Goal: Information Seeking & Learning: Learn about a topic

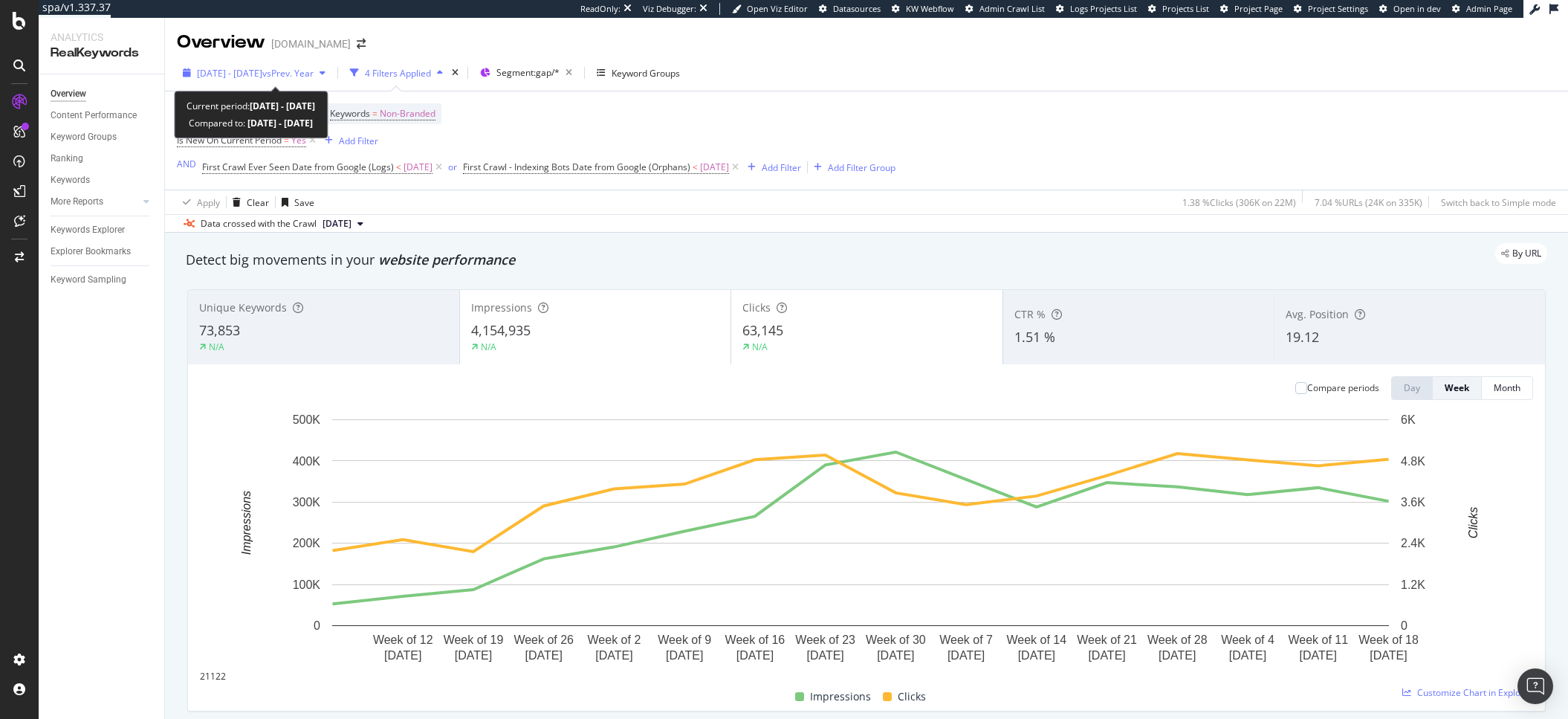
click at [262, 75] on span "2025 May. 5th - Aug. 24th" at bounding box center [230, 73] width 66 height 13
click at [246, 78] on span "2025 May. 5th - Aug. 24th" at bounding box center [230, 73] width 66 height 13
click at [258, 77] on span "2025 May. 5th - Aug. 24th" at bounding box center [230, 73] width 66 height 13
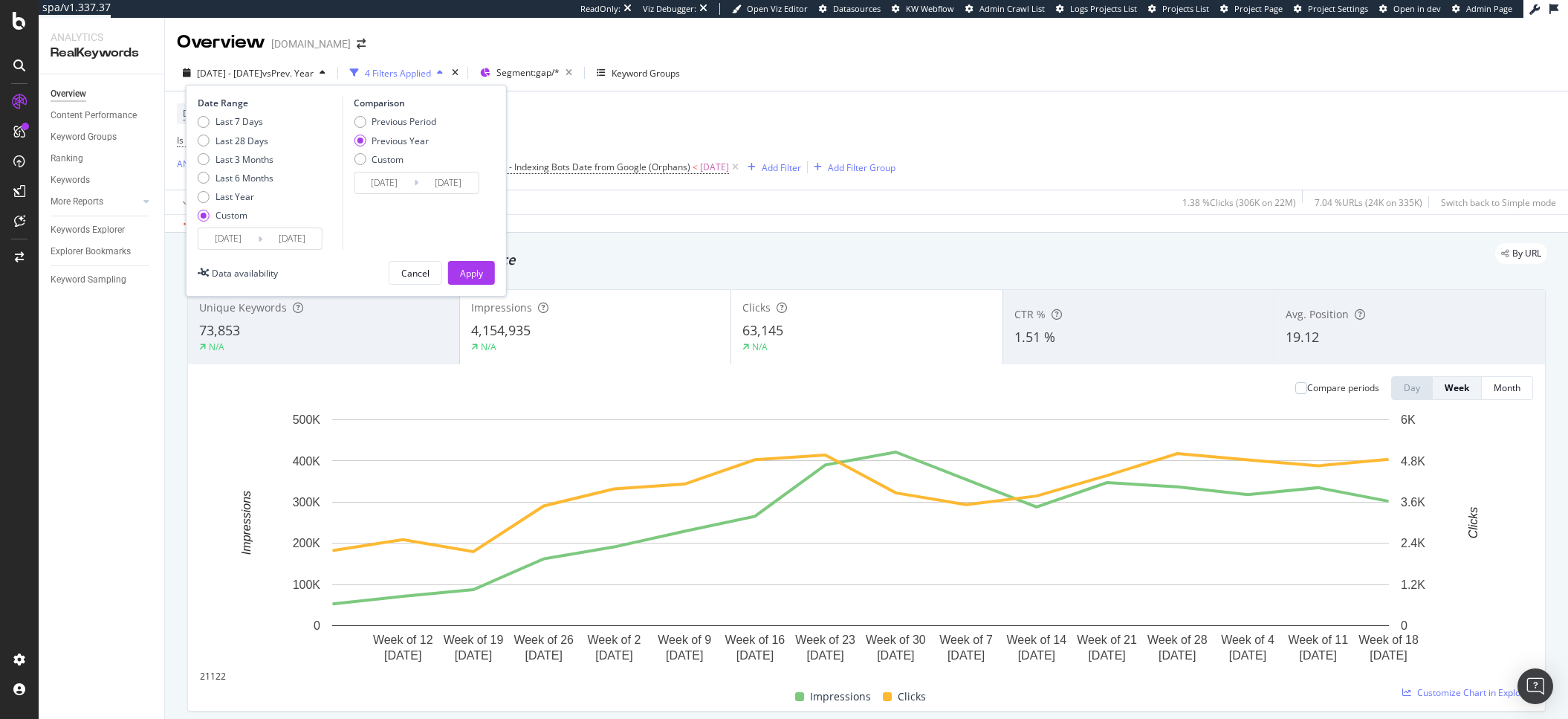
click at [258, 77] on span "2025 May. 5th - Aug. 24th" at bounding box center [230, 73] width 66 height 13
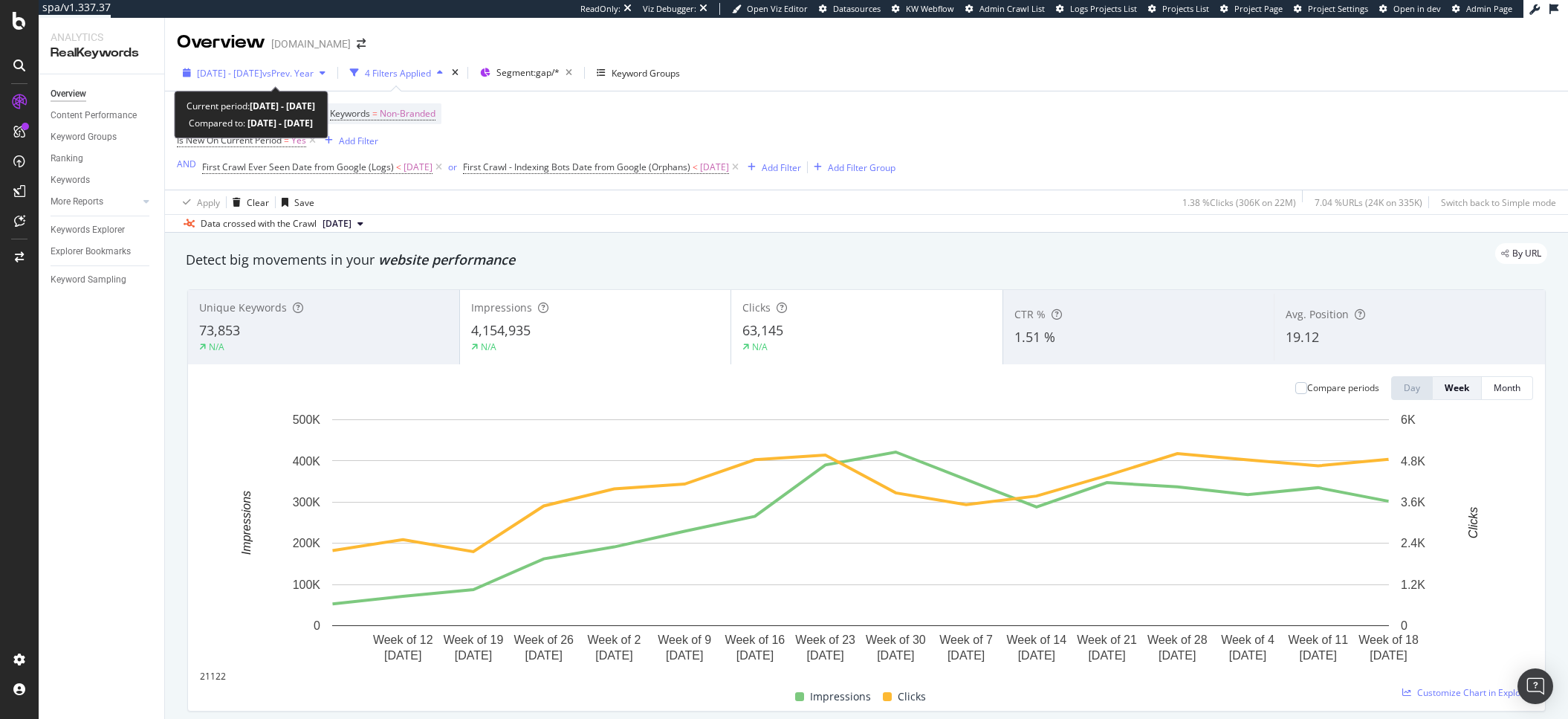
click at [251, 70] on span "2025 May. 5th - Aug. 24th" at bounding box center [230, 73] width 66 height 13
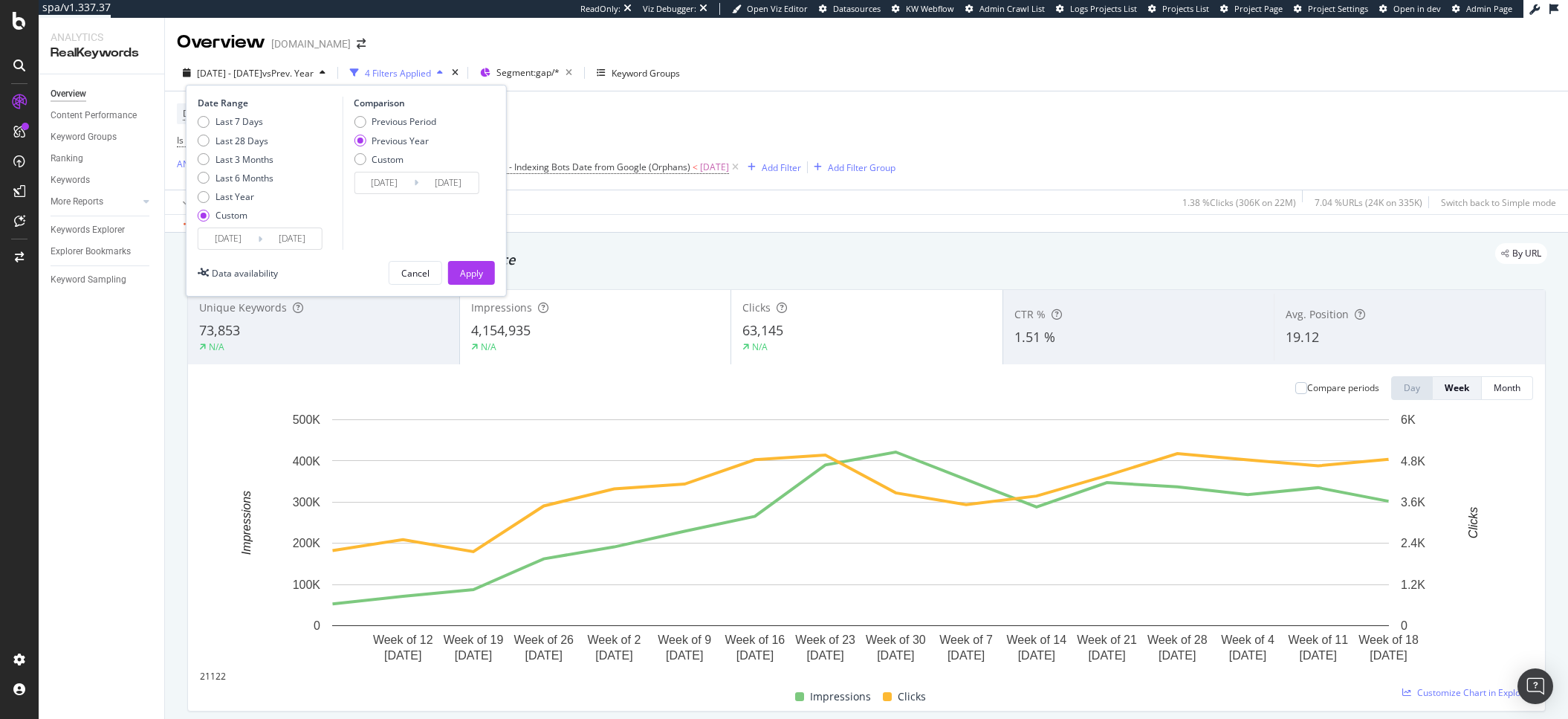
click at [279, 246] on input "2025/08/24" at bounding box center [292, 238] width 59 height 21
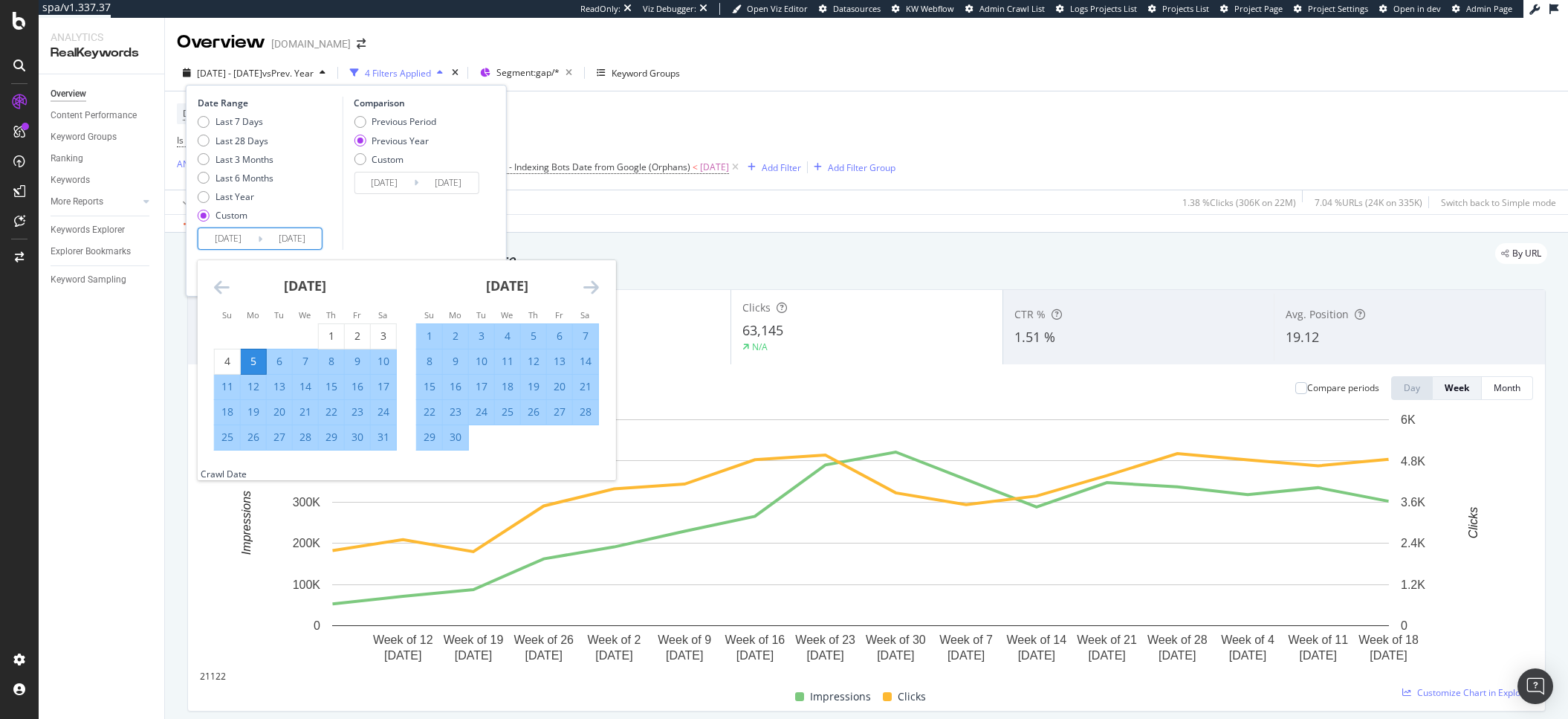
click at [596, 288] on icon "Move forward to switch to the next month." at bounding box center [591, 287] width 15 height 18
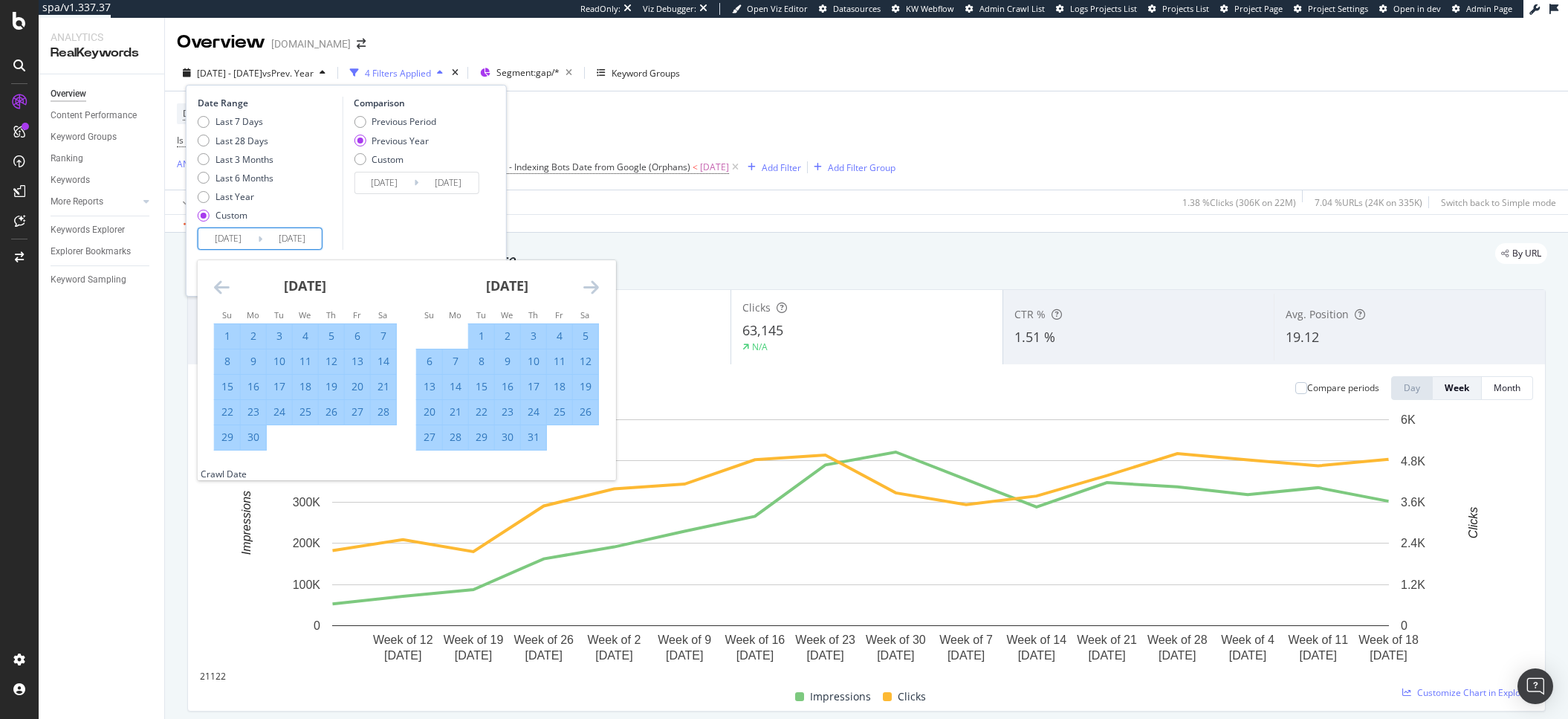
click at [596, 288] on icon "Move forward to switch to the next month." at bounding box center [591, 287] width 15 height 18
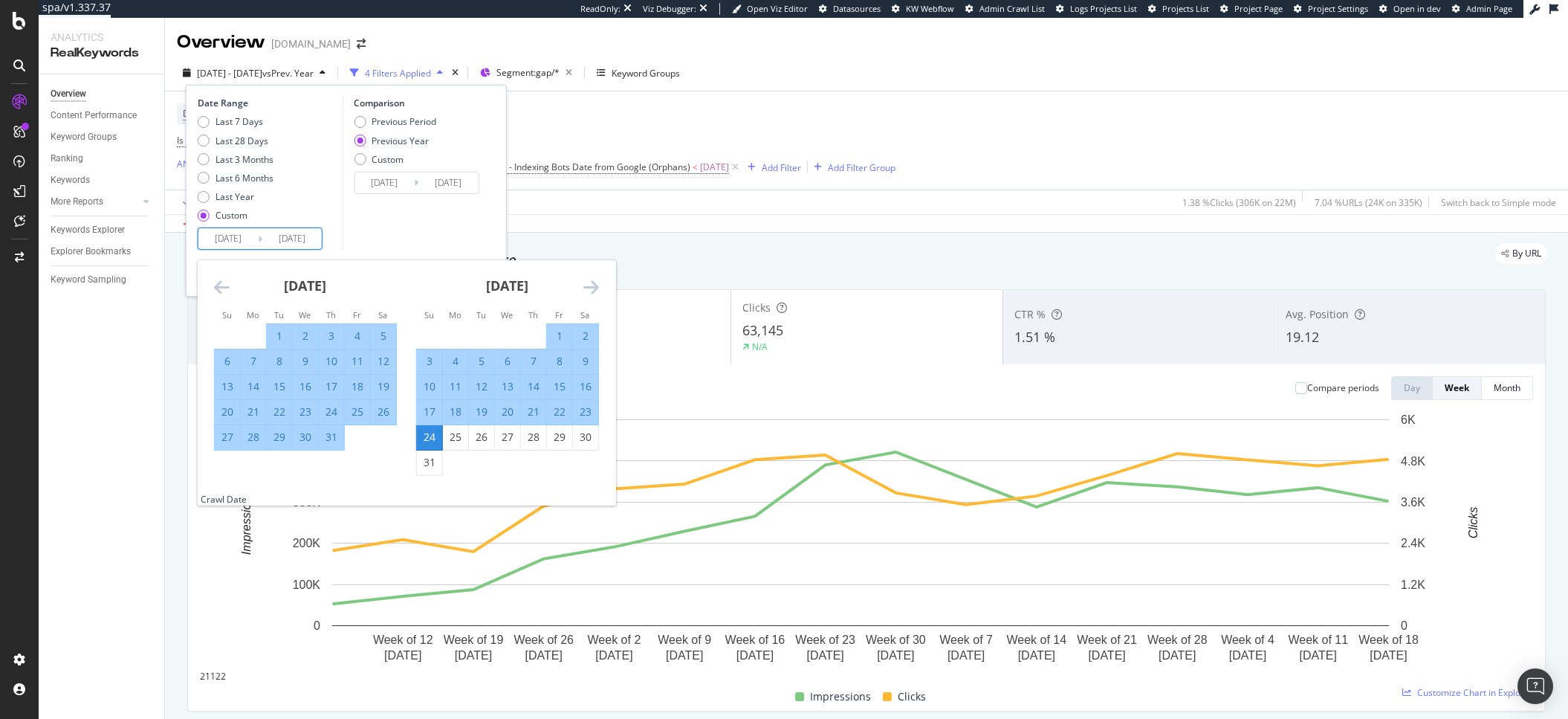
click at [596, 288] on icon "Move forward to switch to the next month." at bounding box center [591, 287] width 15 height 18
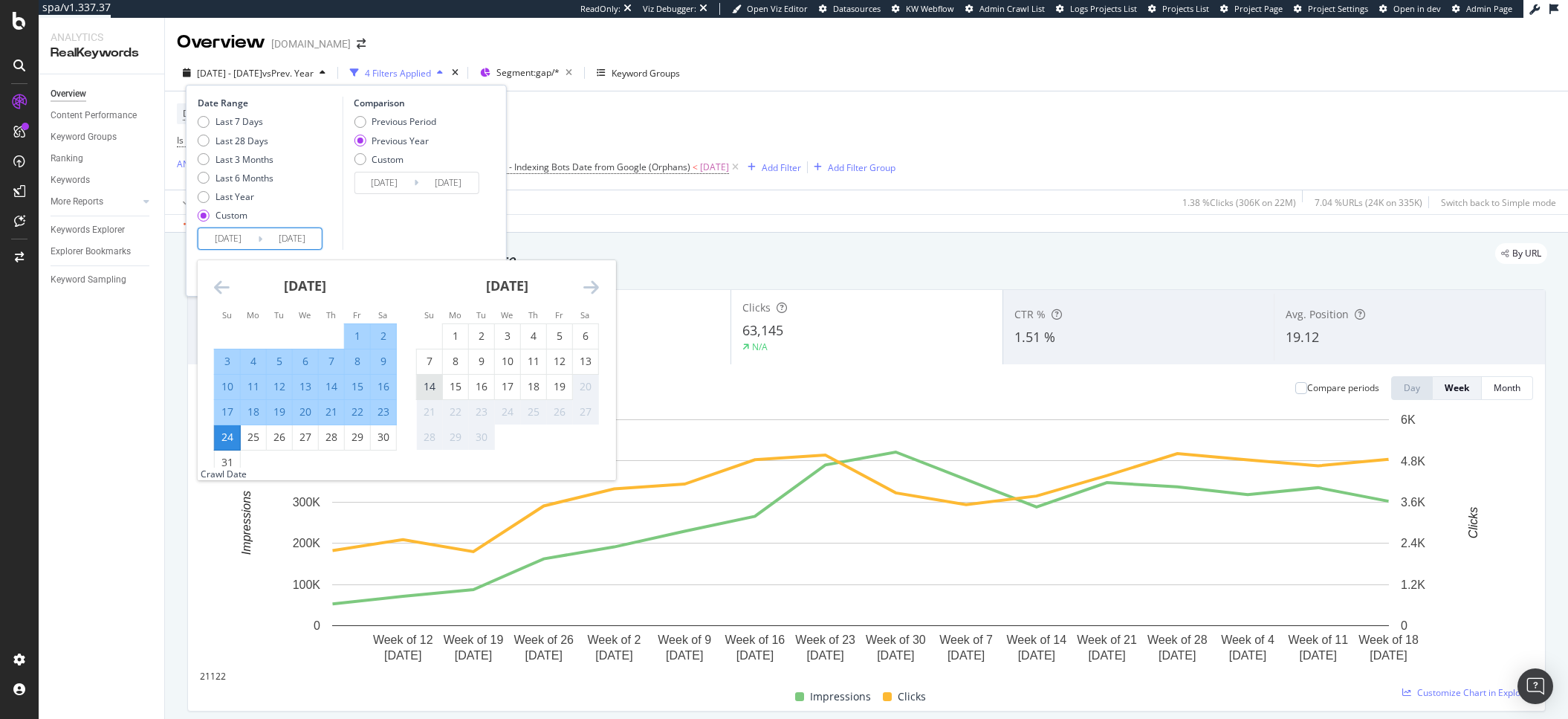
click at [427, 387] on div "14" at bounding box center [430, 387] width 25 height 15
type input "2025/09/14"
type input "2024/09/15"
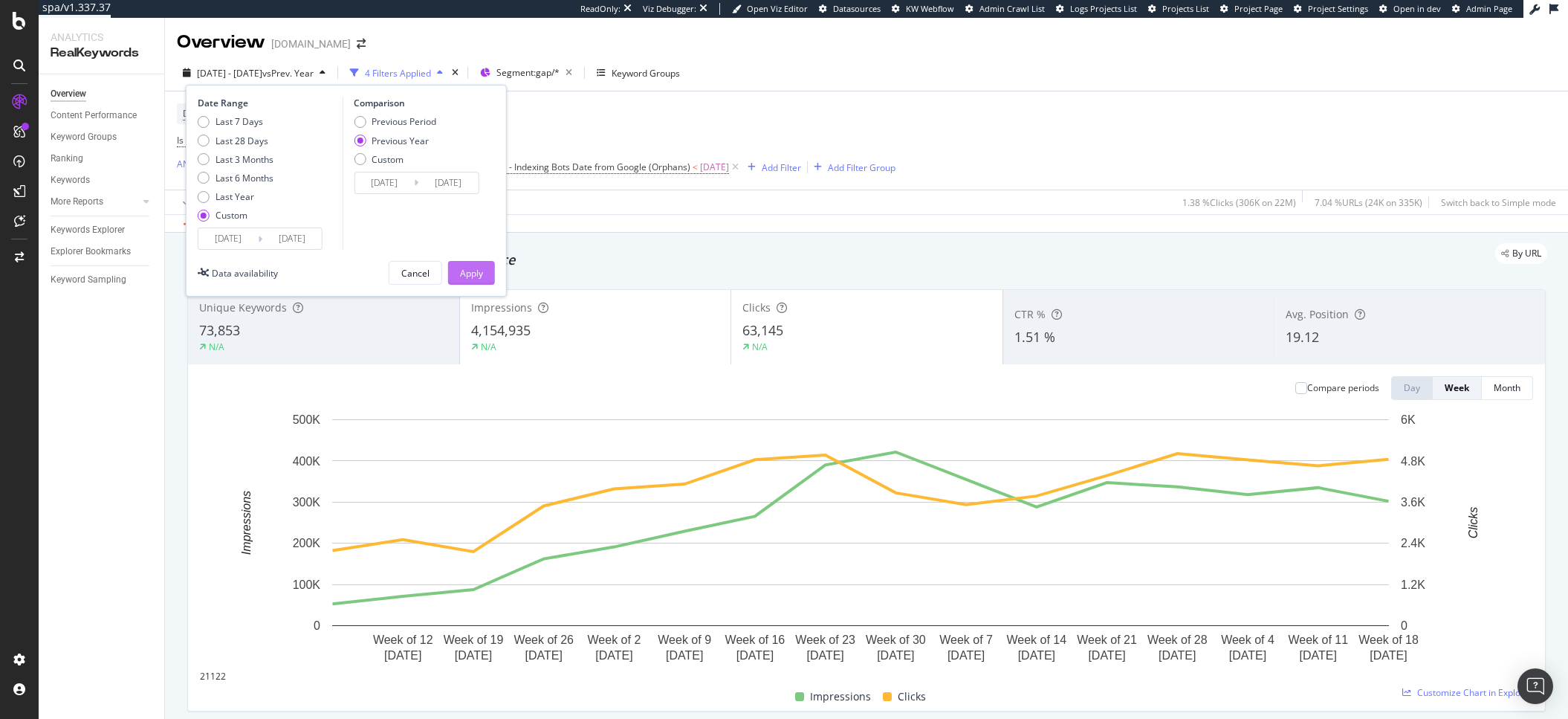
click at [484, 276] on button "Apply" at bounding box center [472, 273] width 47 height 23
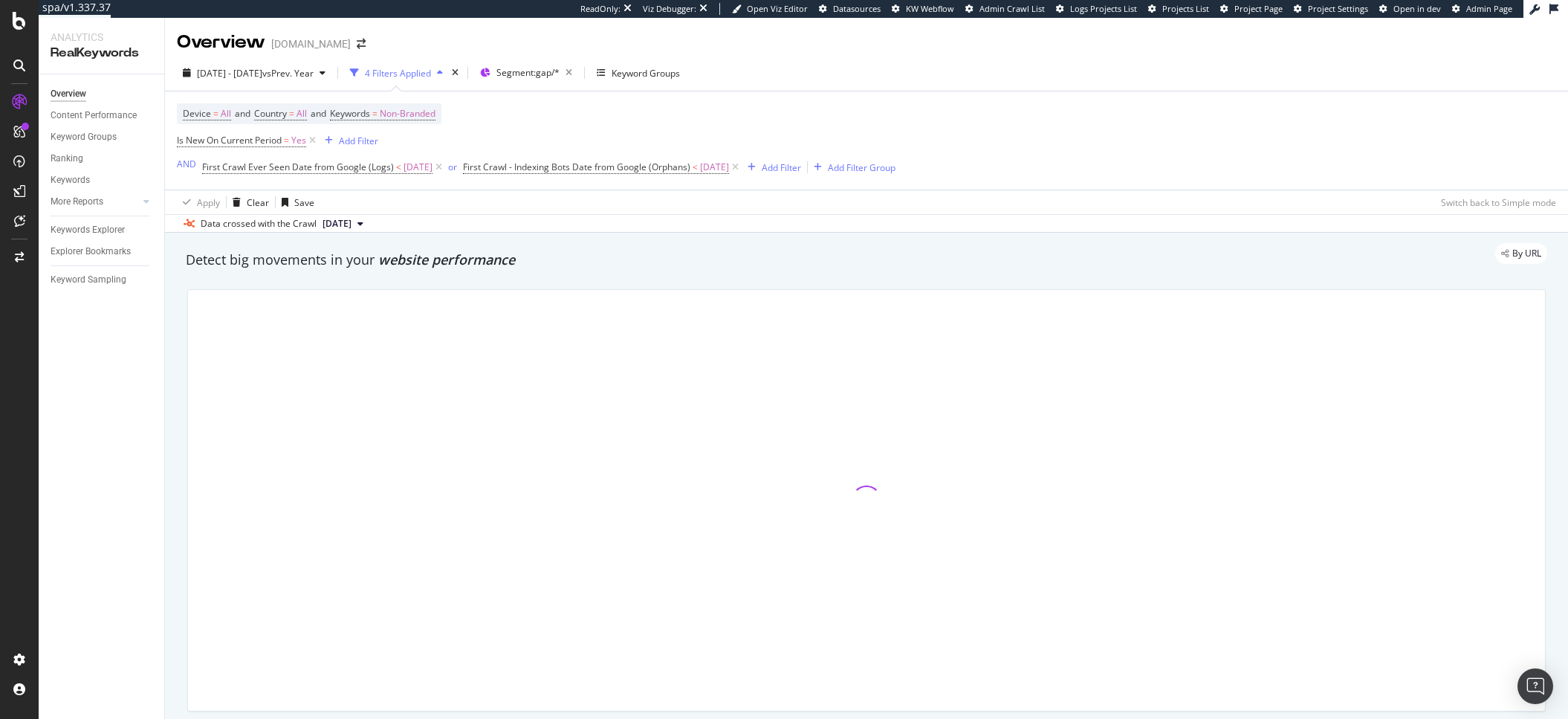
click at [1259, 160] on div "Device = All and Country = All and Keywords = Non-Branded Is New On Current Per…" at bounding box center [866, 140] width 1379 height 98
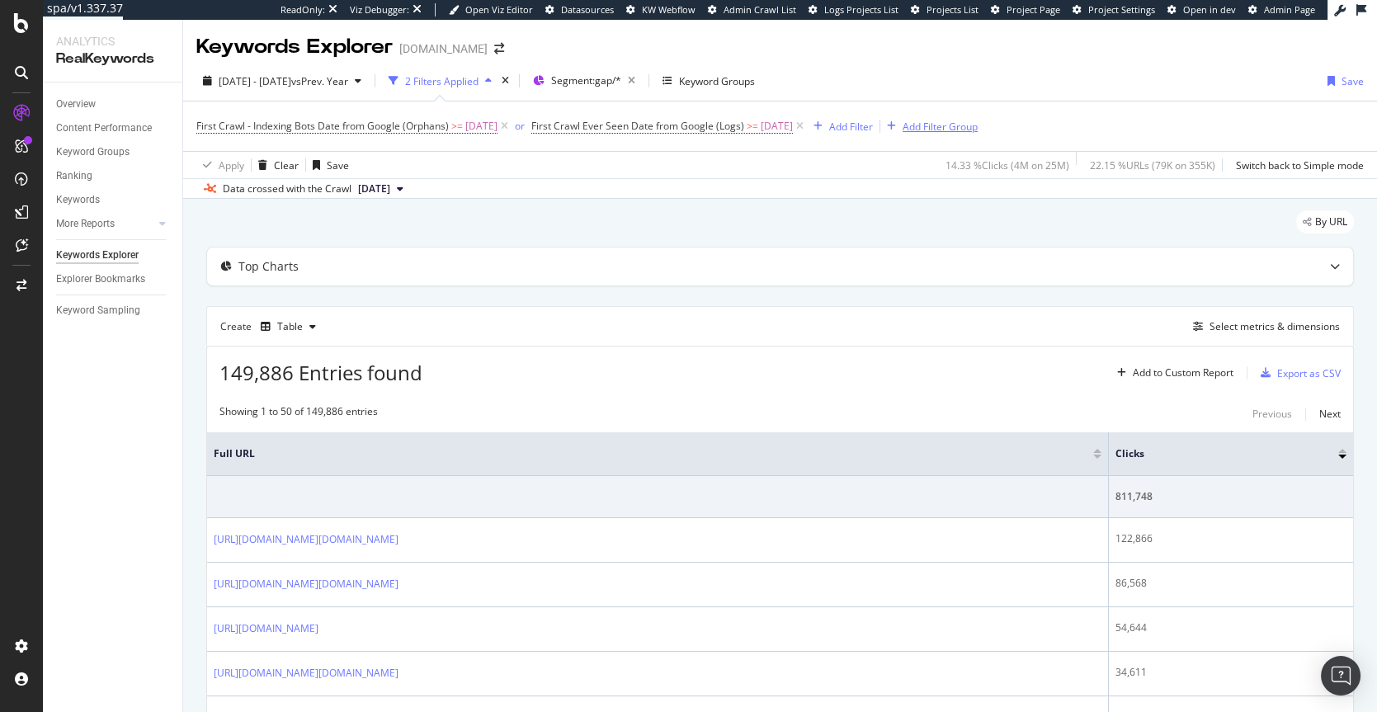
click at [978, 131] on div "Add Filter Group" at bounding box center [940, 127] width 75 height 14
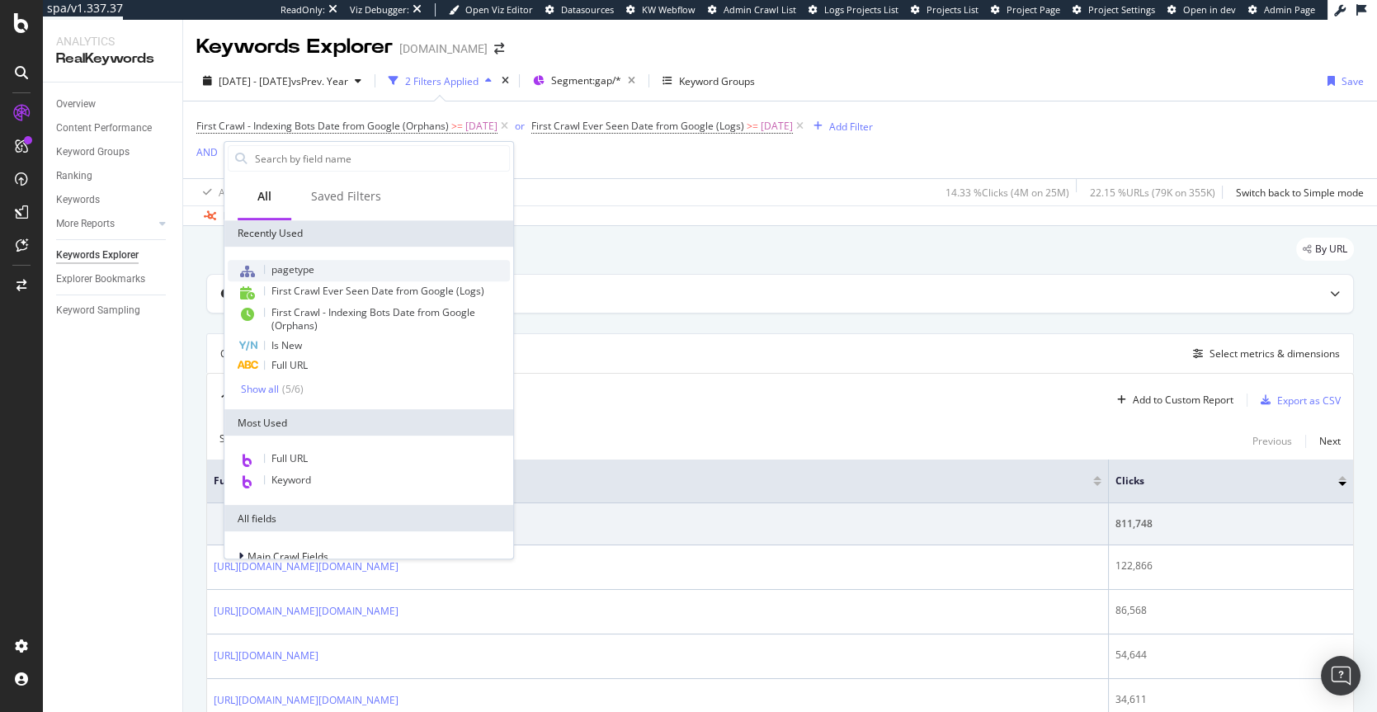
click at [286, 264] on span "pagetype" at bounding box center [292, 269] width 43 height 14
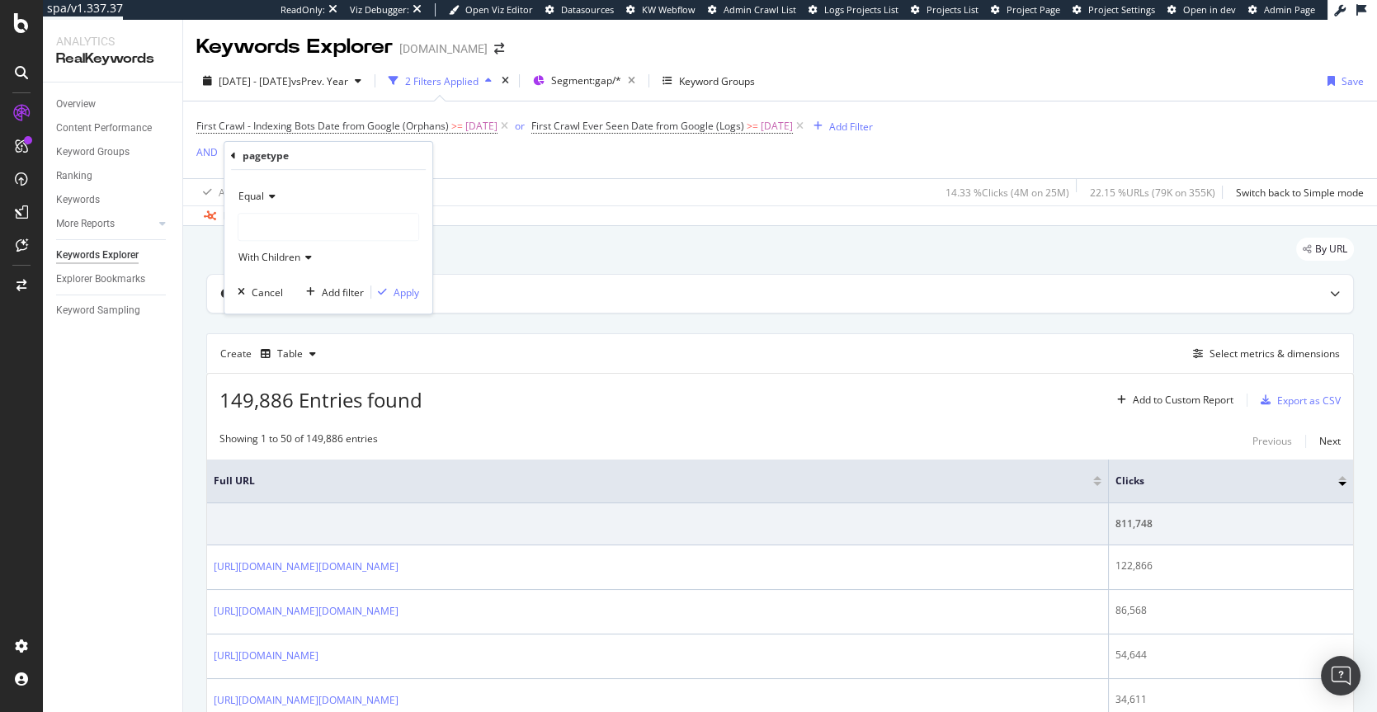
click at [275, 214] on div at bounding box center [328, 227] width 180 height 26
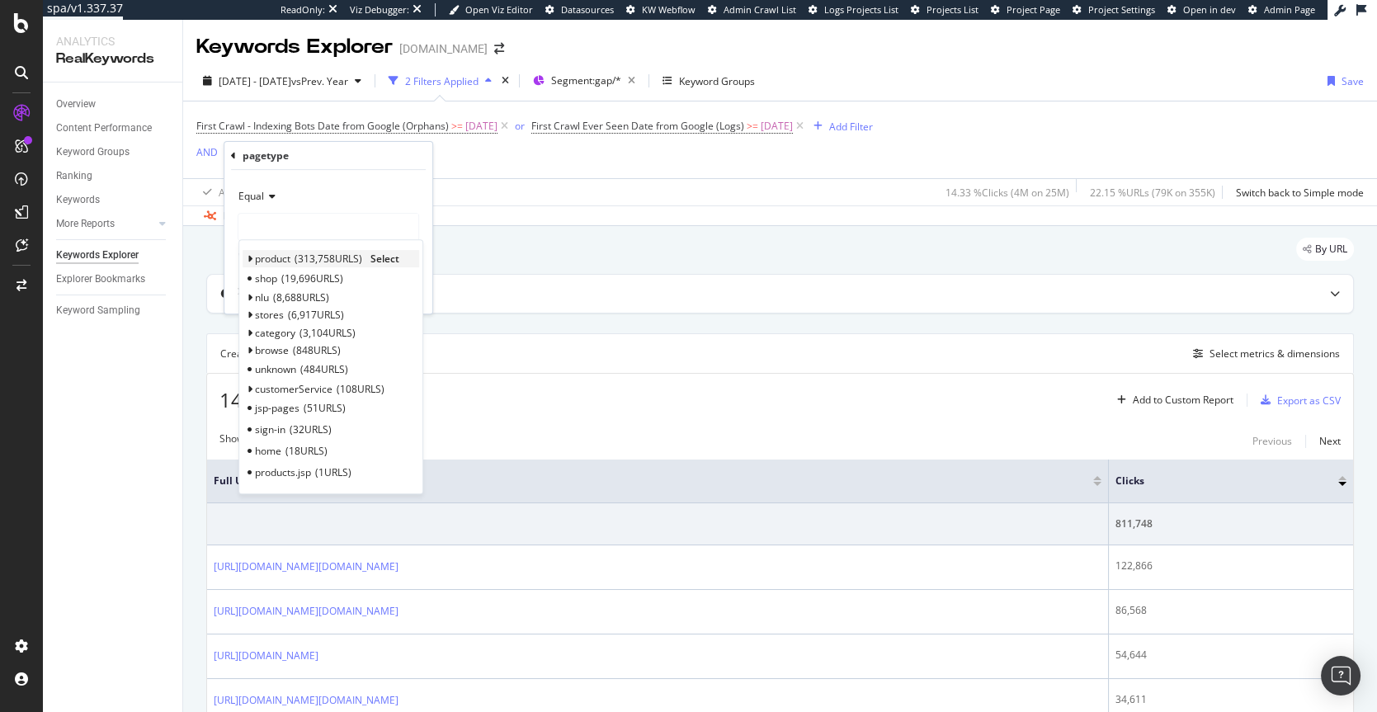
click at [373, 257] on span "Select" at bounding box center [384, 259] width 29 height 14
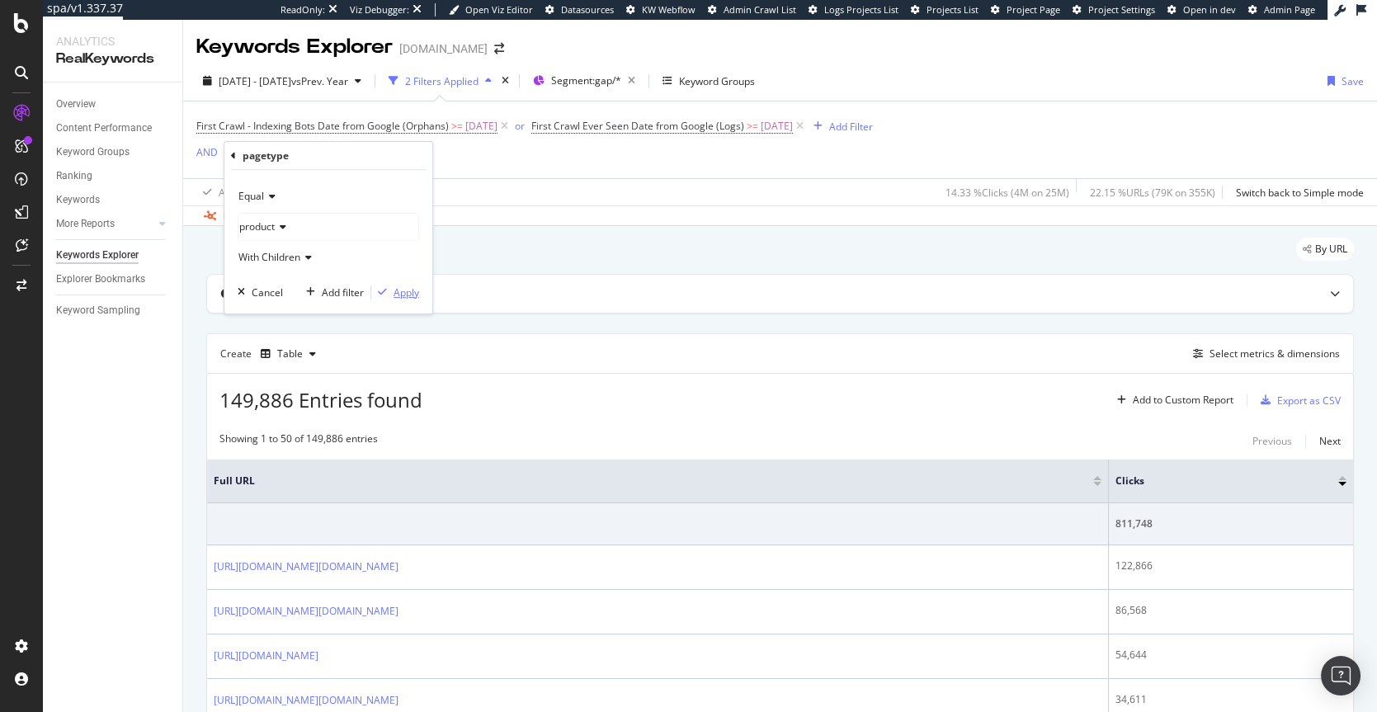
click at [405, 286] on div "Apply" at bounding box center [407, 293] width 26 height 14
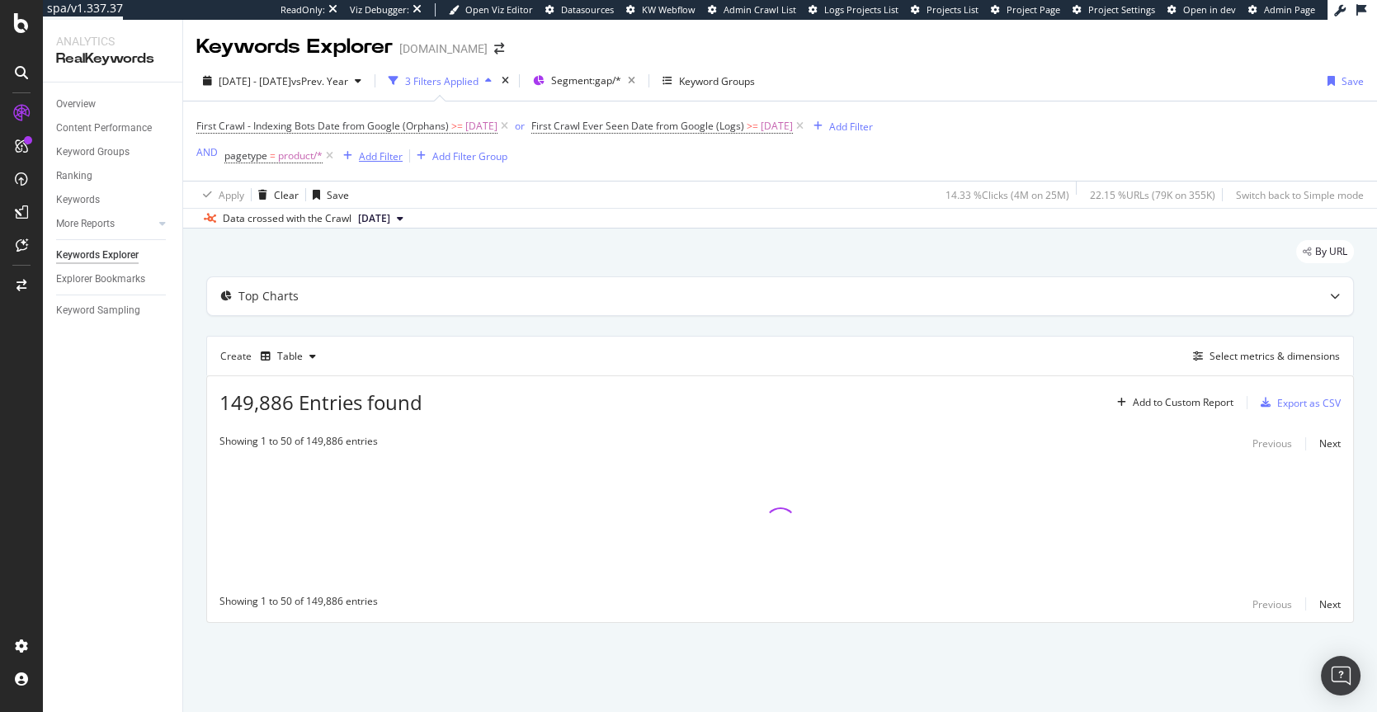
click at [389, 156] on div "Add Filter" at bounding box center [381, 156] width 44 height 14
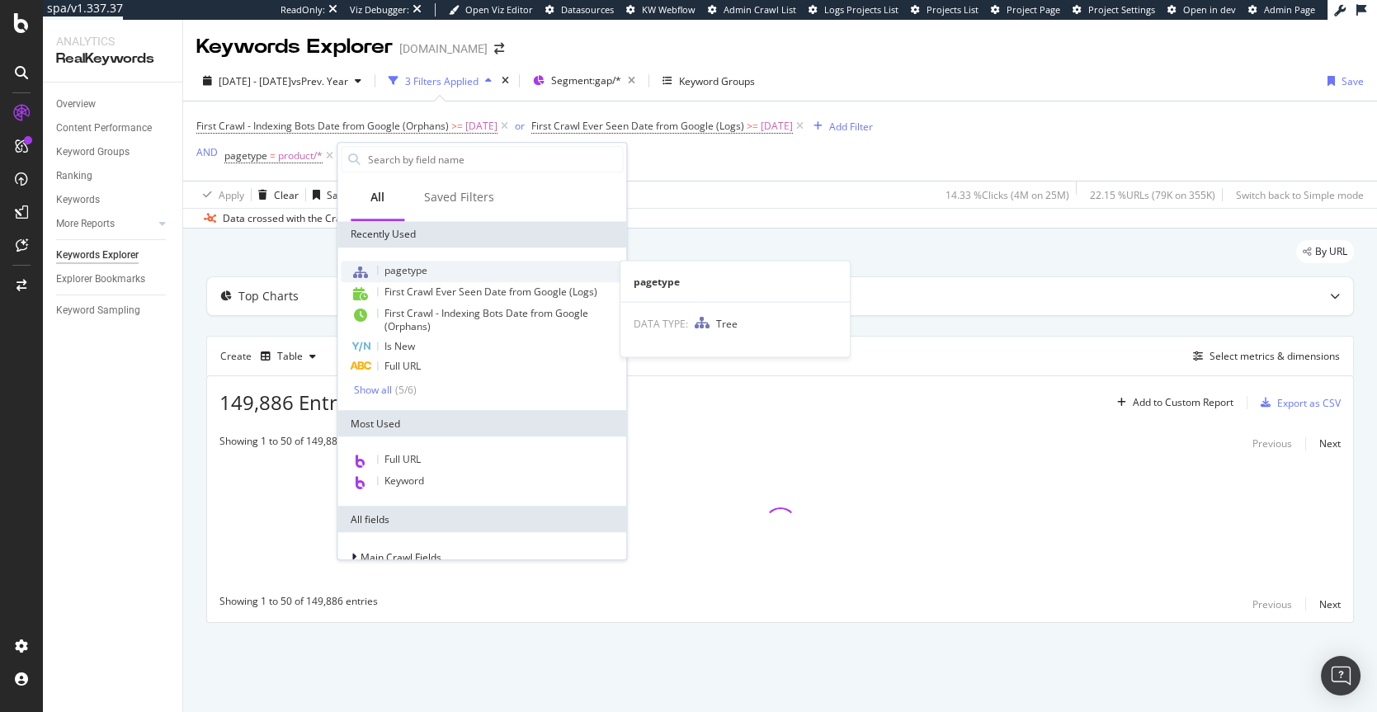
click at [417, 267] on span "pagetype" at bounding box center [406, 270] width 43 height 14
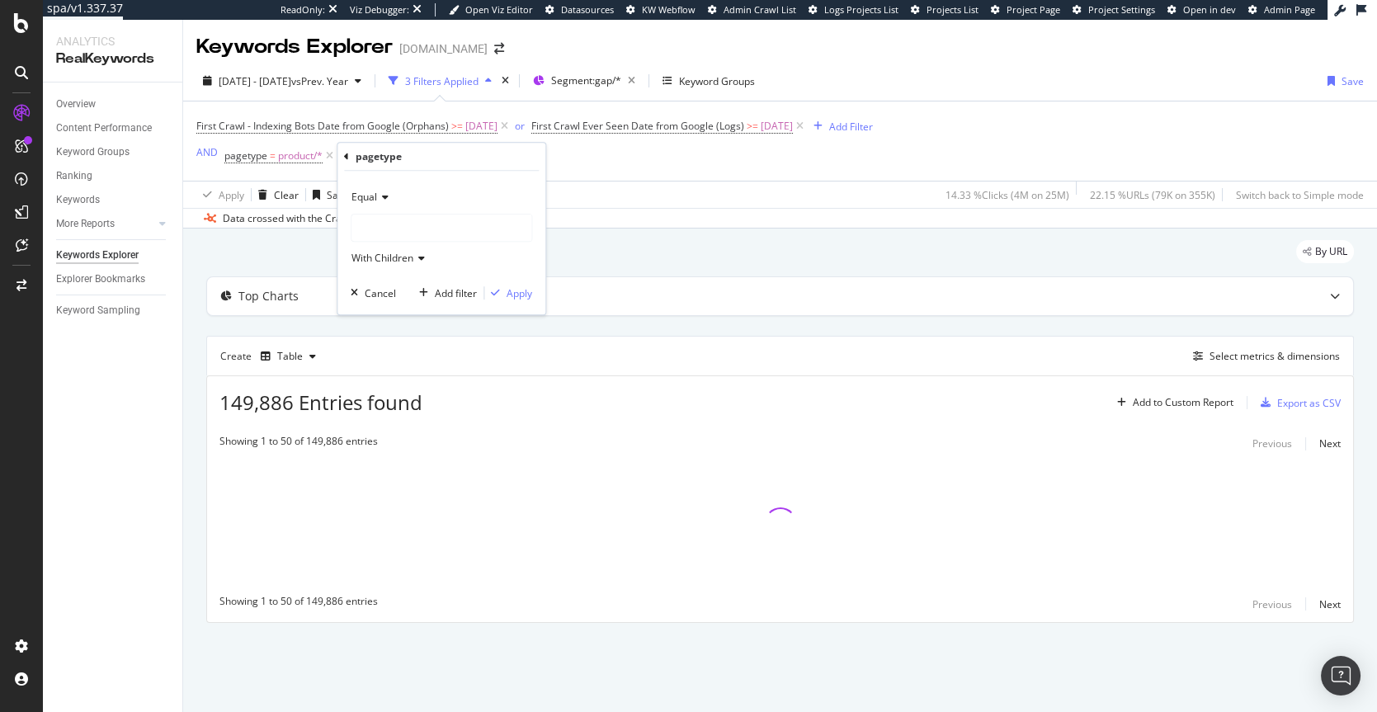
click at [404, 239] on div at bounding box center [442, 228] width 180 height 26
click at [381, 208] on div "Equal" at bounding box center [442, 197] width 182 height 26
click at [449, 202] on div "Equal" at bounding box center [442, 197] width 182 height 26
click at [412, 220] on div at bounding box center [442, 228] width 180 height 26
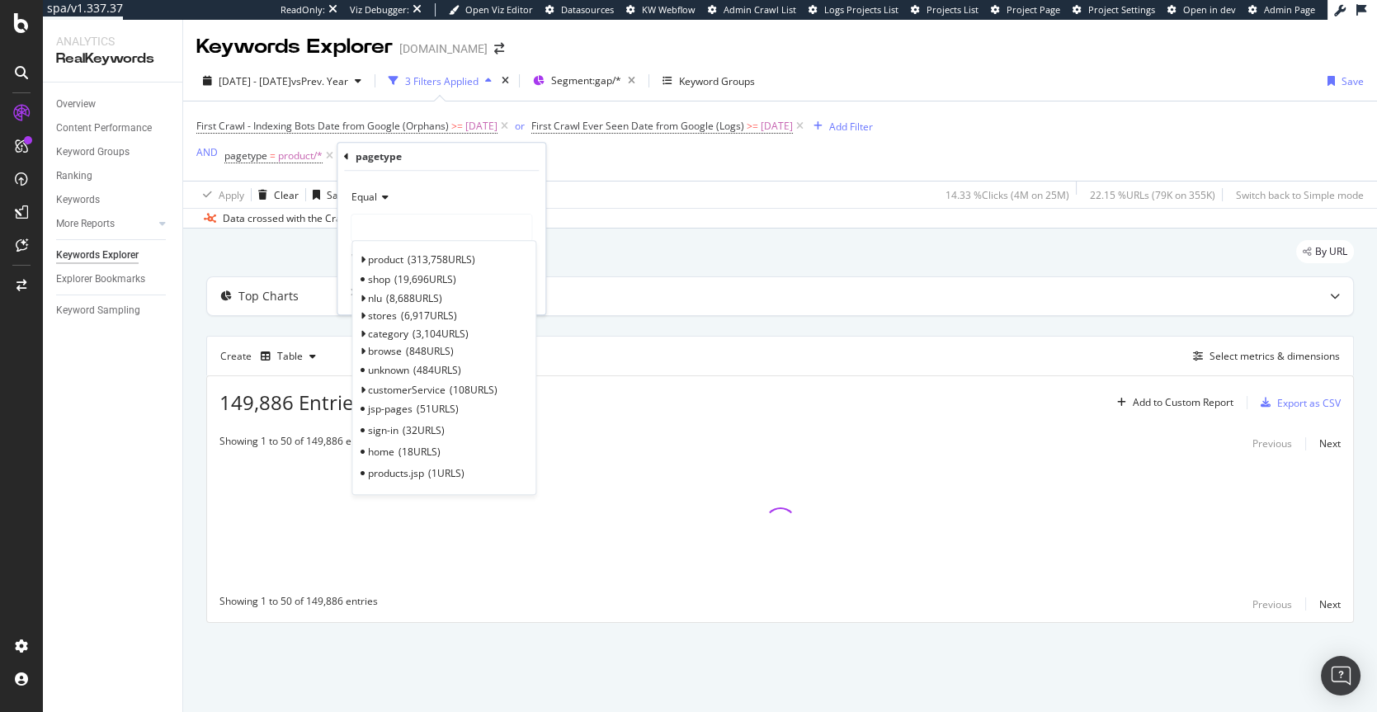
click at [412, 220] on div at bounding box center [442, 228] width 180 height 26
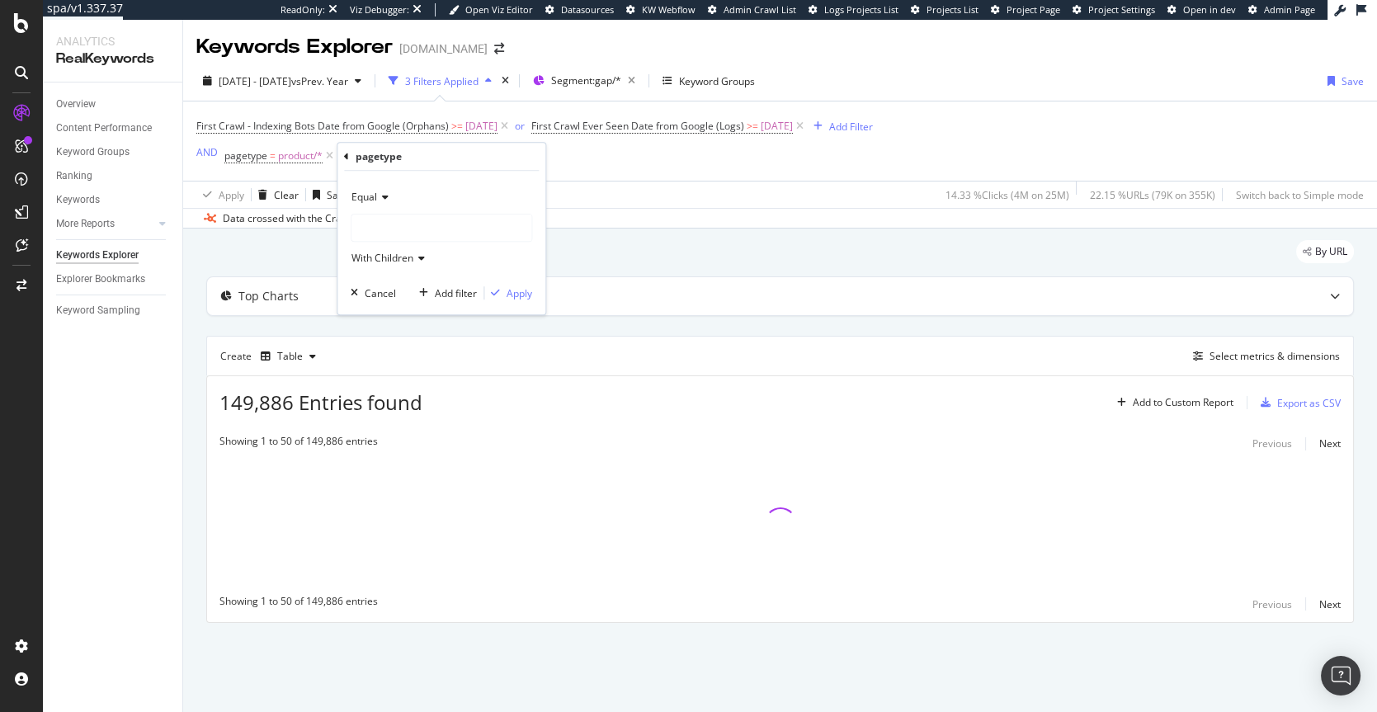
click at [375, 231] on div at bounding box center [442, 228] width 180 height 26
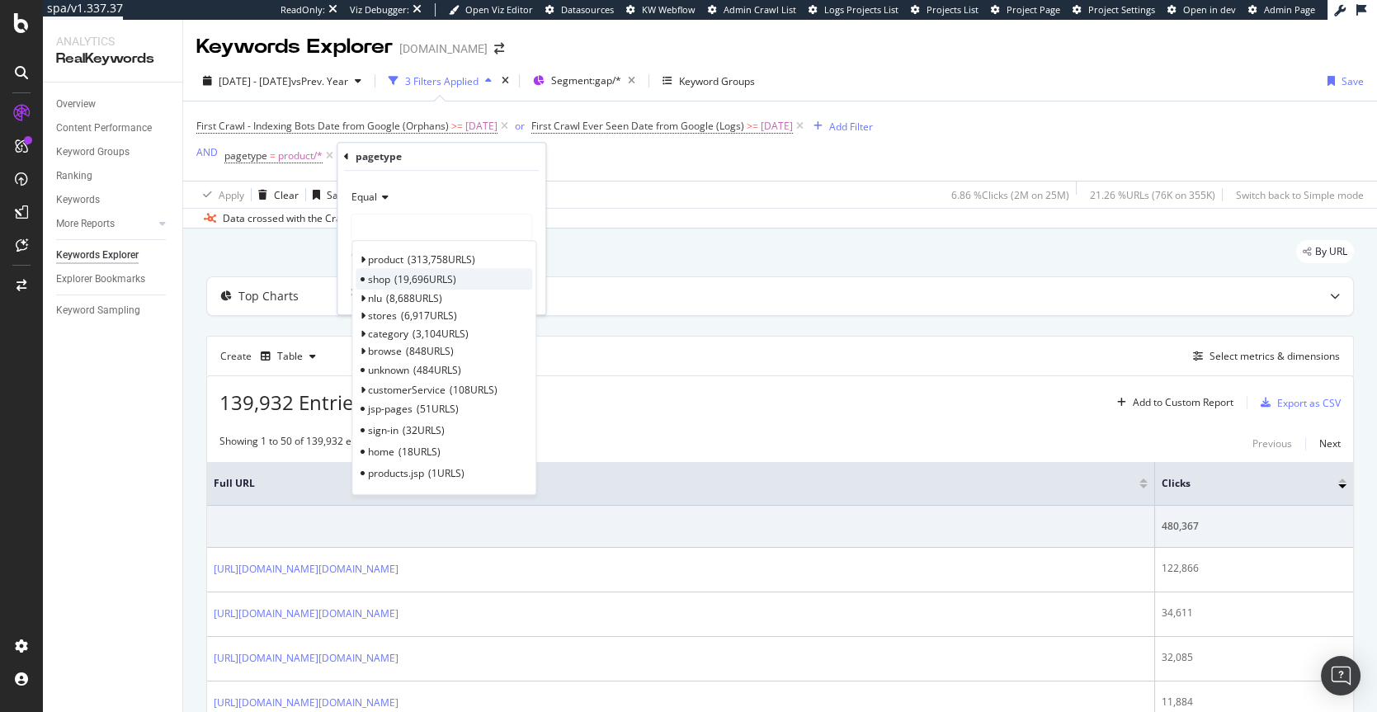
click at [430, 276] on span "19,696 URLS" at bounding box center [425, 279] width 62 height 14
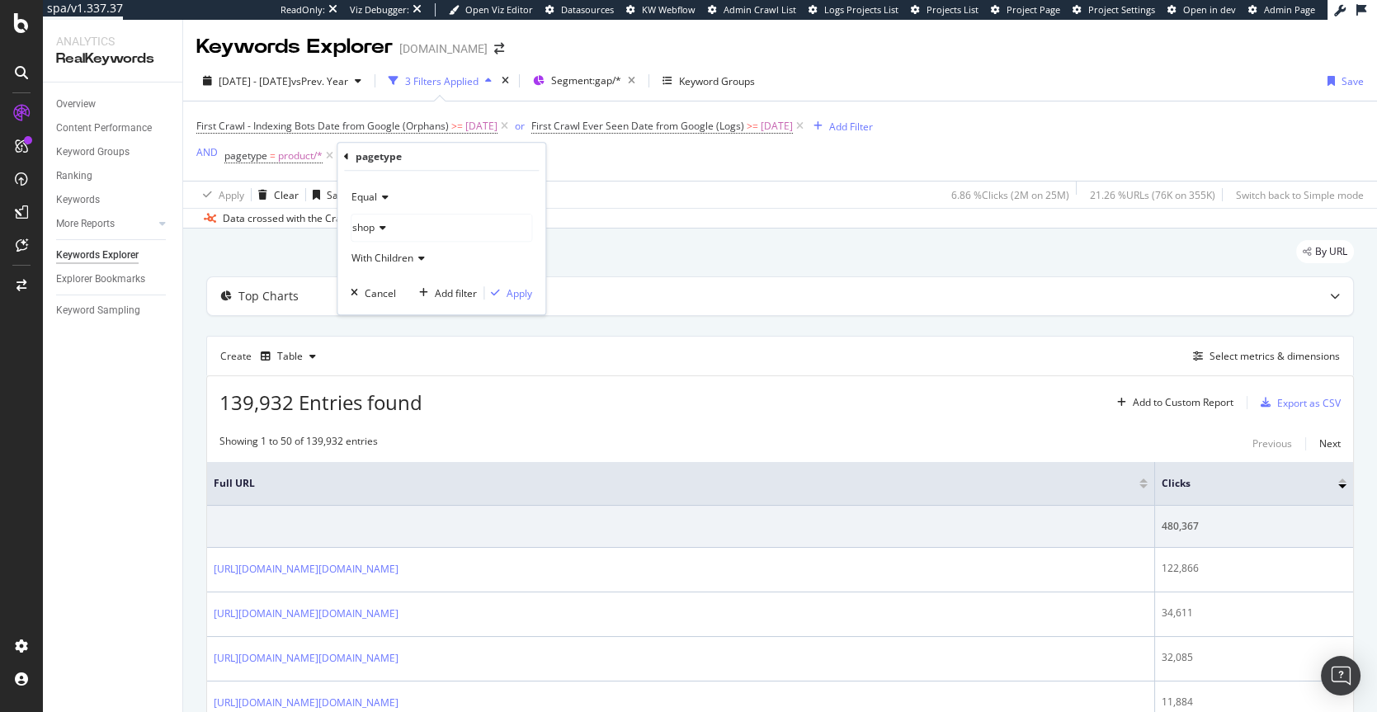
click at [438, 223] on div "shop" at bounding box center [442, 228] width 180 height 26
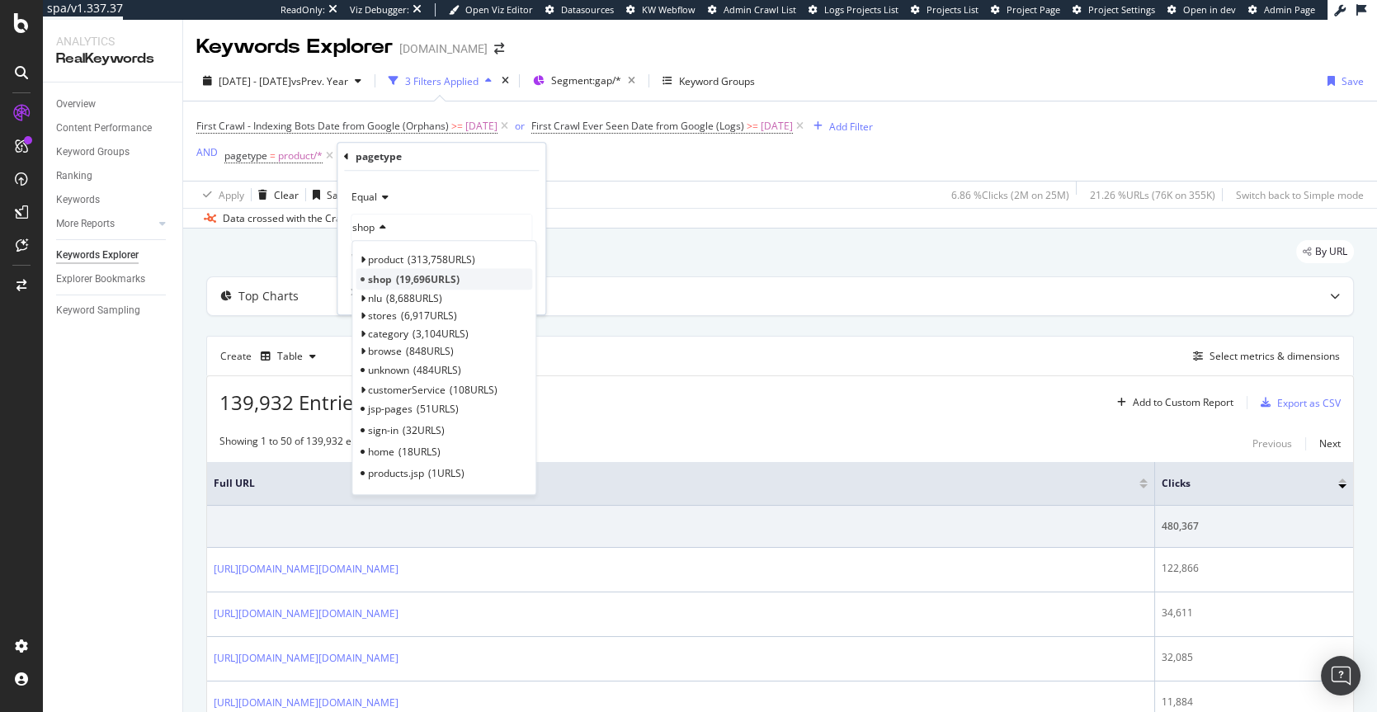
click at [444, 274] on span "19,696 URLS" at bounding box center [428, 279] width 64 height 14
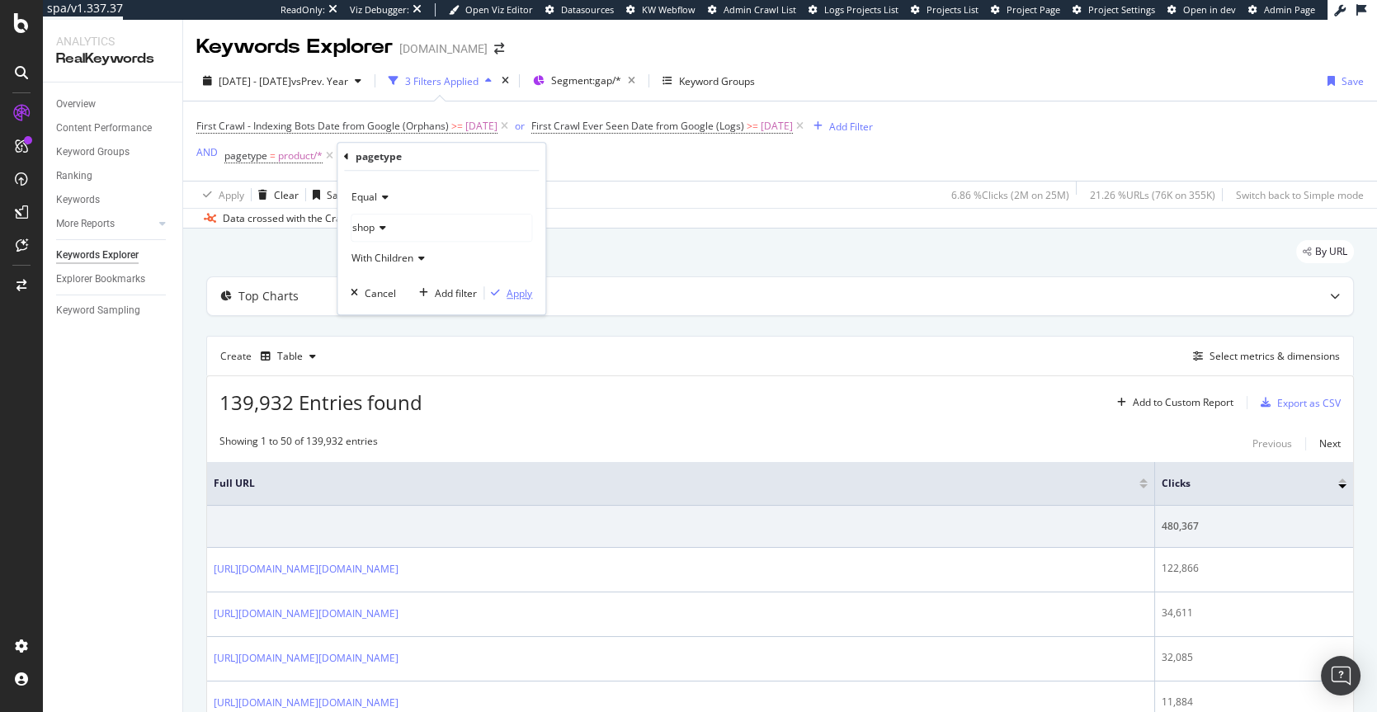
click at [517, 298] on div "Apply" at bounding box center [520, 293] width 26 height 14
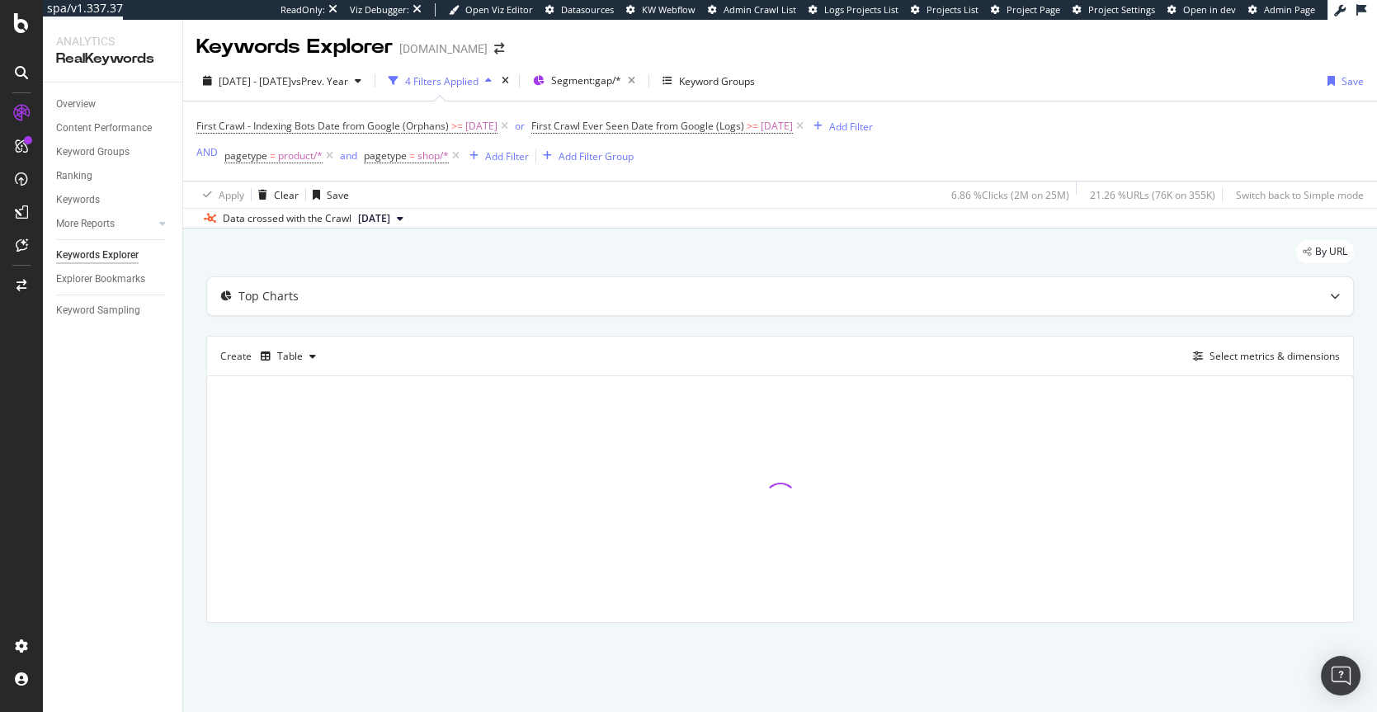
click at [517, 298] on div "Top Charts" at bounding box center [747, 296] width 1081 height 17
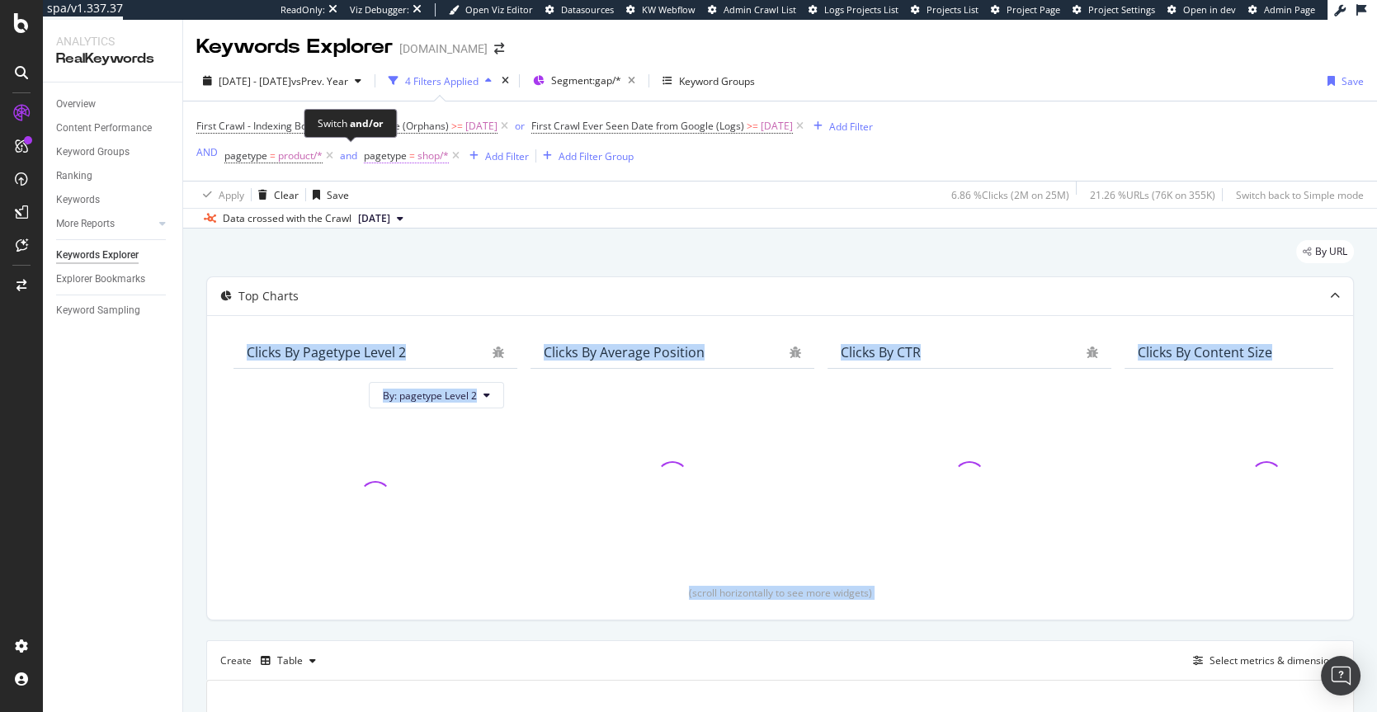
drag, startPoint x: 348, startPoint y: 162, endPoint x: 357, endPoint y: 160, distance: 9.2
click at [349, 162] on div "and" at bounding box center [348, 156] width 17 height 14
click at [478, 158] on div "Add Filter" at bounding box center [500, 156] width 44 height 14
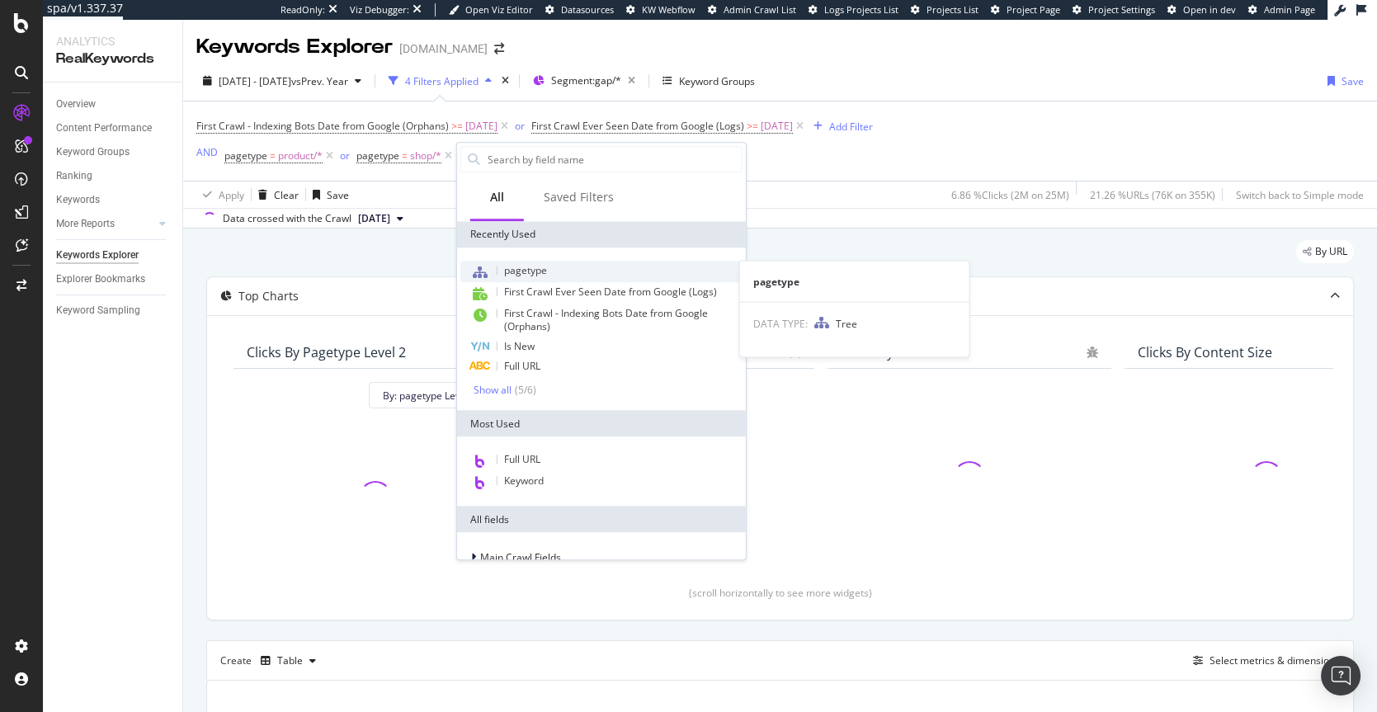
click at [524, 271] on span "pagetype" at bounding box center [525, 270] width 43 height 14
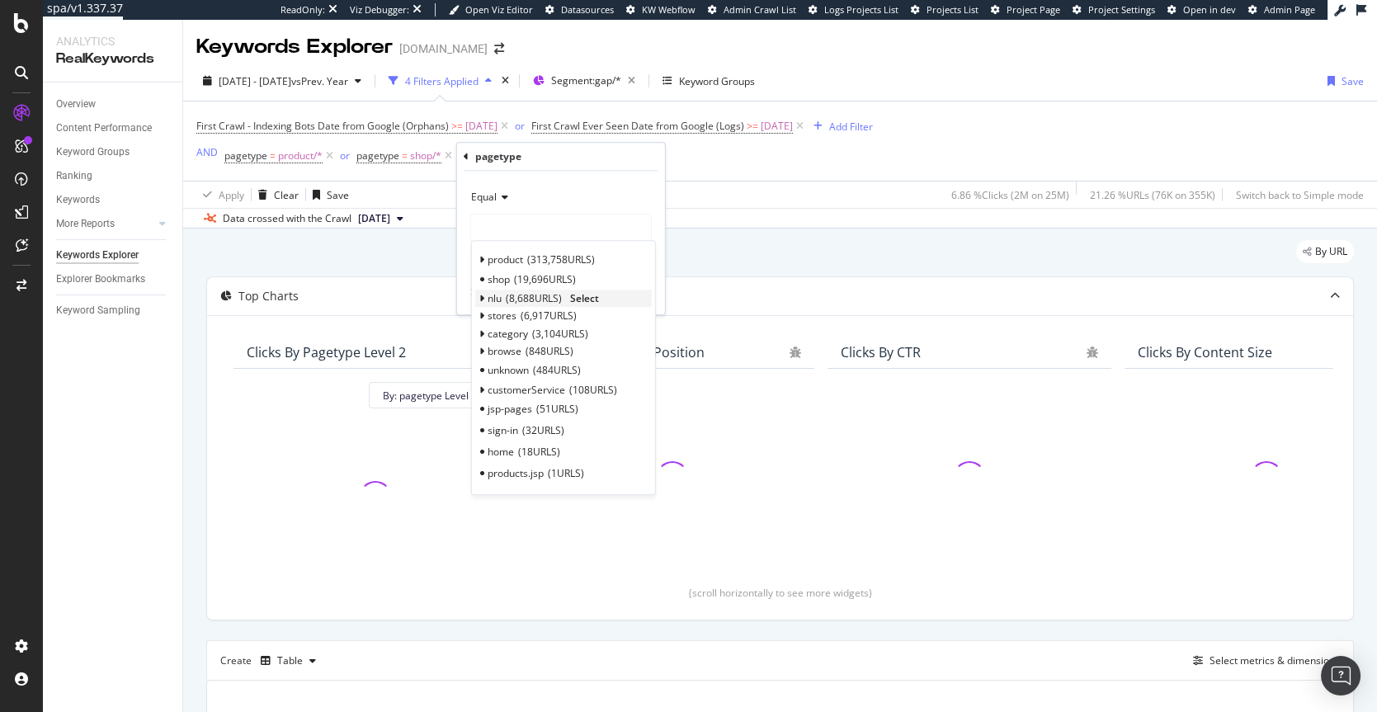
click at [503, 295] on div "nlu 8,688 URLS" at bounding box center [525, 299] width 74 height 14
click at [582, 301] on span "Select" at bounding box center [584, 299] width 29 height 14
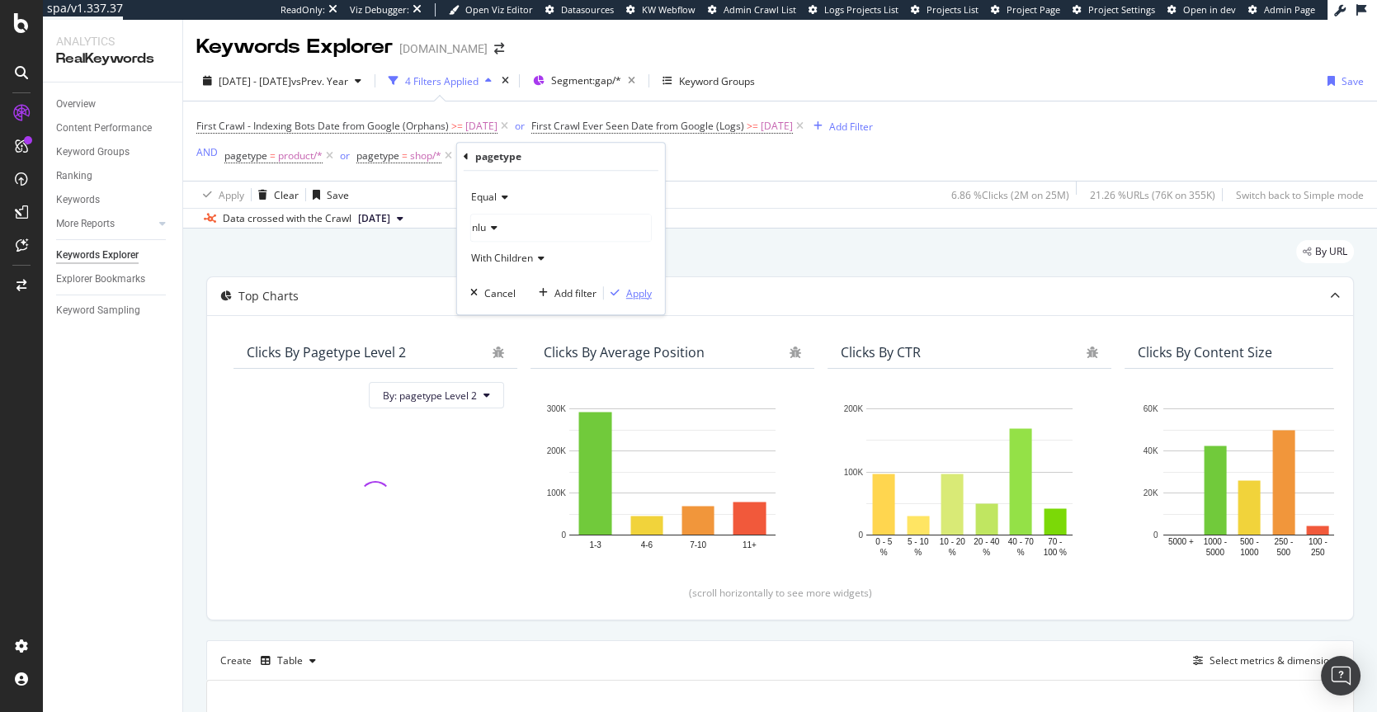
click at [638, 294] on div "Apply" at bounding box center [639, 293] width 26 height 14
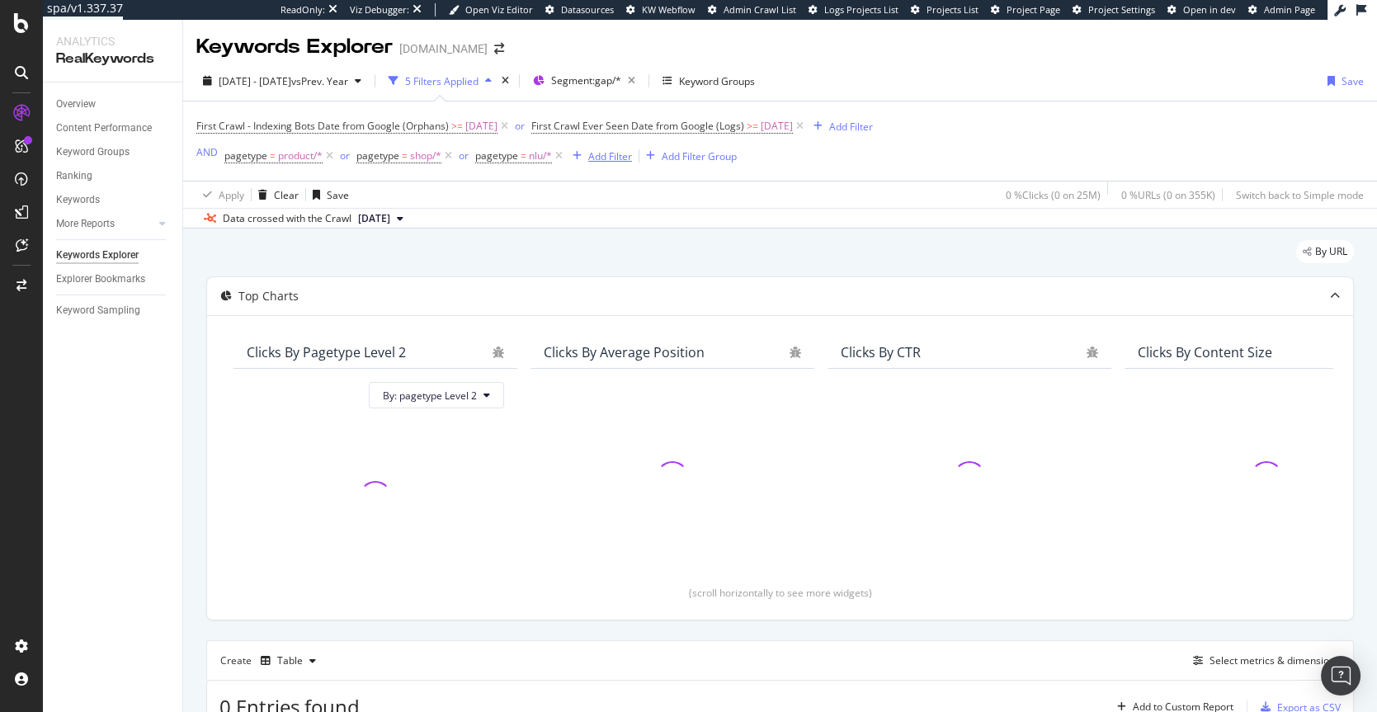
click at [619, 160] on div "Add Filter" at bounding box center [610, 156] width 44 height 14
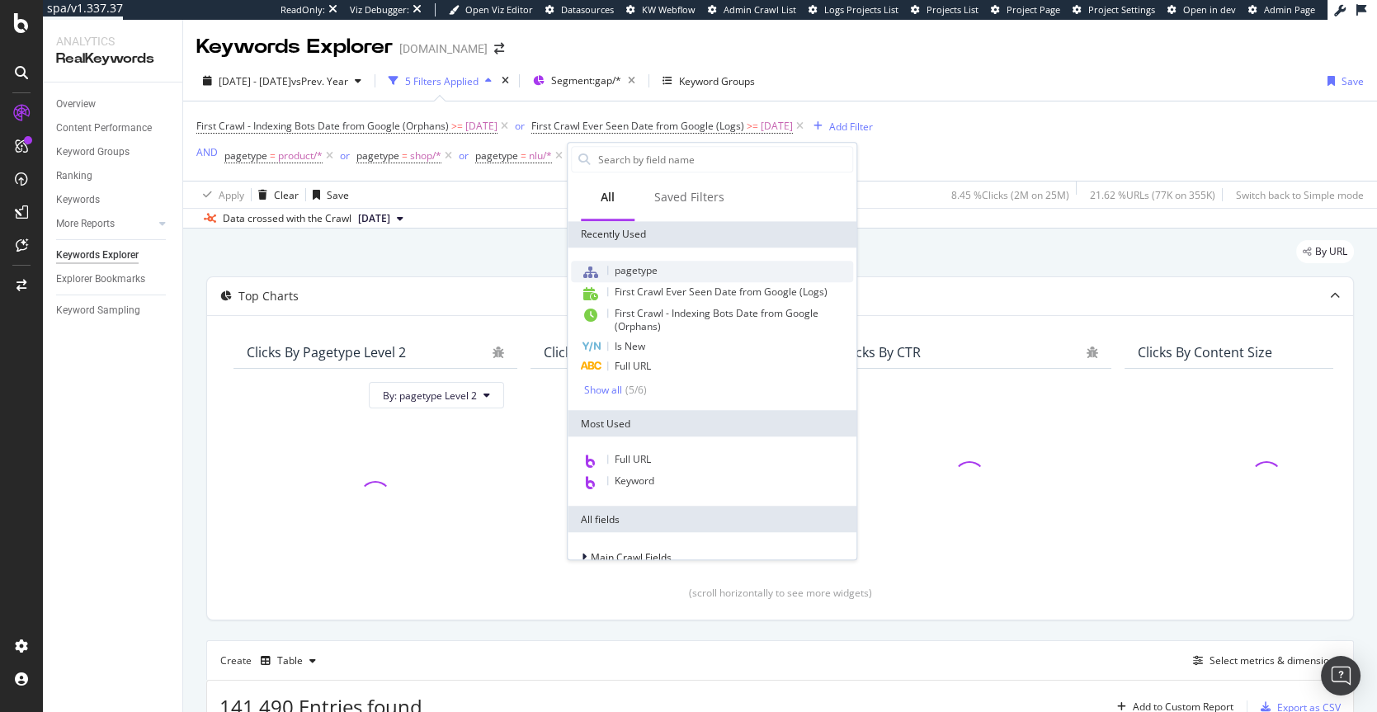
click at [634, 266] on span "pagetype" at bounding box center [636, 270] width 43 height 14
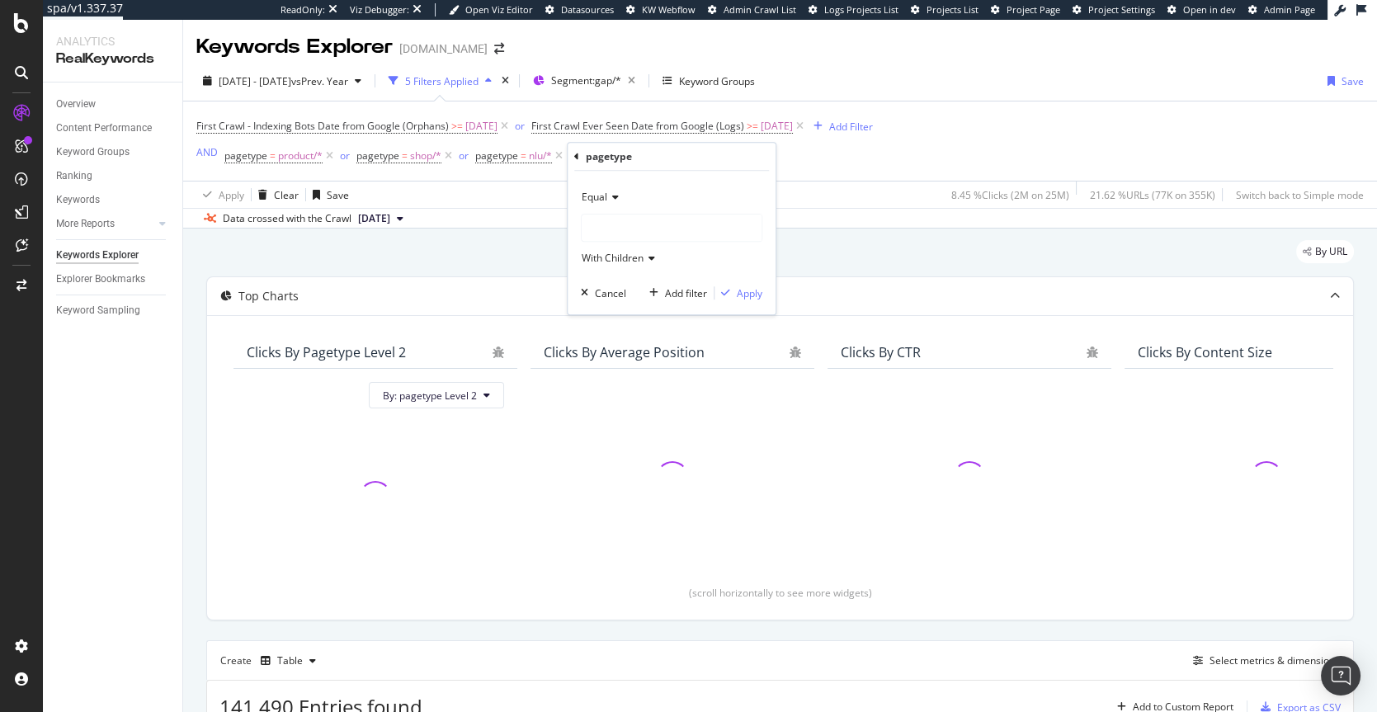
click at [617, 222] on div at bounding box center [672, 228] width 180 height 26
click at [610, 233] on div at bounding box center [672, 228] width 180 height 26
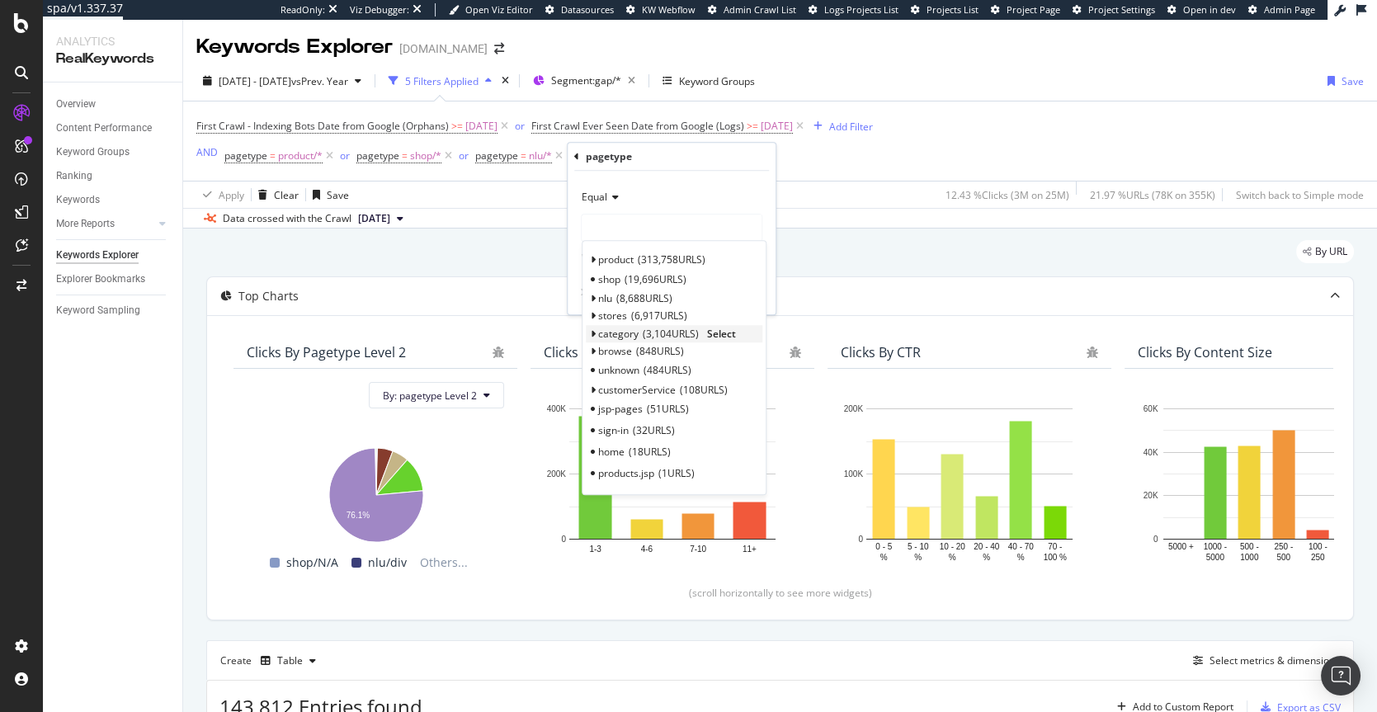
click at [625, 335] on span "category" at bounding box center [618, 334] width 40 height 14
click at [716, 330] on span "Select" at bounding box center [721, 334] width 29 height 14
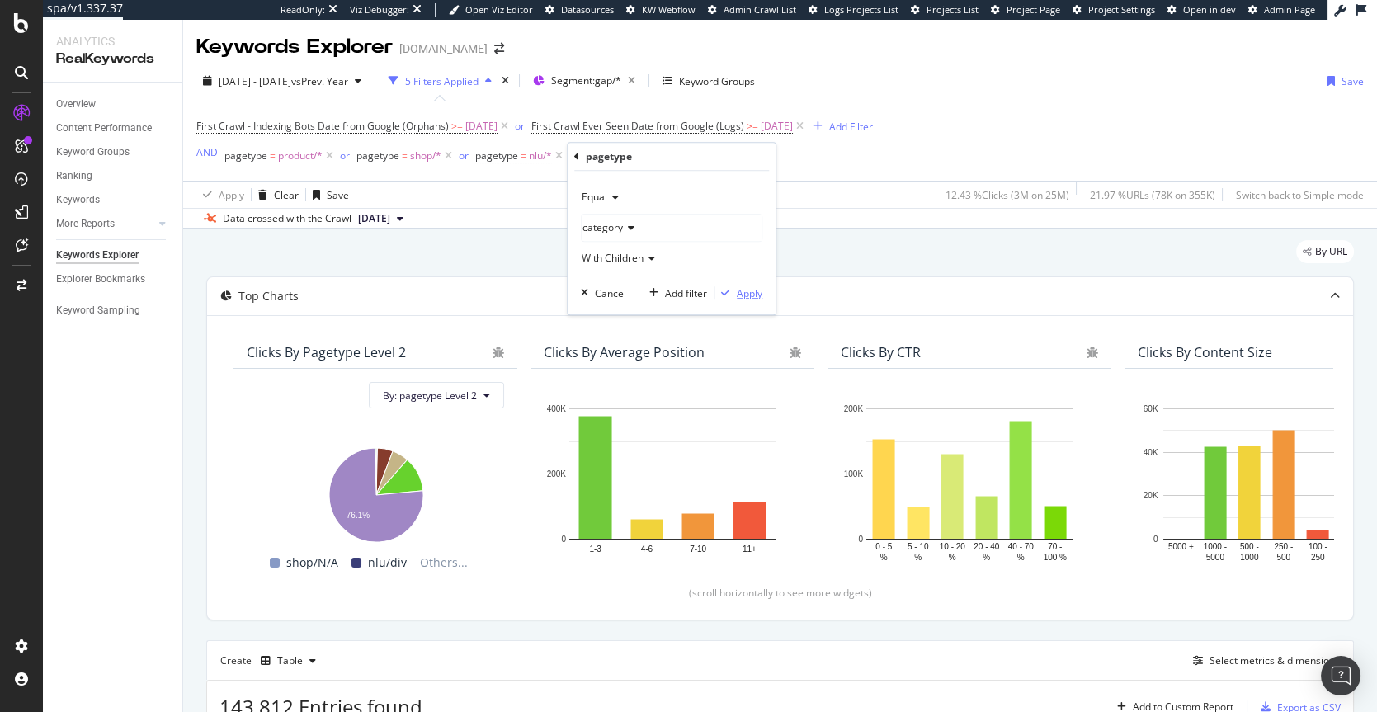
click at [751, 294] on div "Apply" at bounding box center [750, 293] width 26 height 14
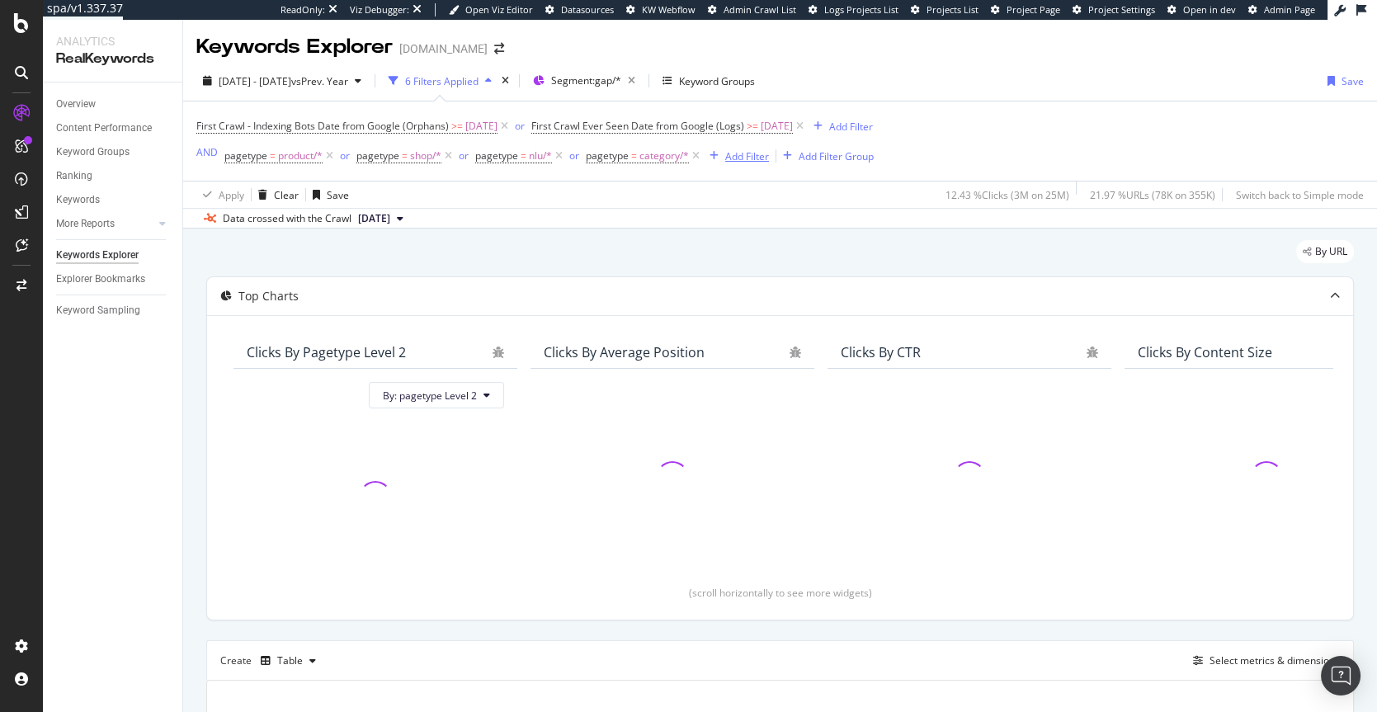
click at [762, 159] on div "Add Filter" at bounding box center [747, 156] width 44 height 14
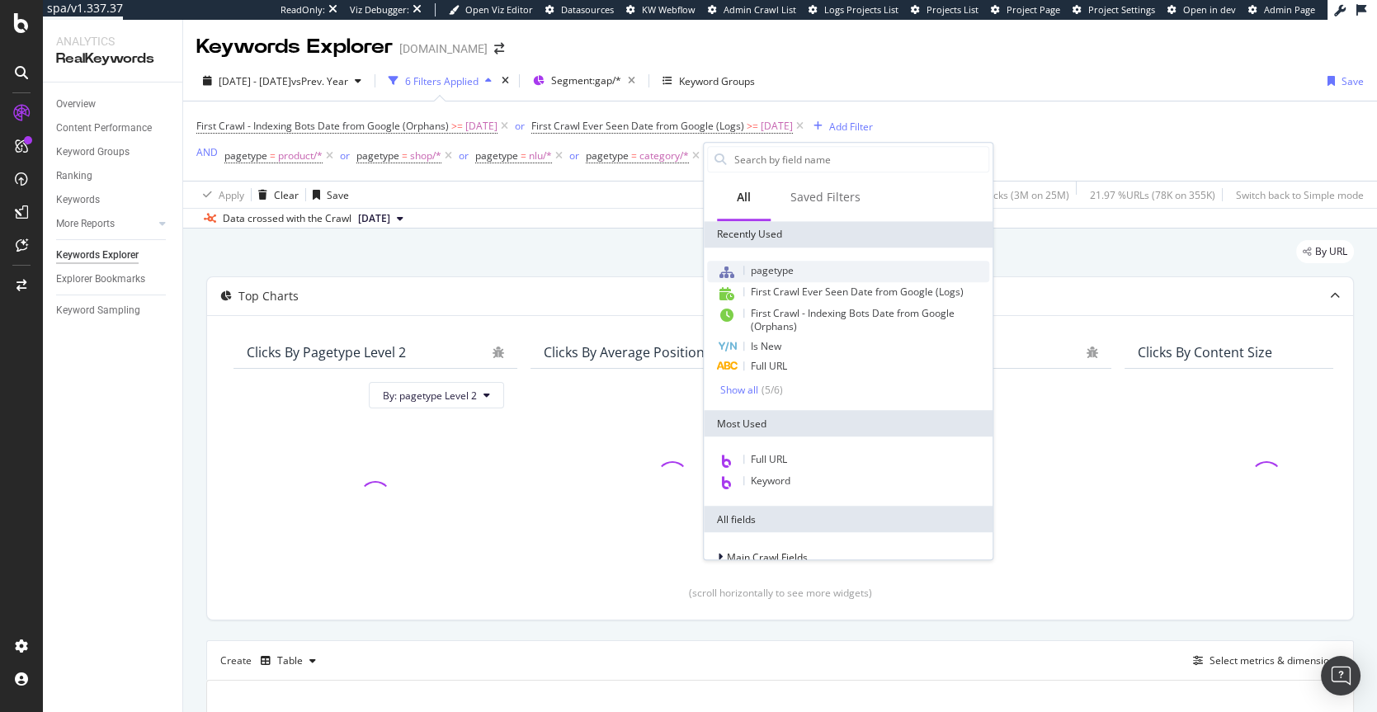
click at [772, 272] on span "pagetype" at bounding box center [772, 270] width 43 height 14
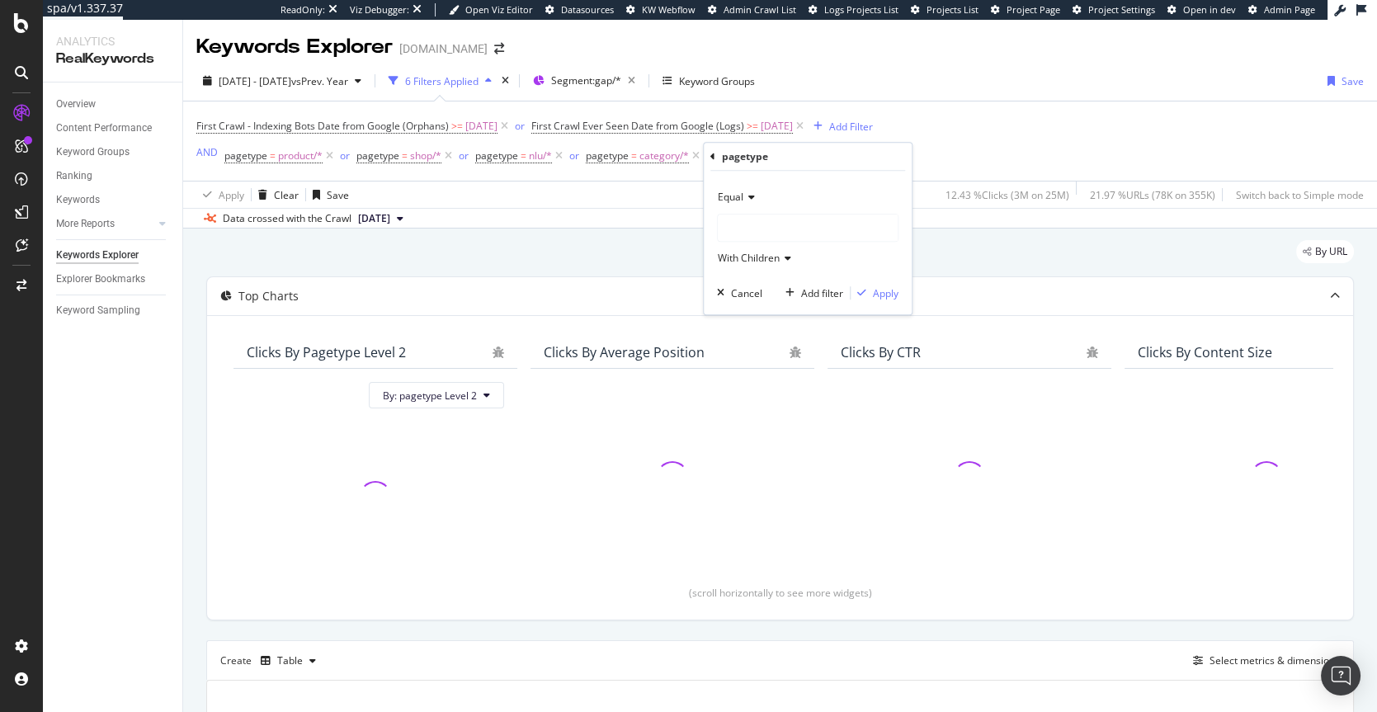
click at [747, 220] on div at bounding box center [808, 228] width 180 height 26
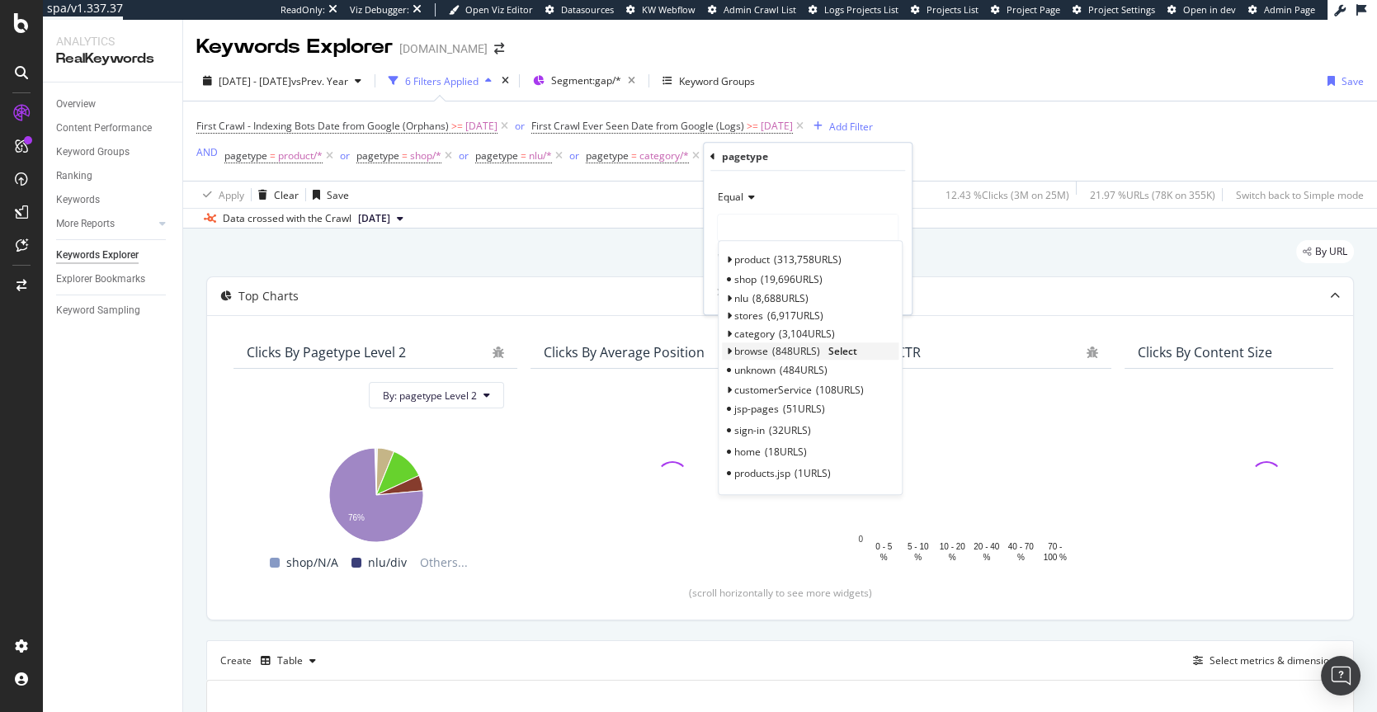
click at [861, 351] on div "browse 848 URLS Select" at bounding box center [810, 350] width 177 height 17
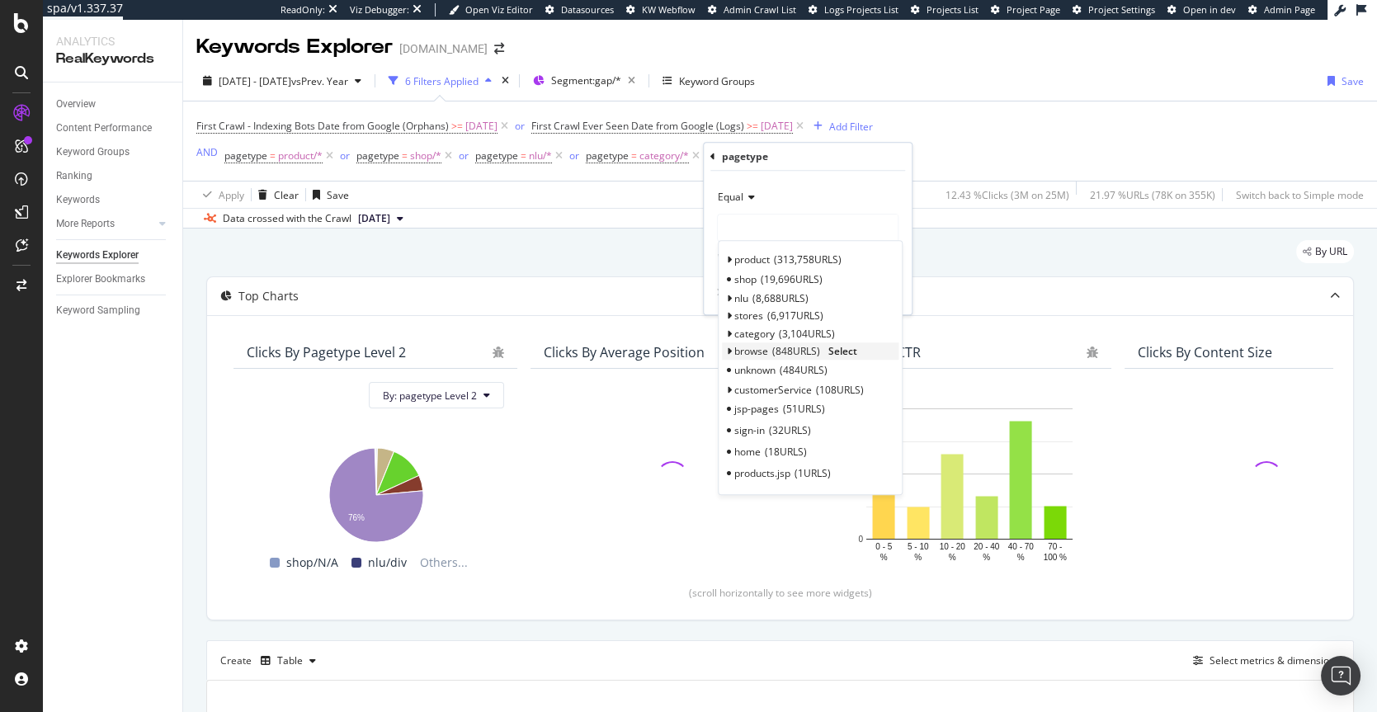
click at [850, 349] on span "Select" at bounding box center [842, 351] width 29 height 14
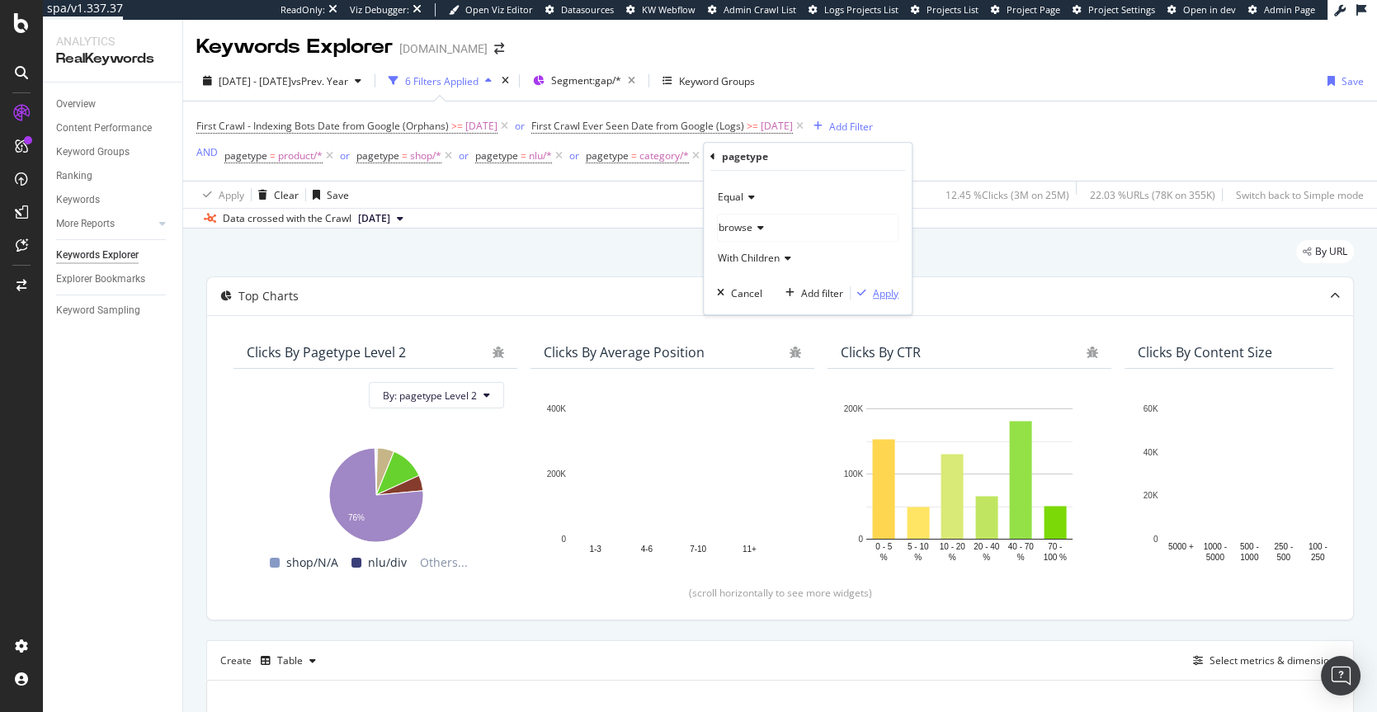
click at [880, 290] on div "Apply" at bounding box center [886, 293] width 26 height 14
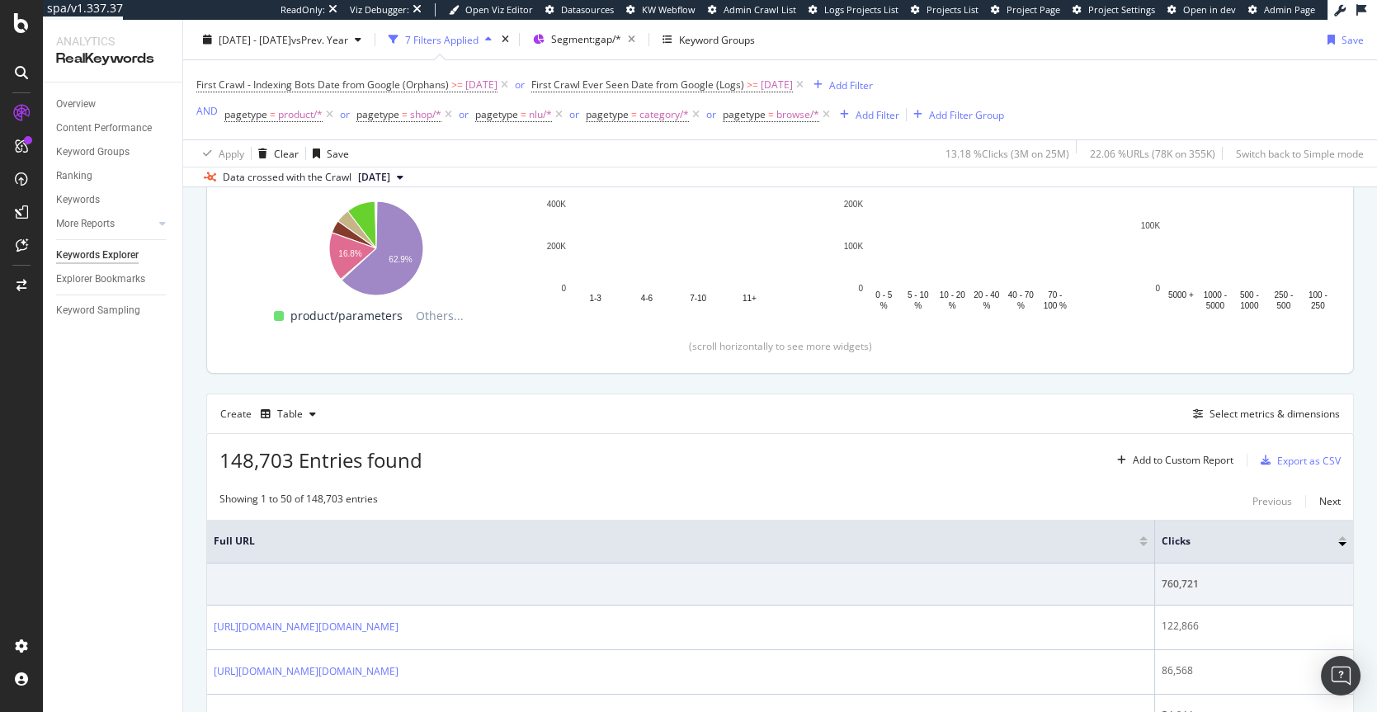
scroll to position [261, 0]
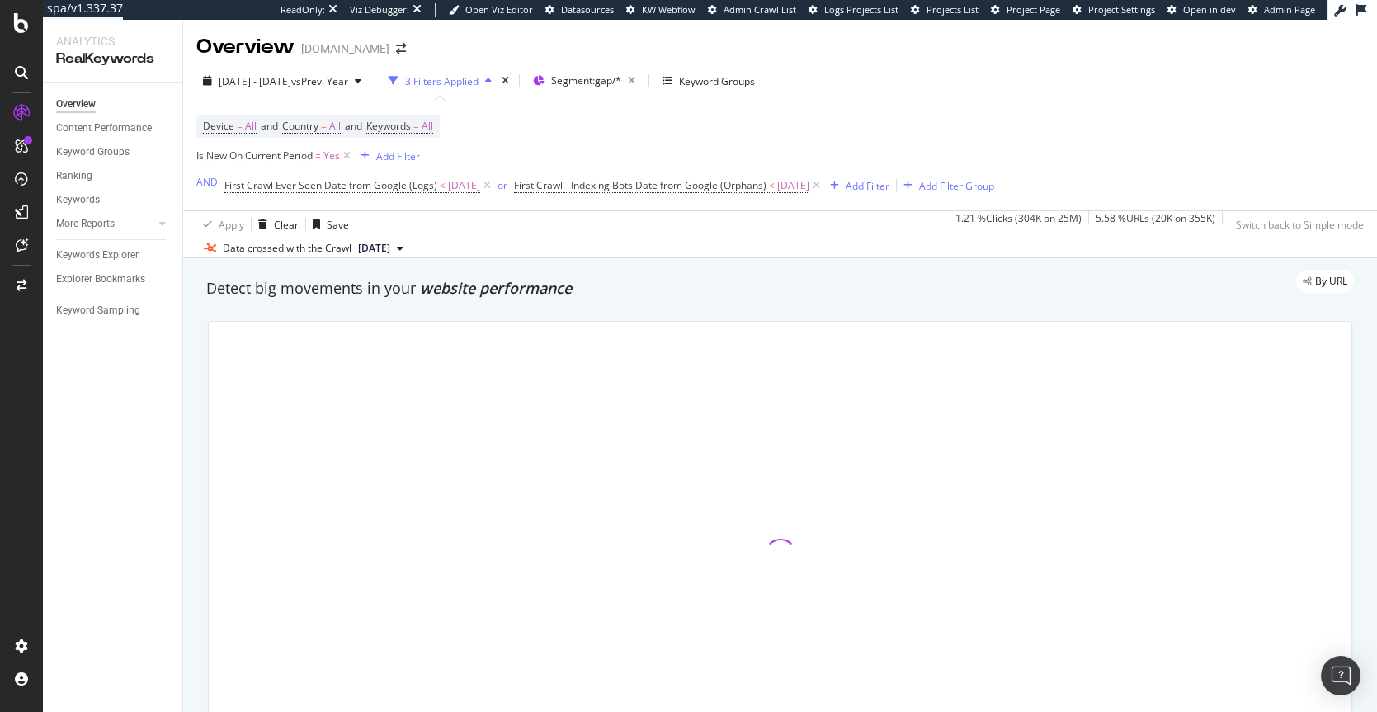
click at [994, 186] on div "Add Filter Group" at bounding box center [956, 186] width 75 height 14
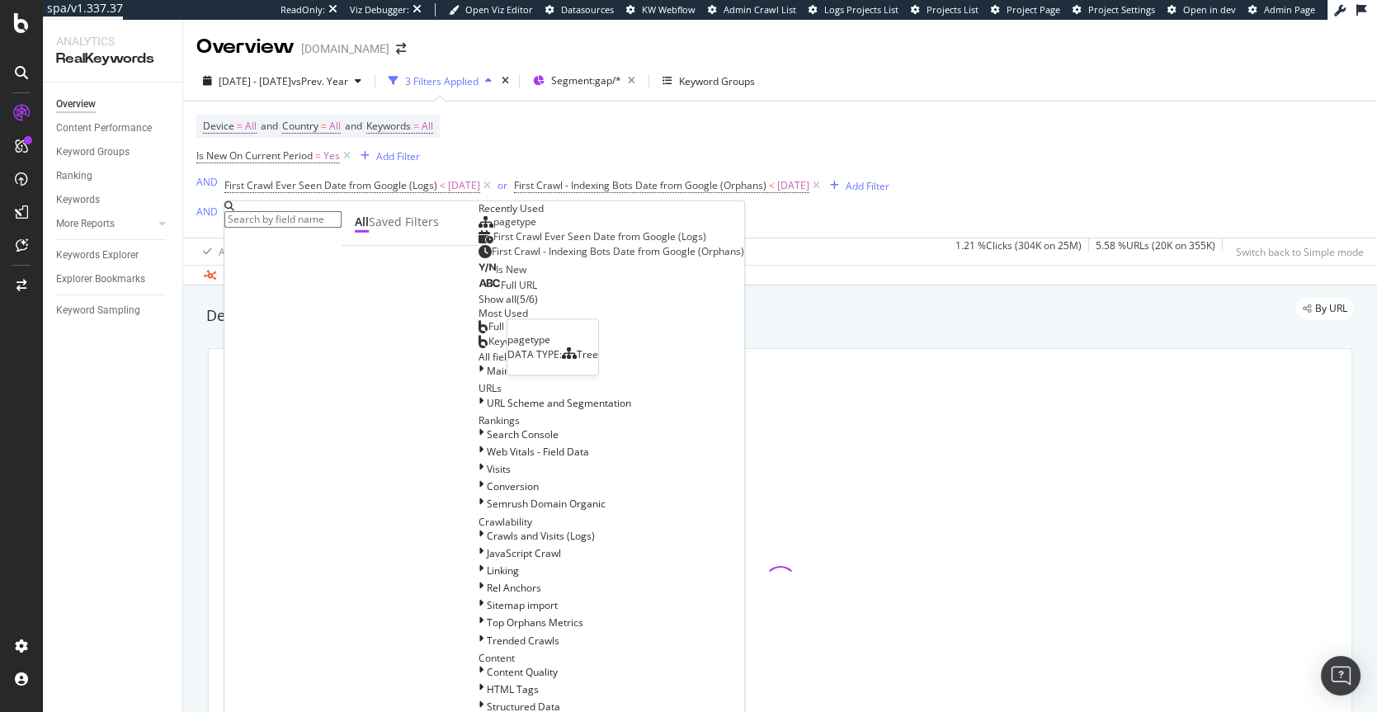
click at [493, 229] on span "pagetype" at bounding box center [514, 222] width 43 height 14
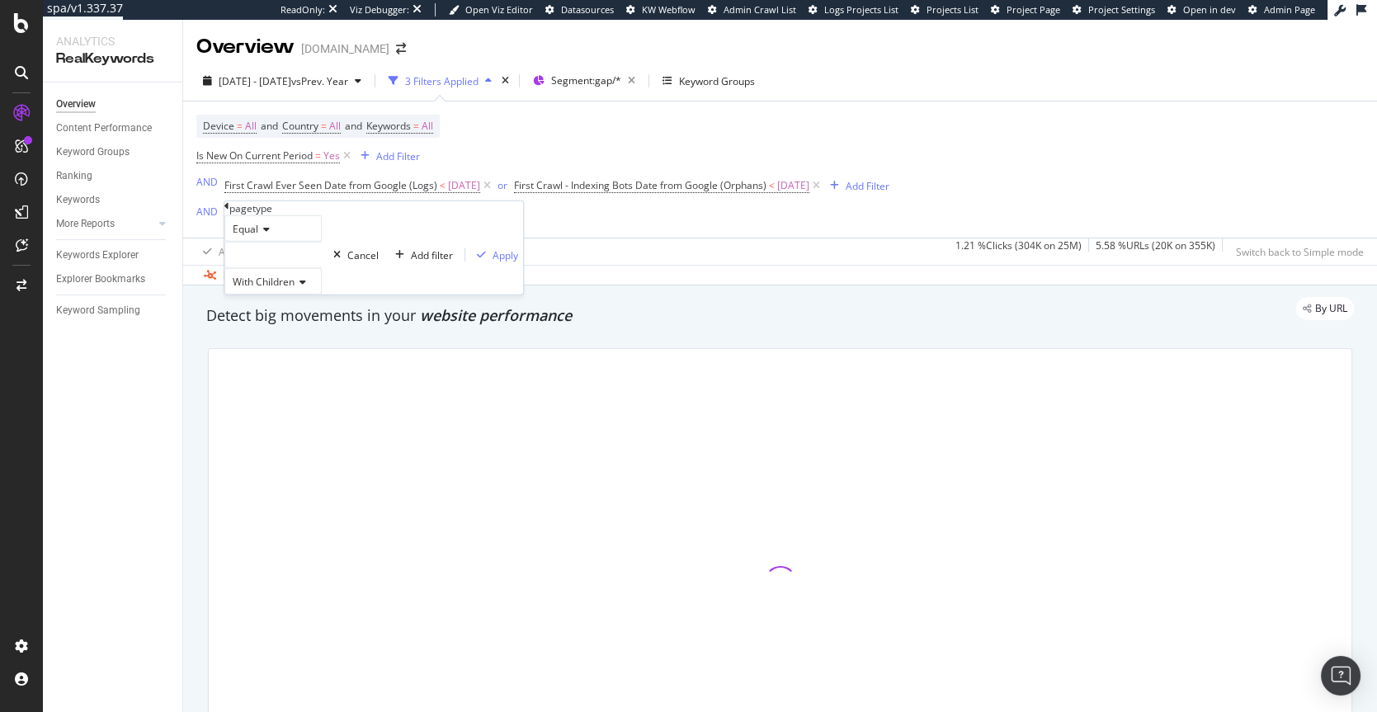
click at [254, 268] on div at bounding box center [272, 255] width 97 height 26
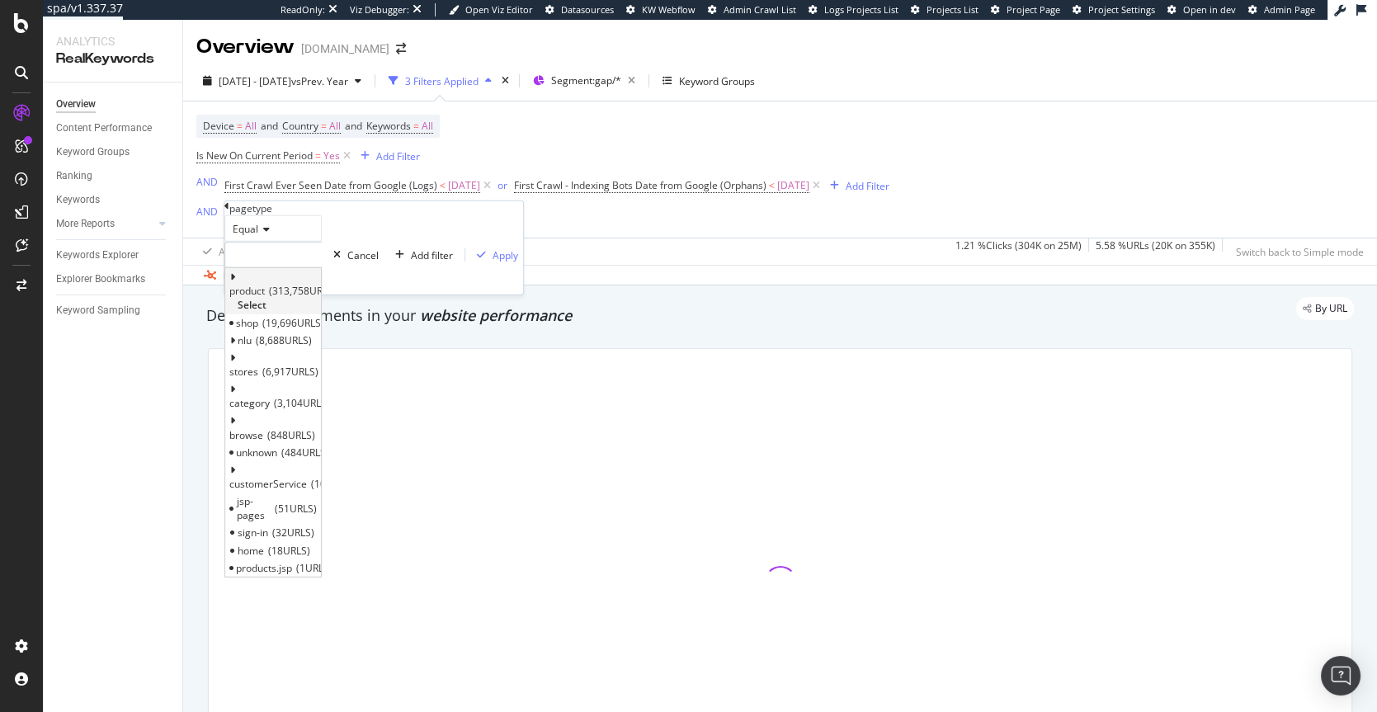
click at [267, 311] on span "Select" at bounding box center [252, 305] width 29 height 14
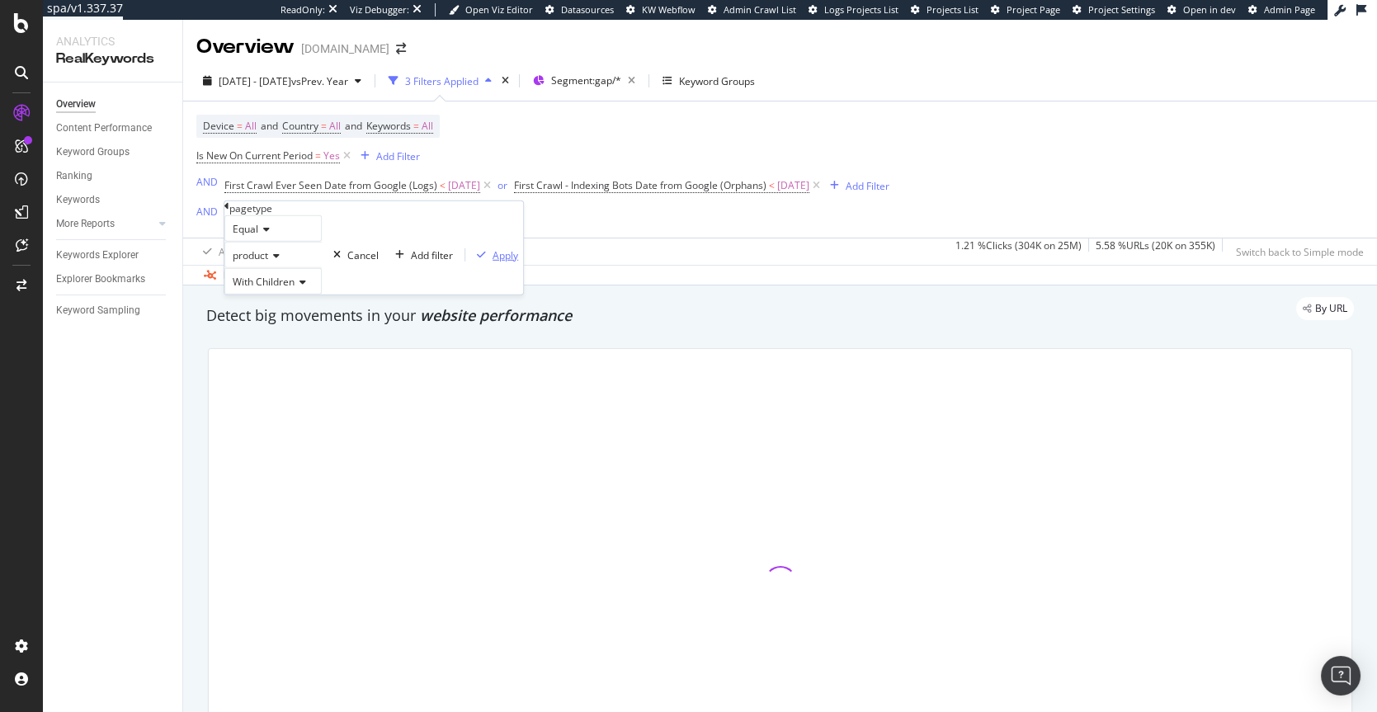
click at [493, 262] on div "Apply" at bounding box center [506, 255] width 26 height 14
click at [381, 215] on div "Add Filter" at bounding box center [381, 216] width 44 height 14
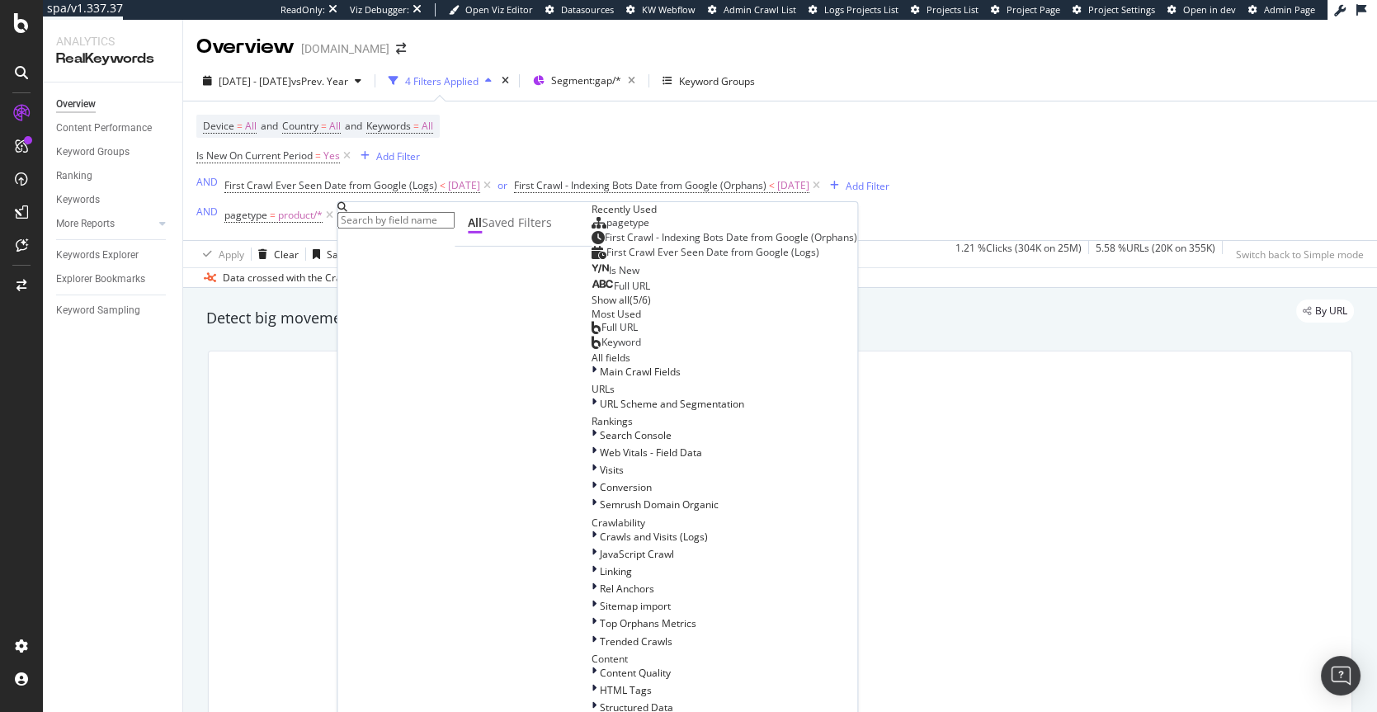
click at [606, 229] on span "pagetype" at bounding box center [627, 222] width 43 height 14
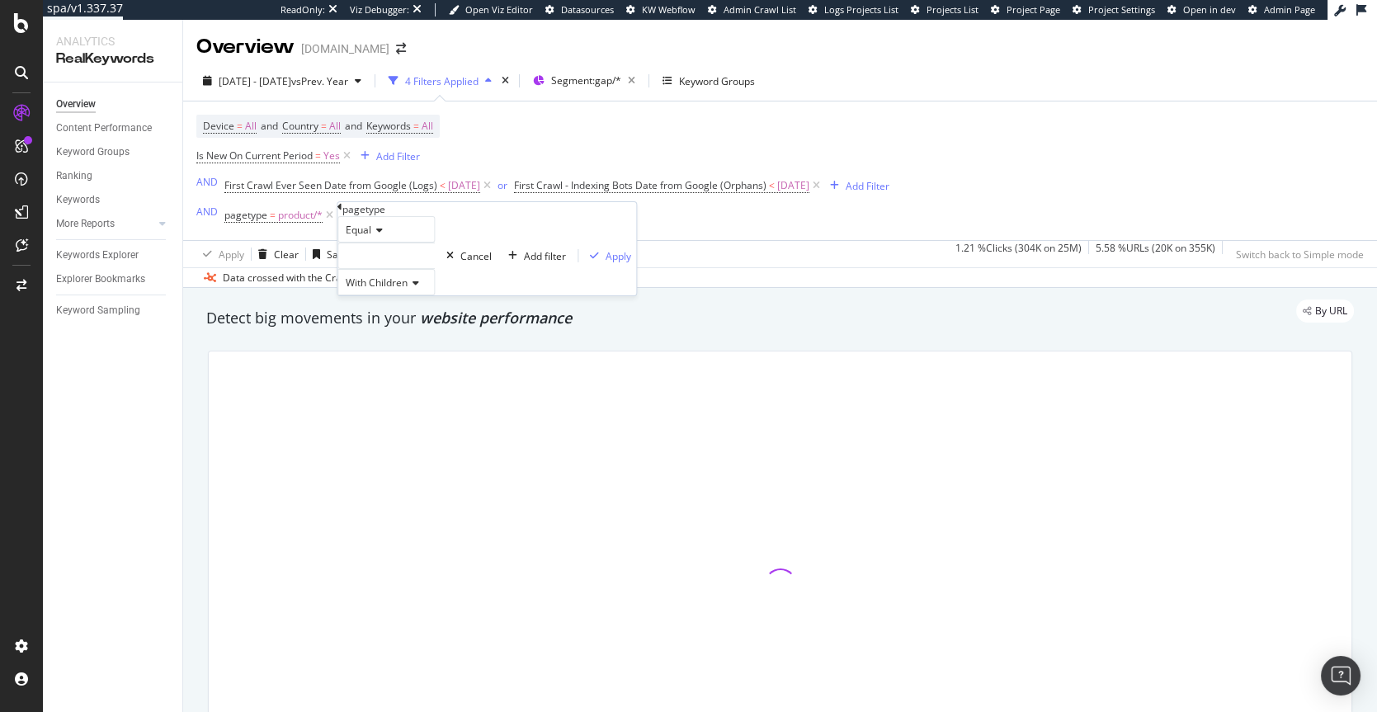
click at [385, 269] on div at bounding box center [385, 256] width 97 height 26
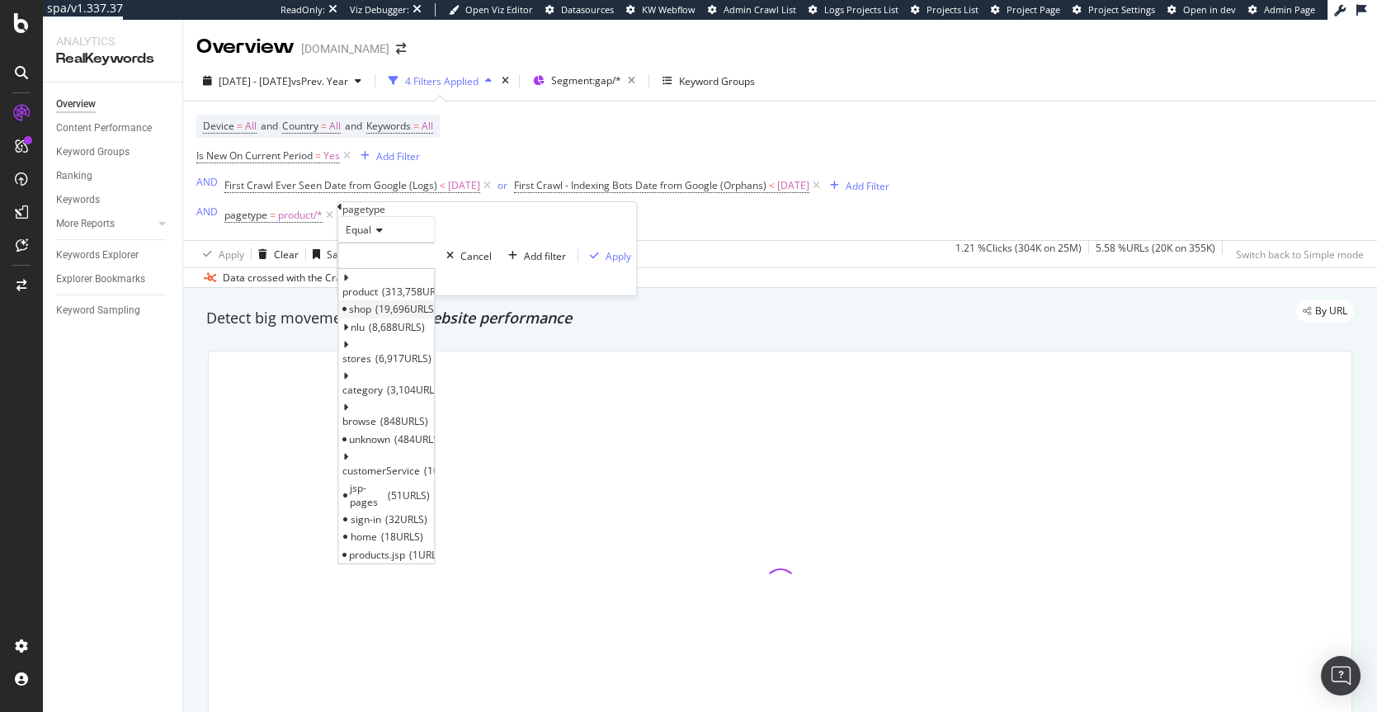
click at [411, 316] on span "19,696 URLS" at bounding box center [406, 309] width 62 height 14
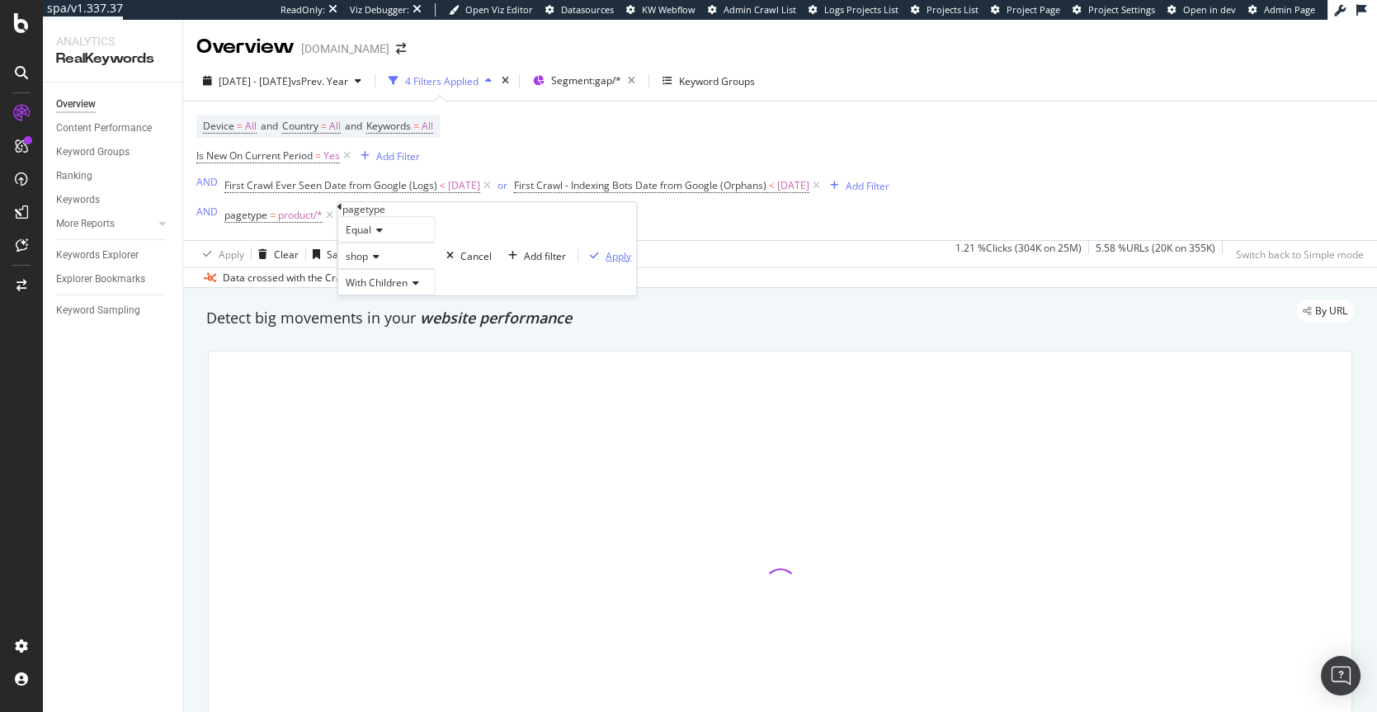
click at [606, 262] on div "Apply" at bounding box center [619, 255] width 26 height 14
click at [350, 215] on div "and" at bounding box center [348, 215] width 17 height 14
click at [484, 223] on div "Add Filter" at bounding box center [488, 215] width 66 height 18
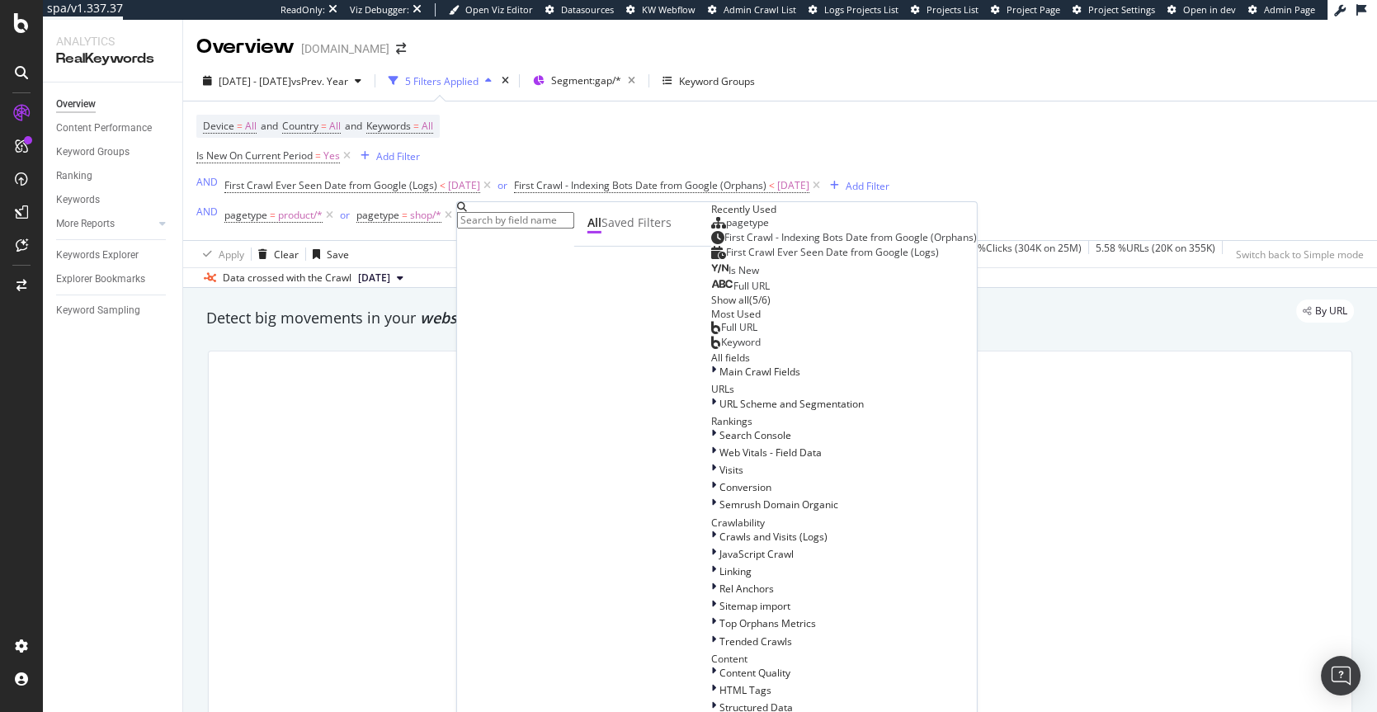
click at [726, 229] on span "pagetype" at bounding box center [747, 222] width 43 height 14
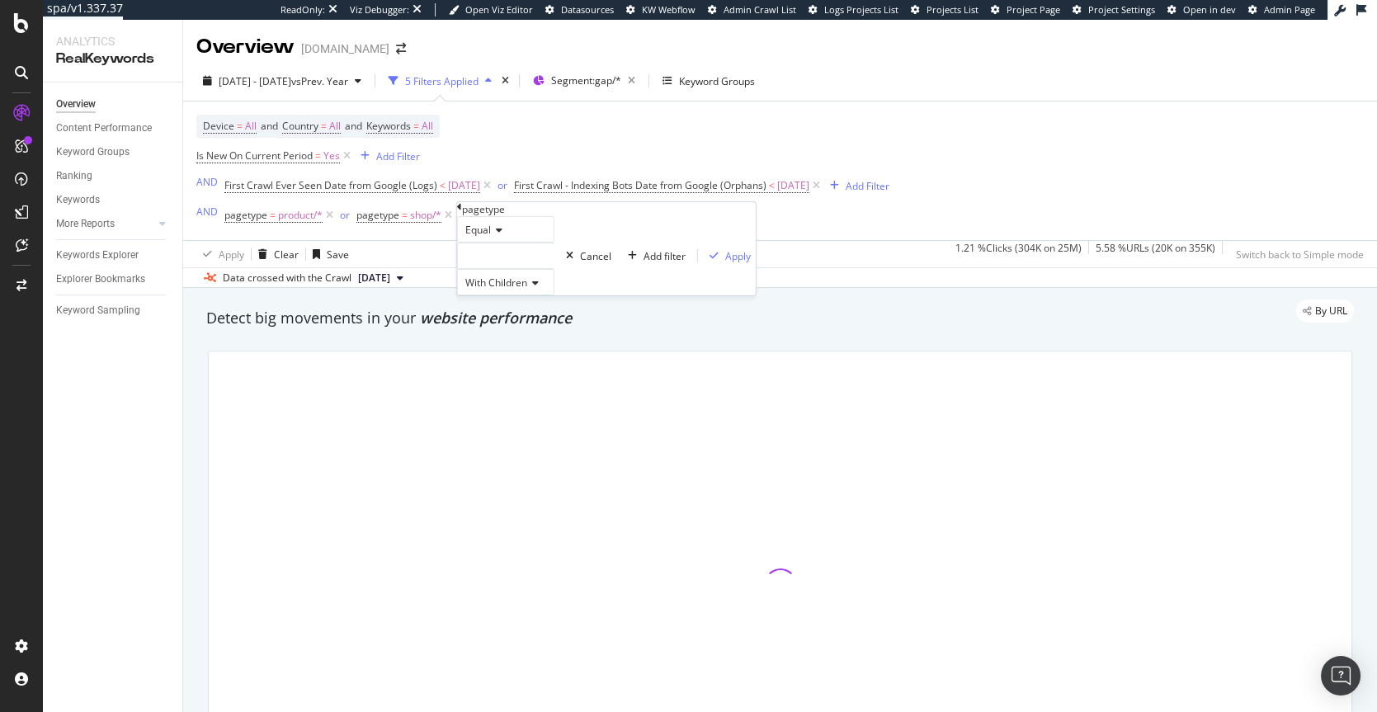
click at [495, 269] on div at bounding box center [505, 256] width 97 height 26
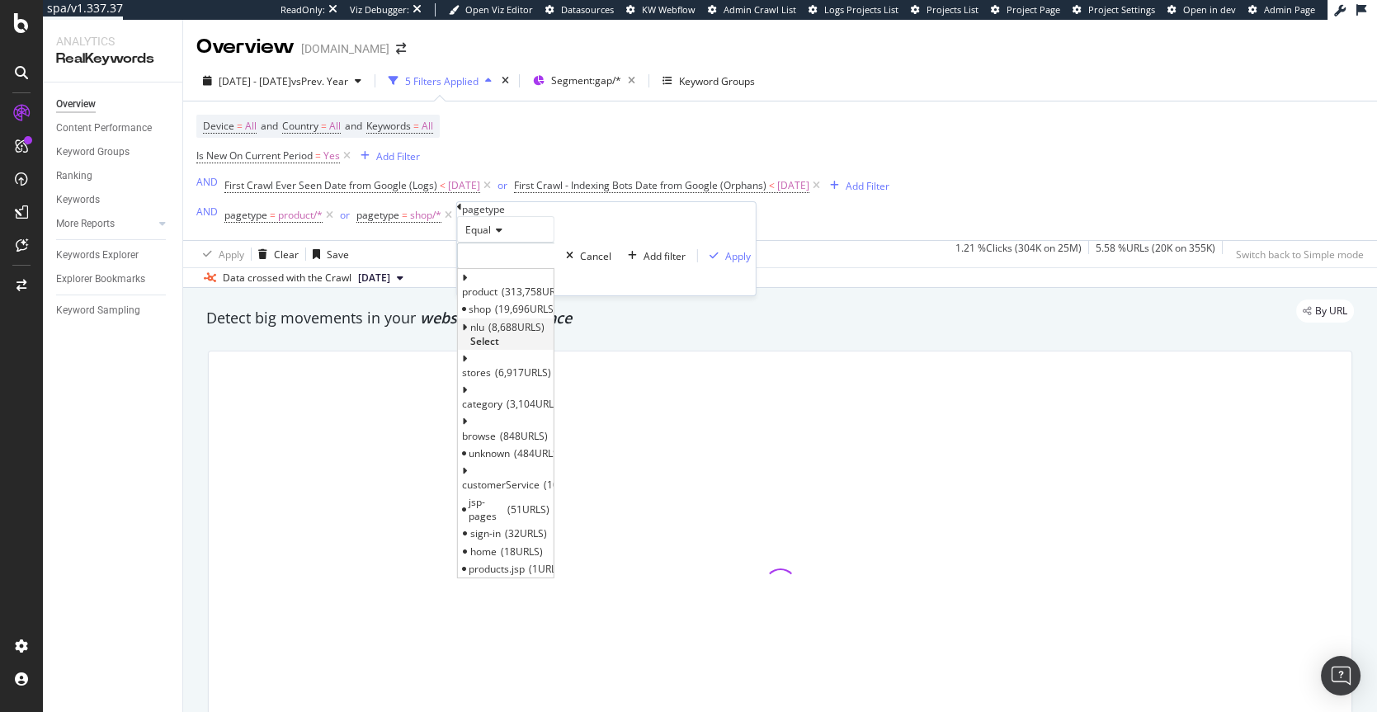
click at [484, 333] on span "nlu" at bounding box center [477, 326] width 14 height 14
click at [499, 348] on span "Select" at bounding box center [484, 341] width 29 height 14
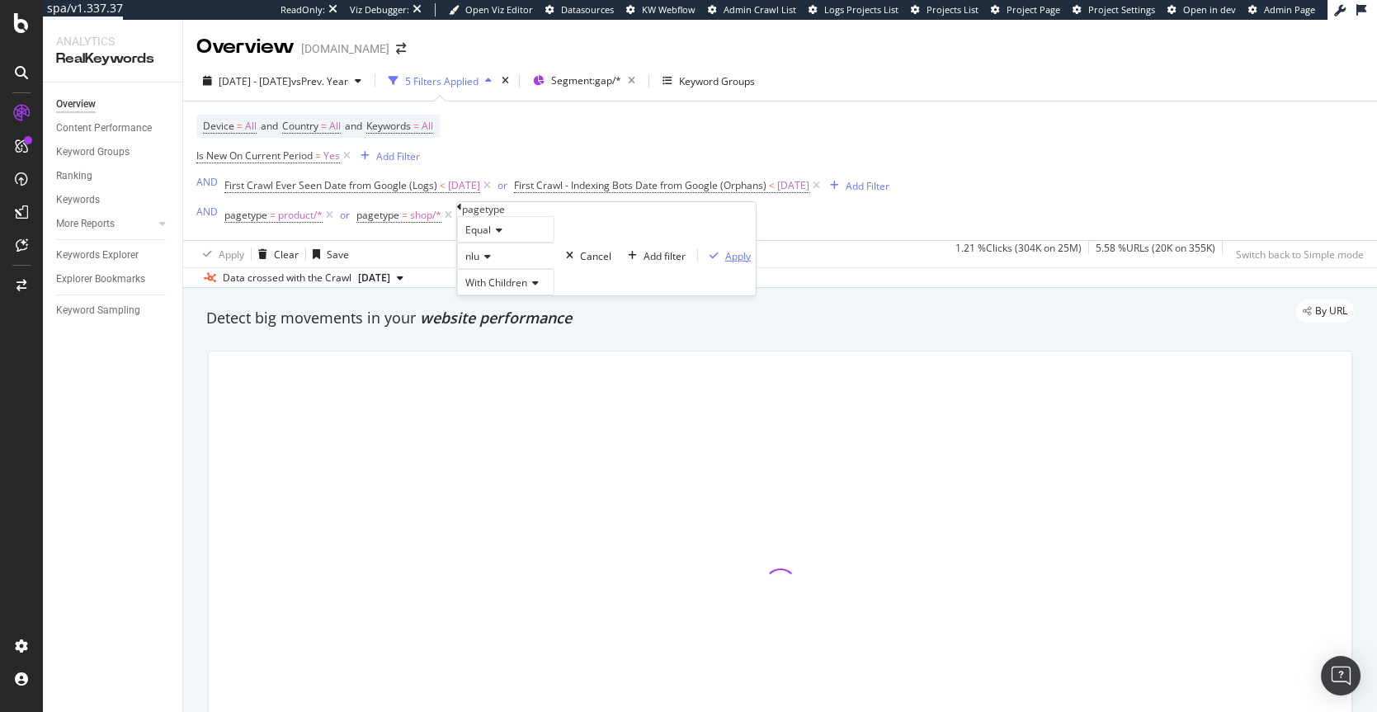
click at [725, 262] on div "Apply" at bounding box center [738, 255] width 26 height 14
click at [618, 219] on div "Add Filter" at bounding box center [610, 216] width 44 height 14
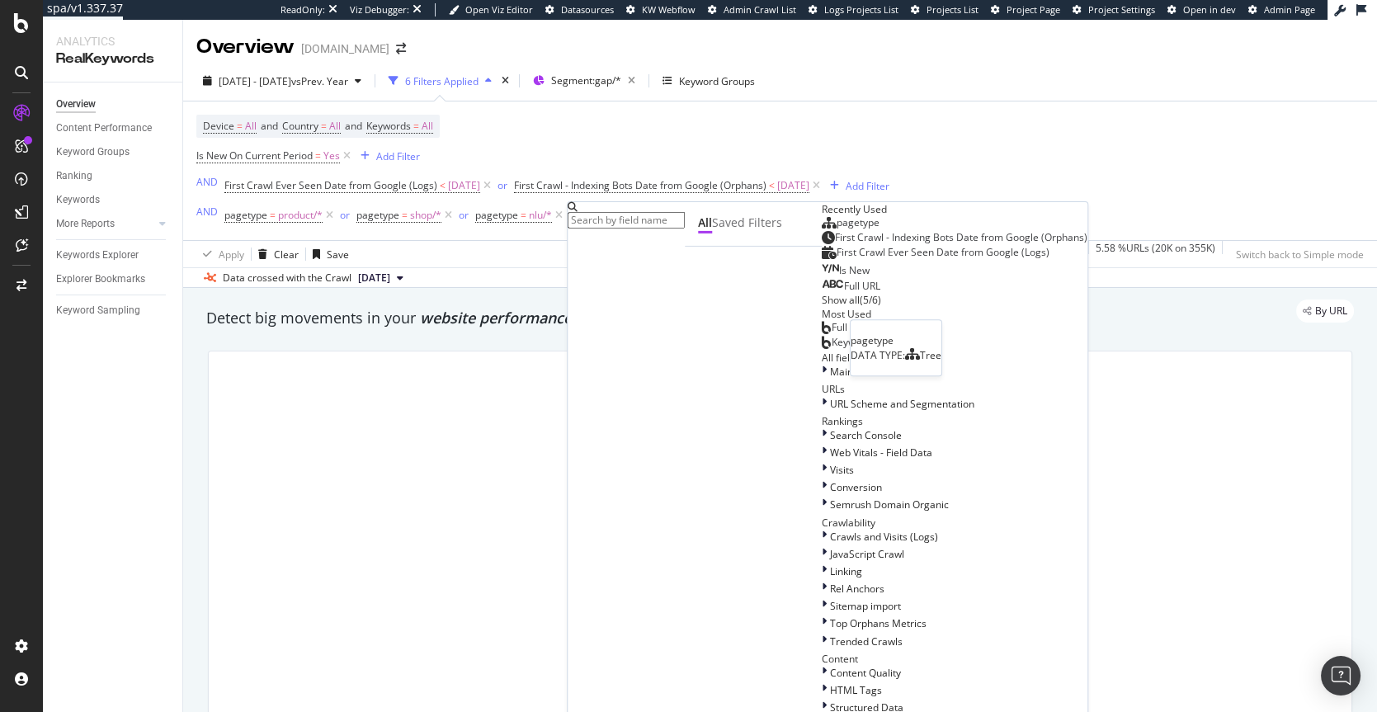
click at [822, 229] on div "pagetype" at bounding box center [851, 222] width 58 height 13
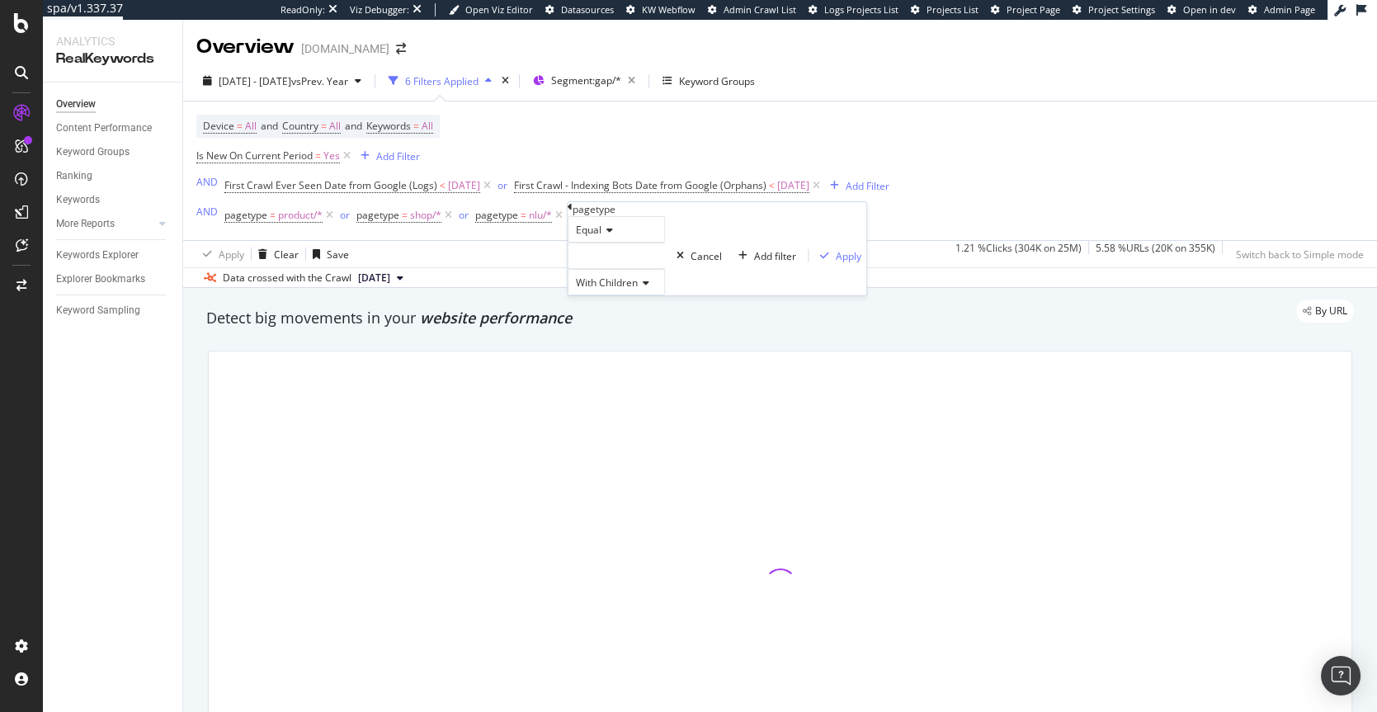
click at [615, 269] on div at bounding box center [616, 256] width 97 height 26
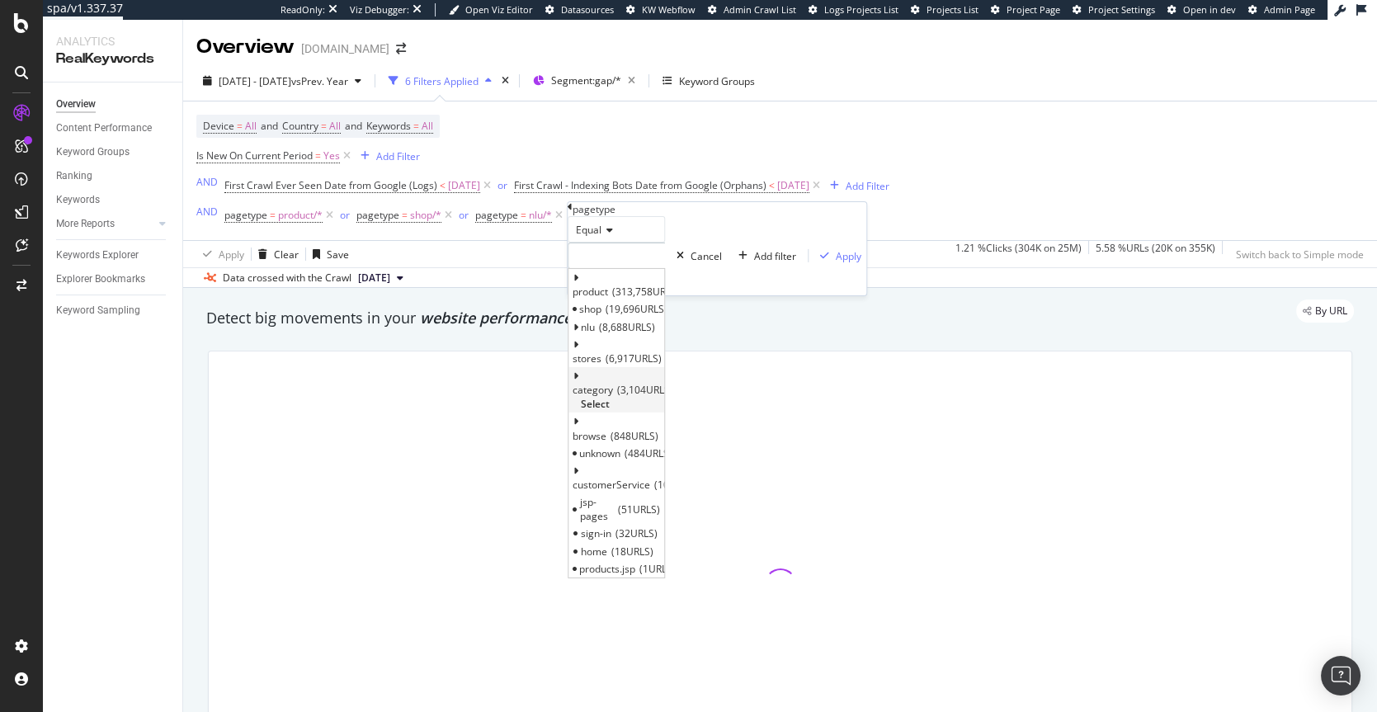
click at [610, 397] on span "Select" at bounding box center [595, 404] width 29 height 14
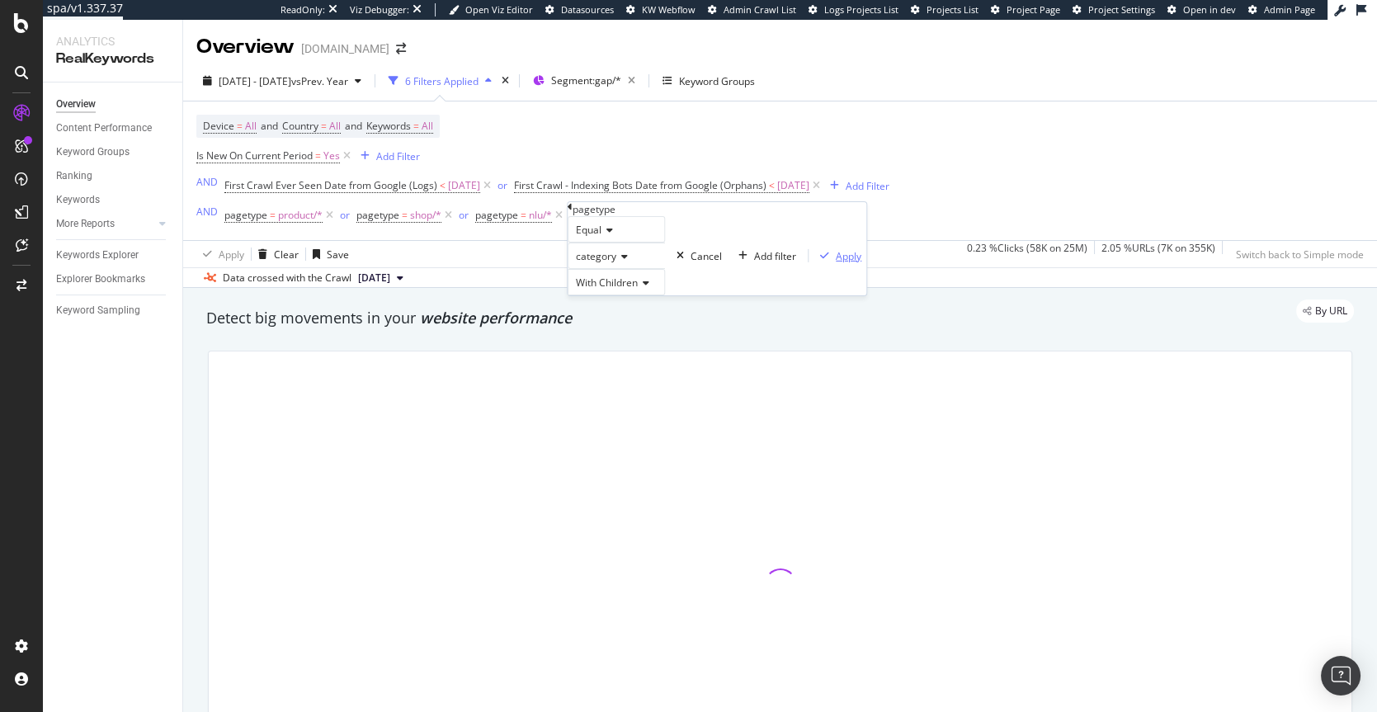
click at [814, 262] on div "Apply" at bounding box center [838, 255] width 48 height 14
click at [748, 207] on div "Add Filter" at bounding box center [736, 215] width 66 height 18
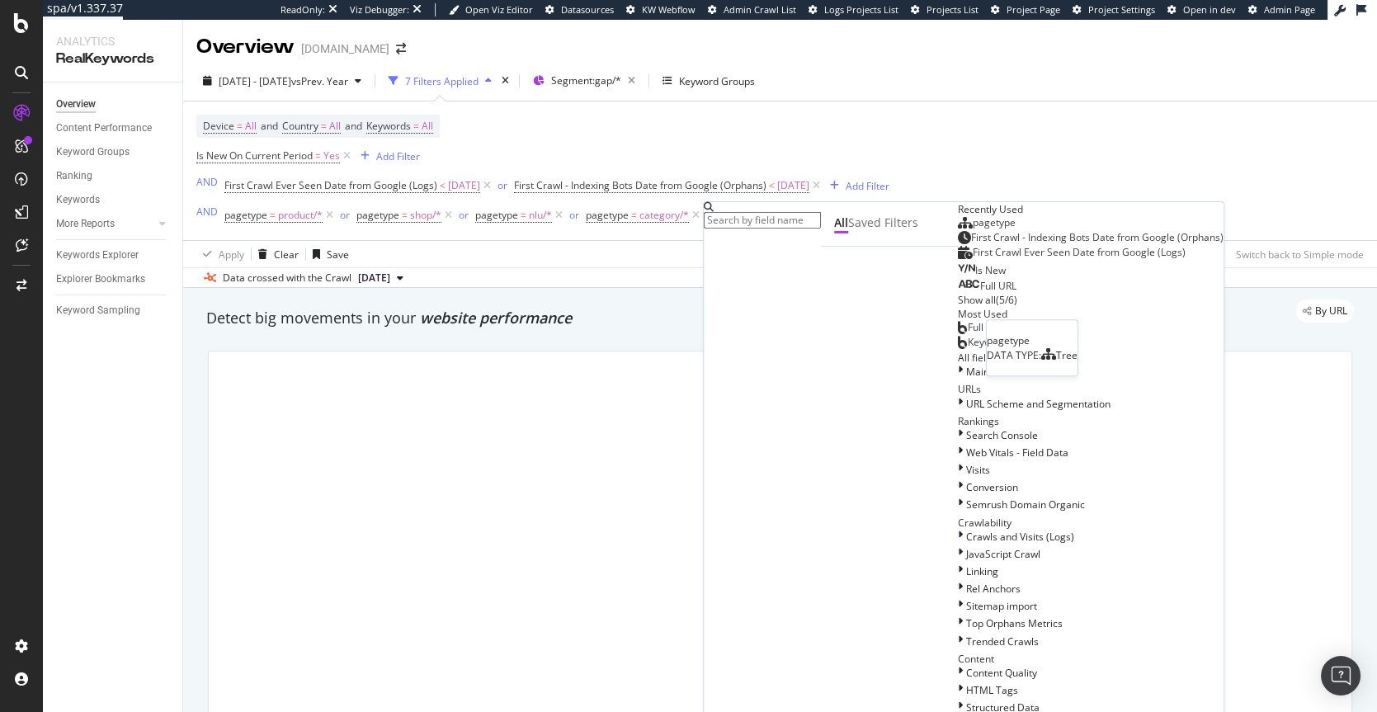
click at [973, 229] on span "pagetype" at bounding box center [994, 222] width 43 height 14
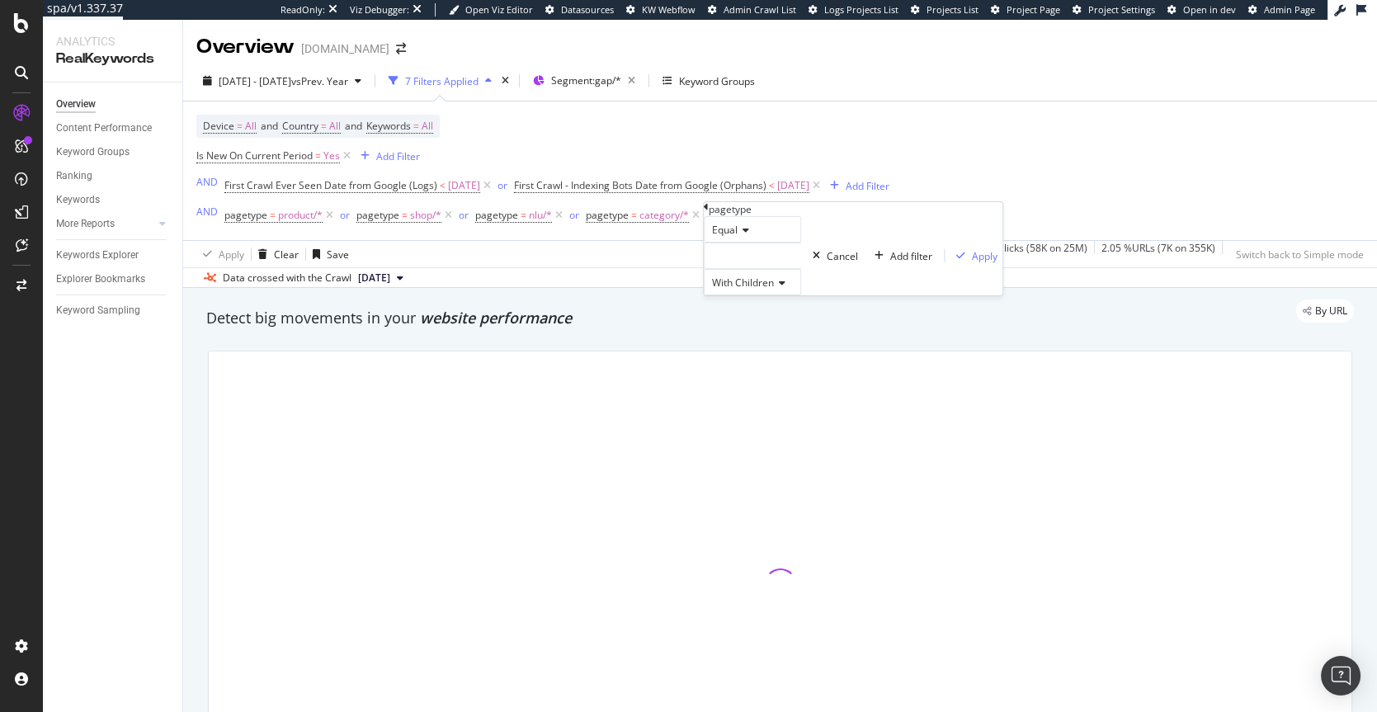
click at [729, 269] on div at bounding box center [752, 256] width 97 height 26
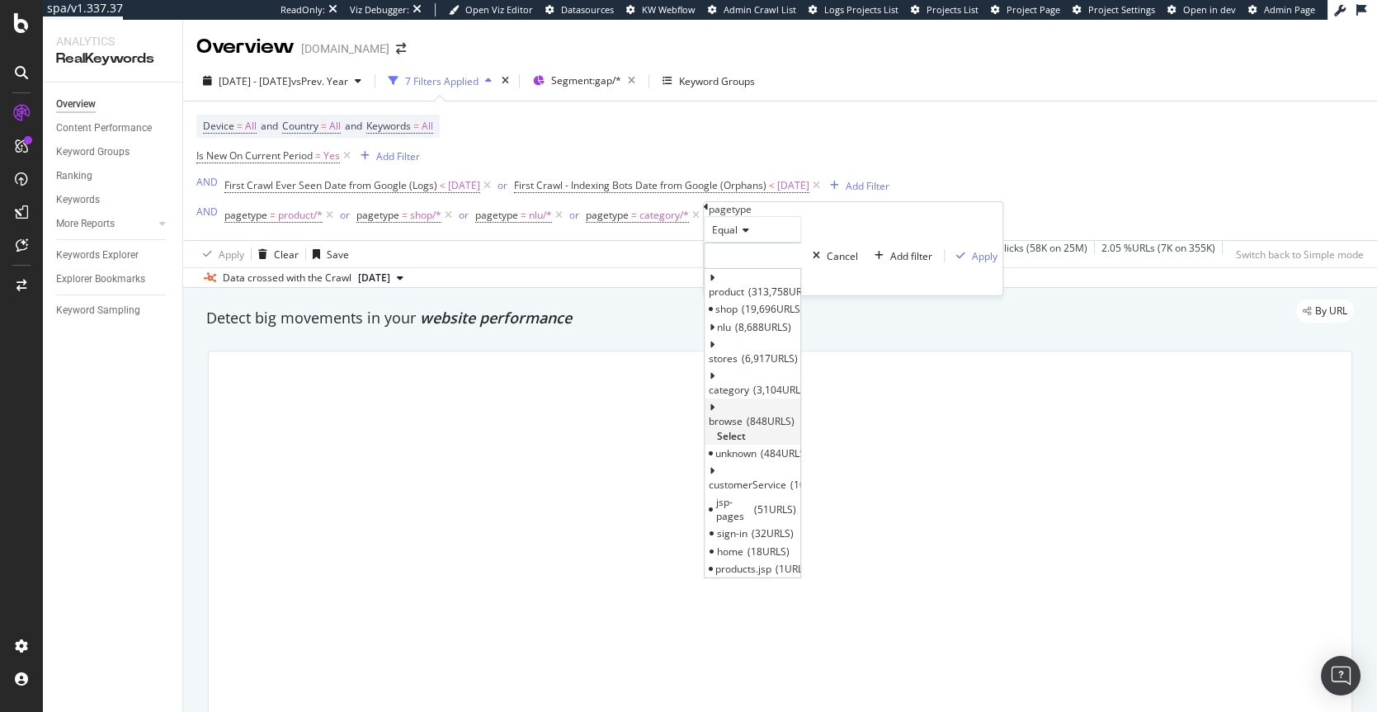
click at [743, 414] on span "browse" at bounding box center [726, 421] width 34 height 14
click at [746, 428] on span "Select" at bounding box center [731, 435] width 29 height 14
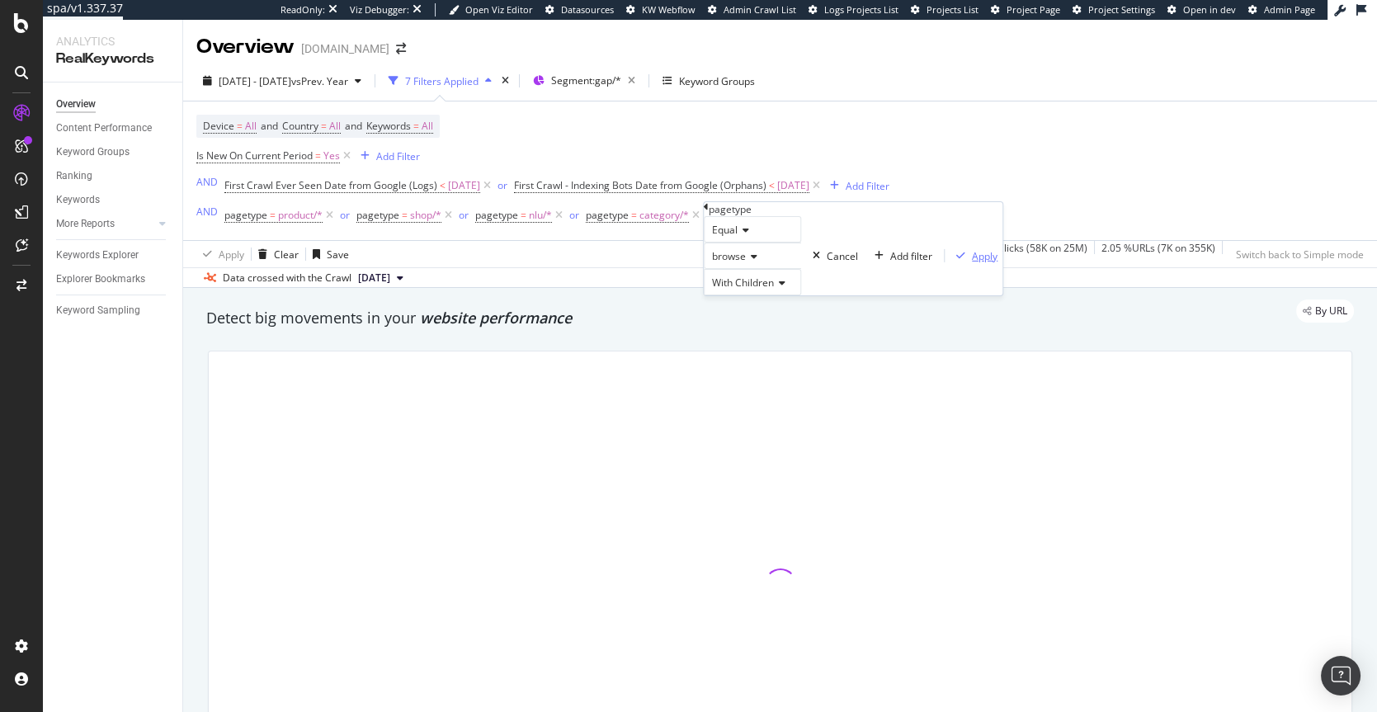
click at [950, 262] on div "Apply" at bounding box center [974, 255] width 48 height 14
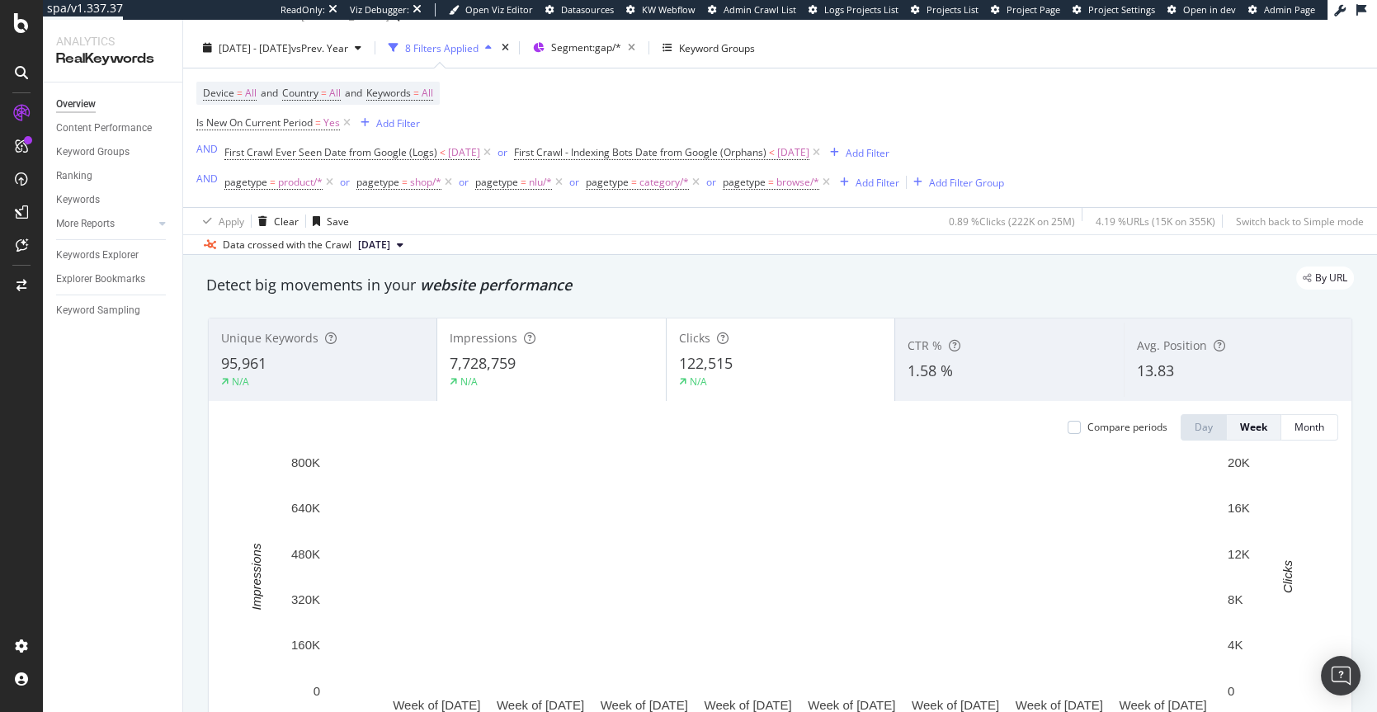
scroll to position [34, 0]
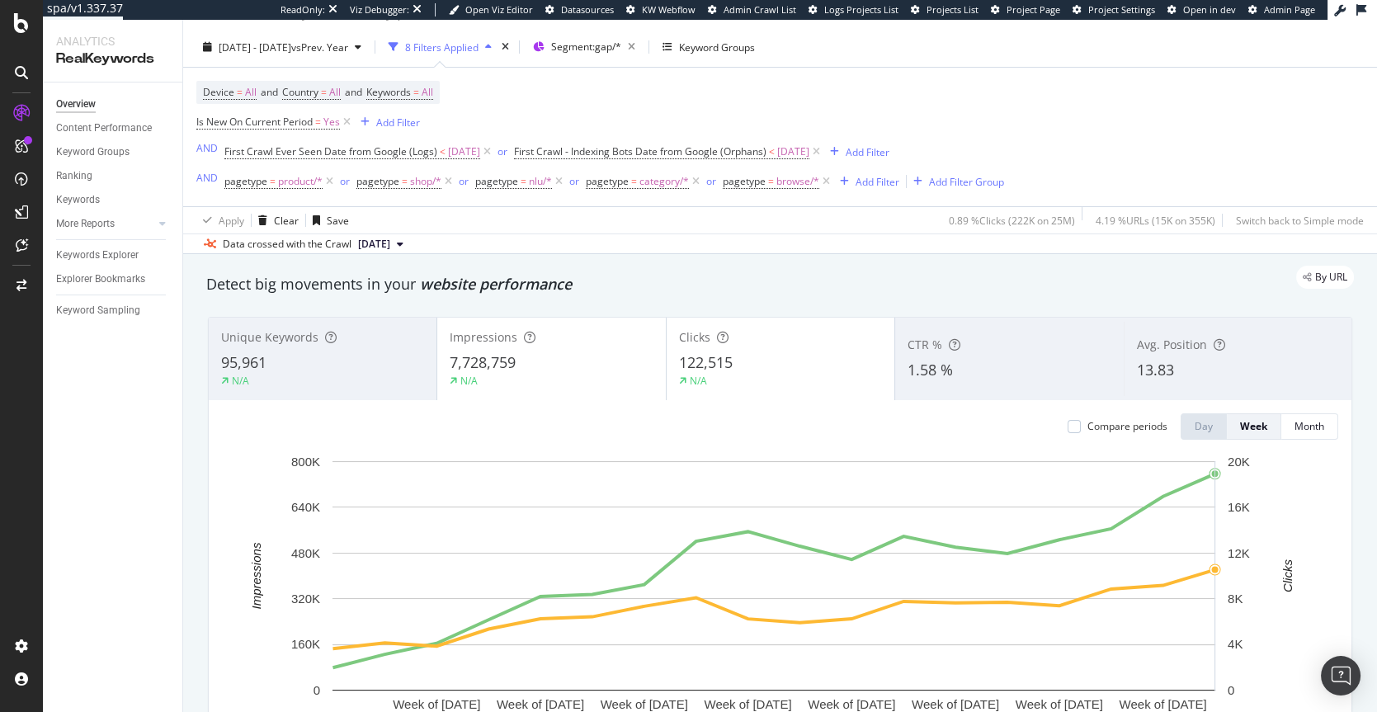
click at [412, 365] on div "95,961" at bounding box center [322, 362] width 203 height 21
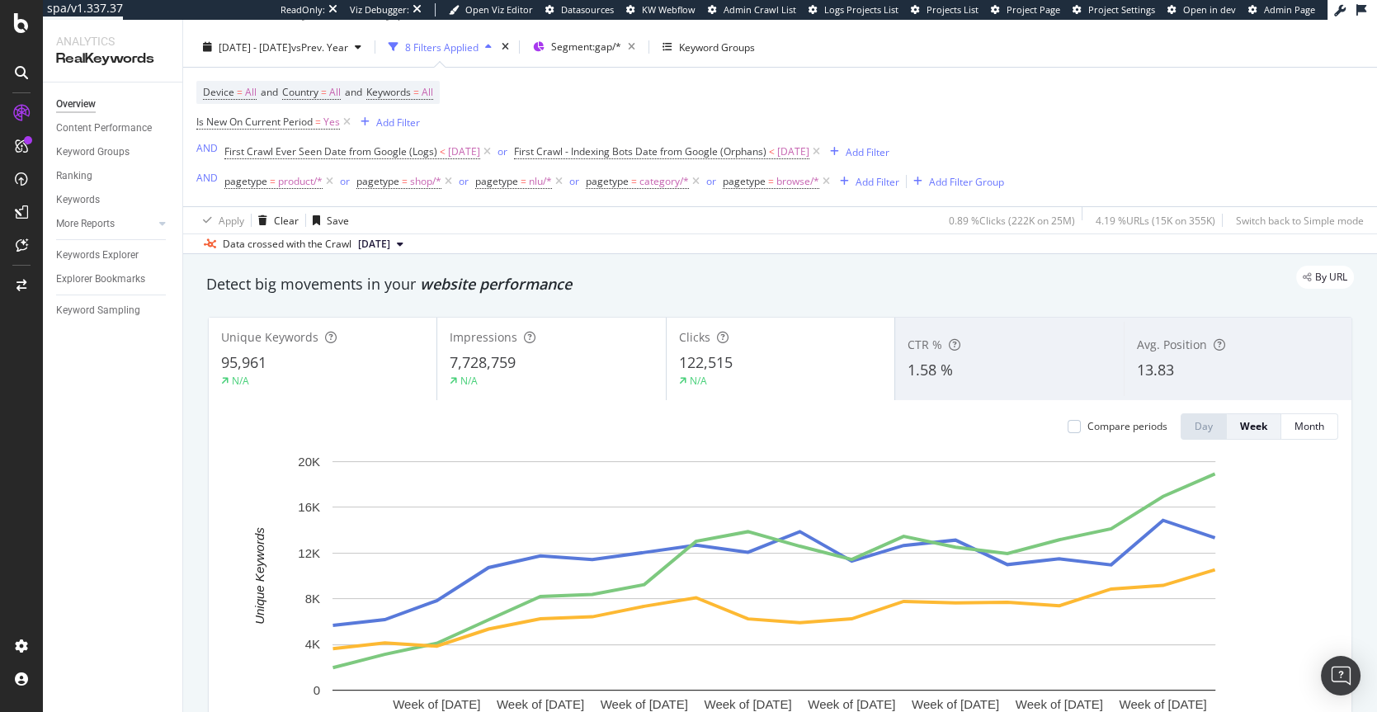
click at [413, 365] on div "95,961" at bounding box center [322, 362] width 203 height 21
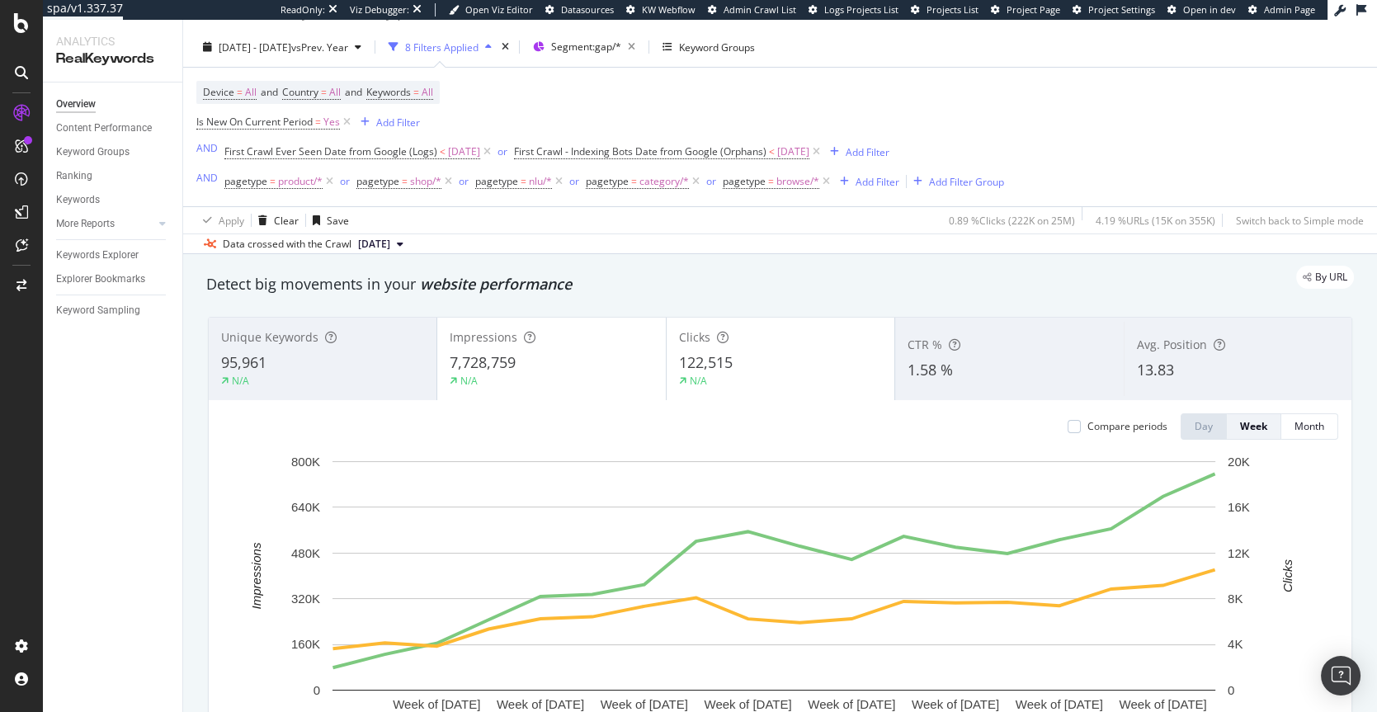
click at [413, 365] on div "95,961" at bounding box center [322, 362] width 203 height 21
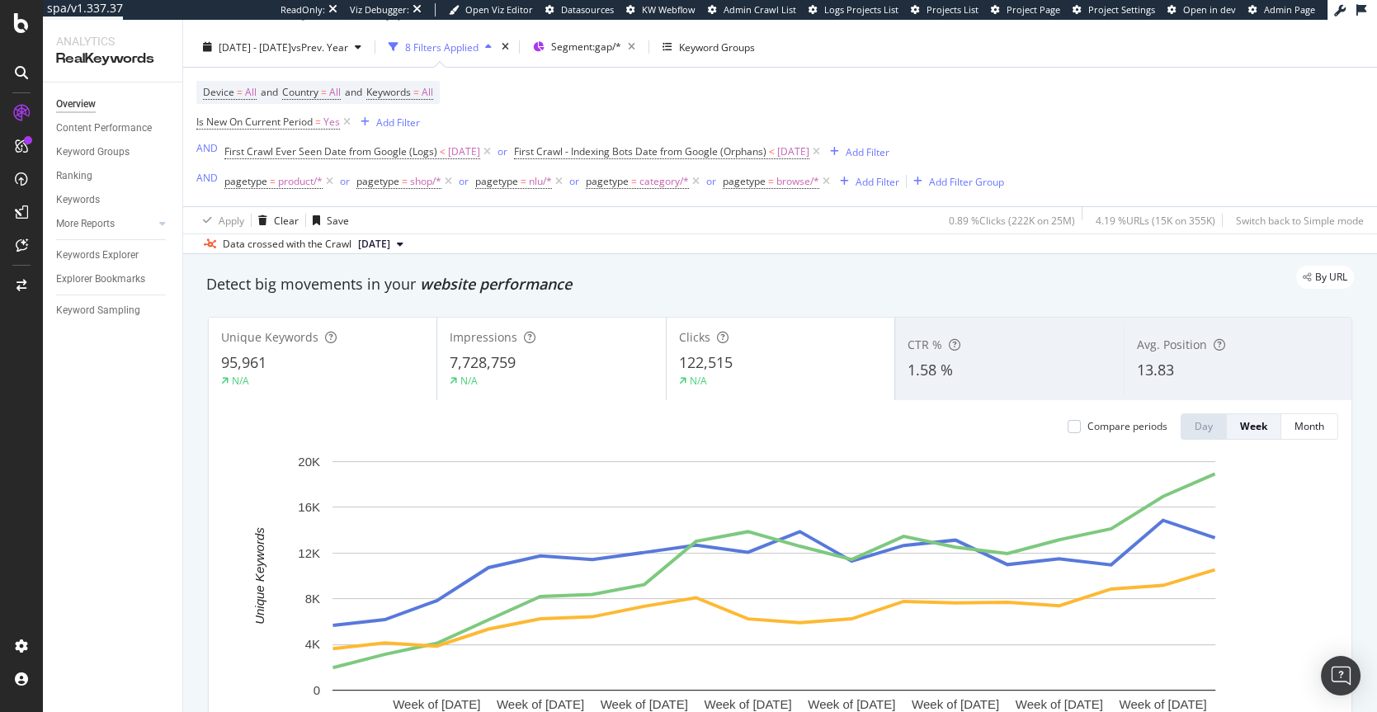
click at [498, 375] on div "N/A" at bounding box center [551, 381] width 203 height 15
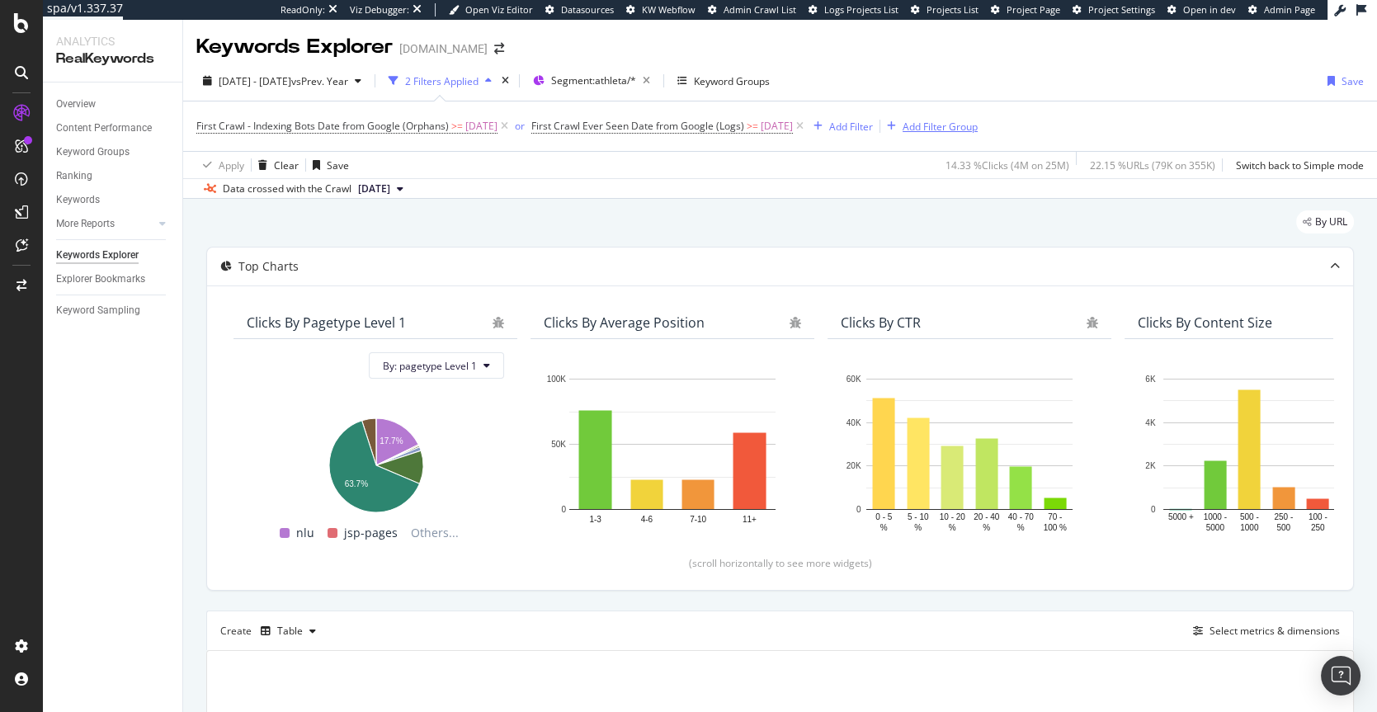
click at [978, 117] on div "Add Filter Group" at bounding box center [928, 126] width 97 height 18
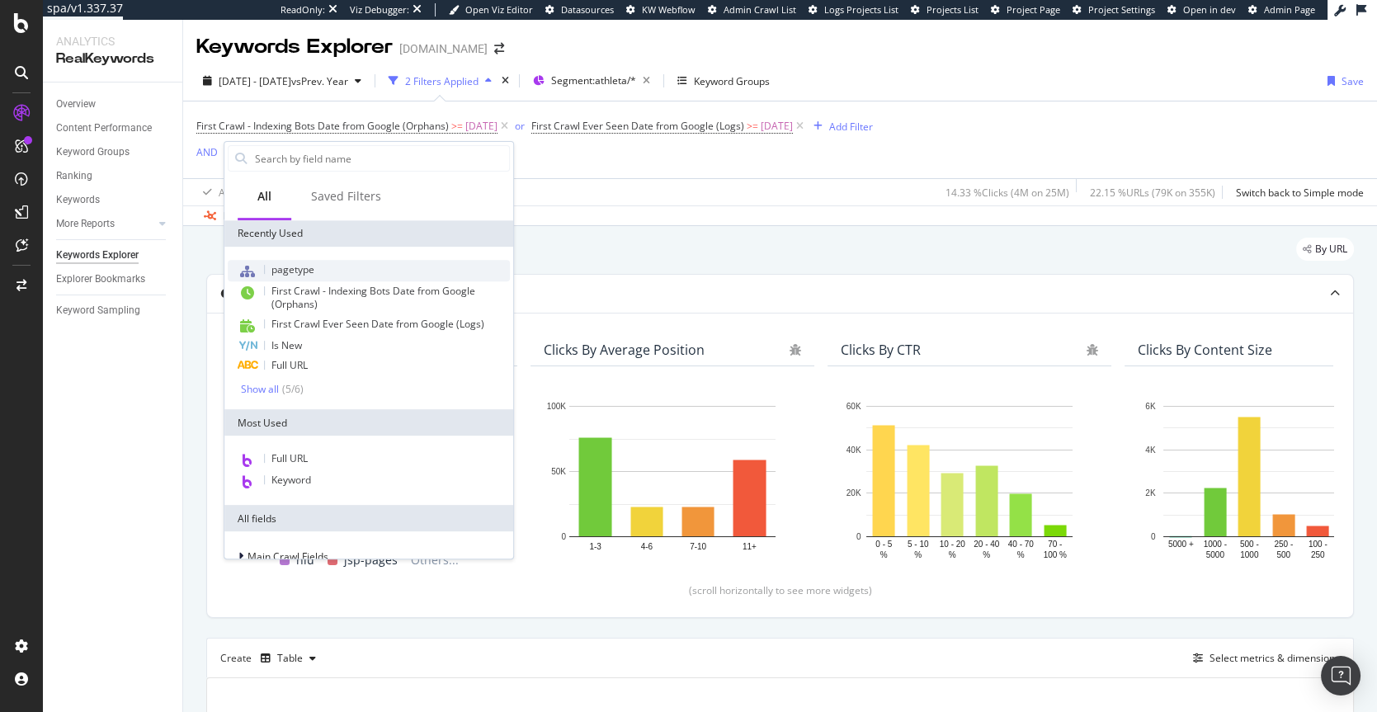
click at [300, 269] on span "pagetype" at bounding box center [292, 269] width 43 height 14
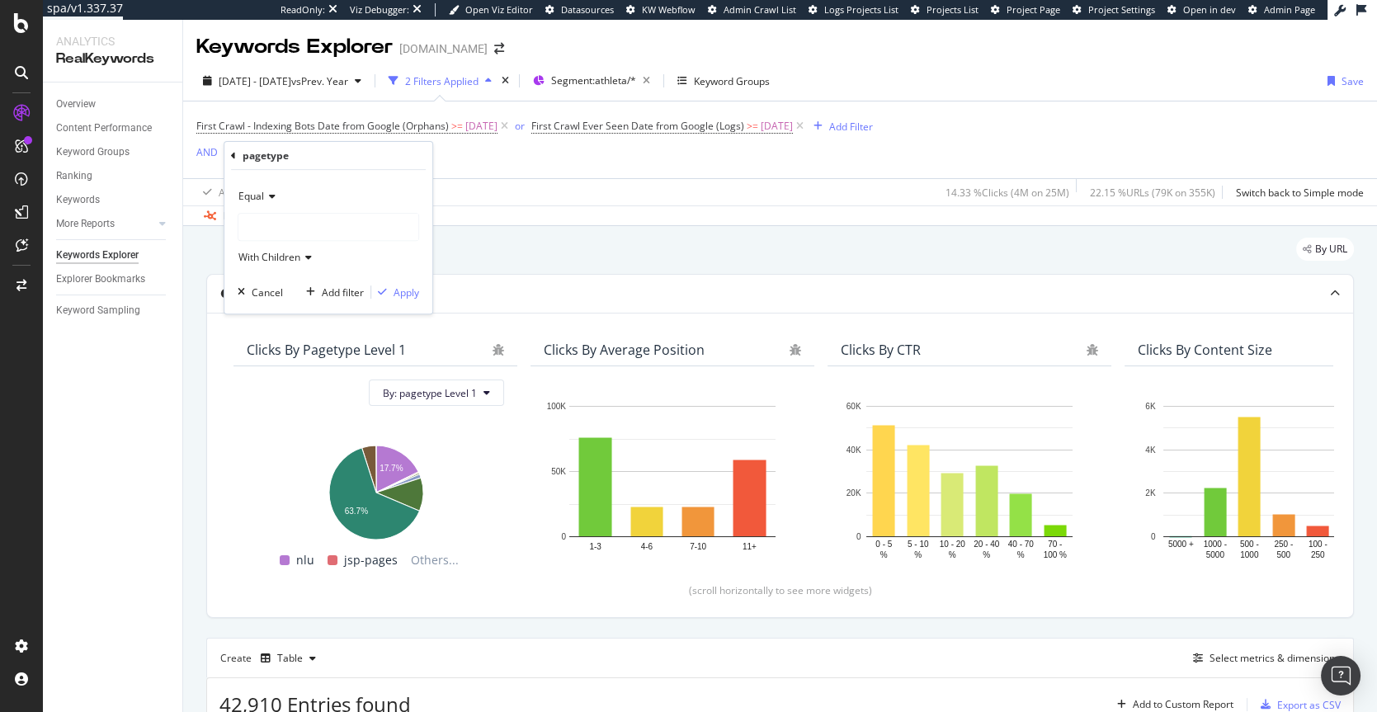
click at [270, 238] on div at bounding box center [328, 227] width 180 height 26
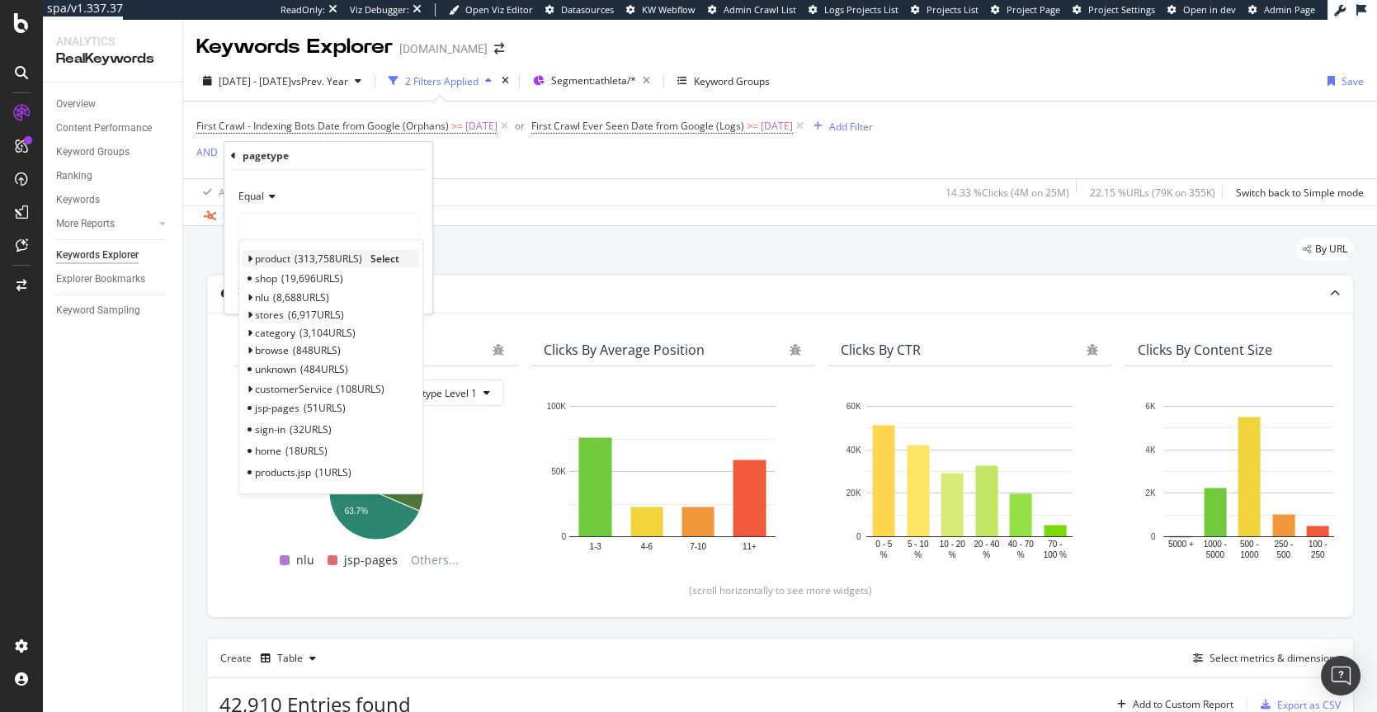
click at [386, 257] on span "Select" at bounding box center [384, 259] width 29 height 14
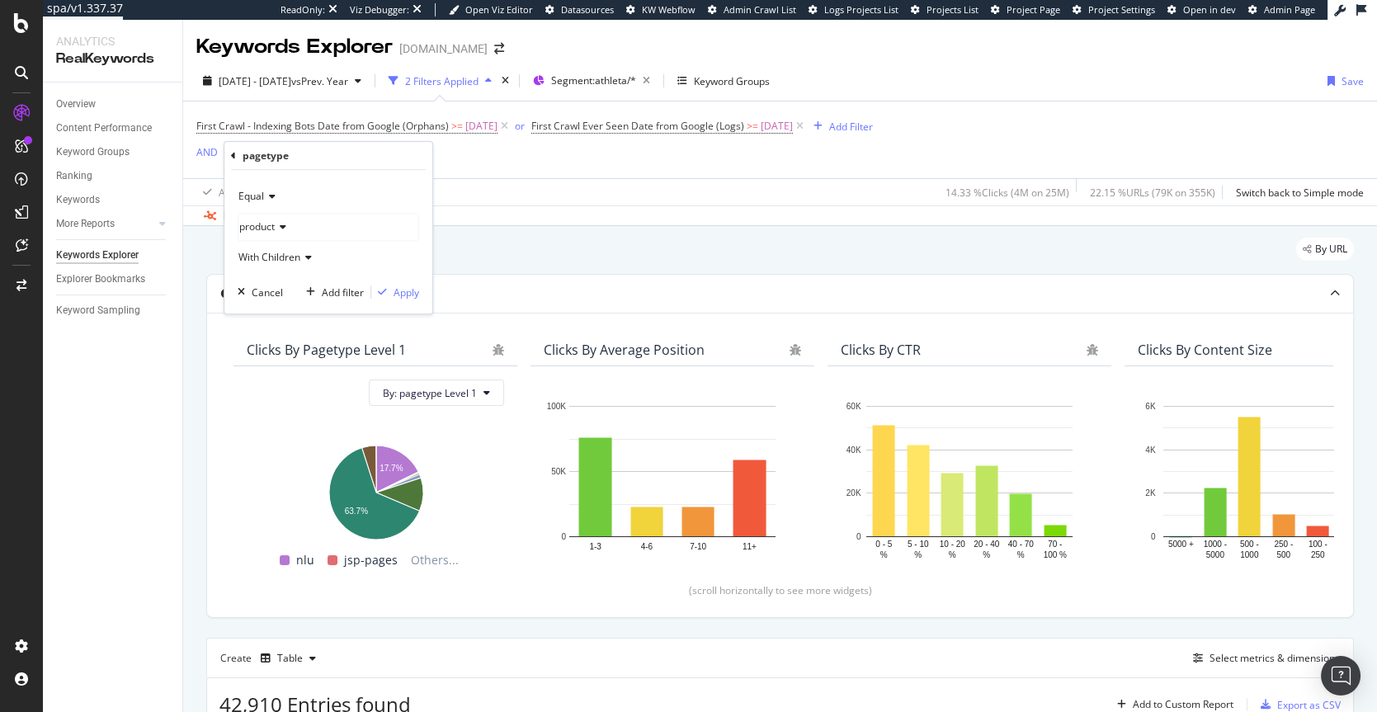
click at [402, 299] on div "Equal product With Children Cancel Add filter Apply" at bounding box center [328, 242] width 208 height 144
click at [408, 288] on div "Apply" at bounding box center [407, 293] width 26 height 14
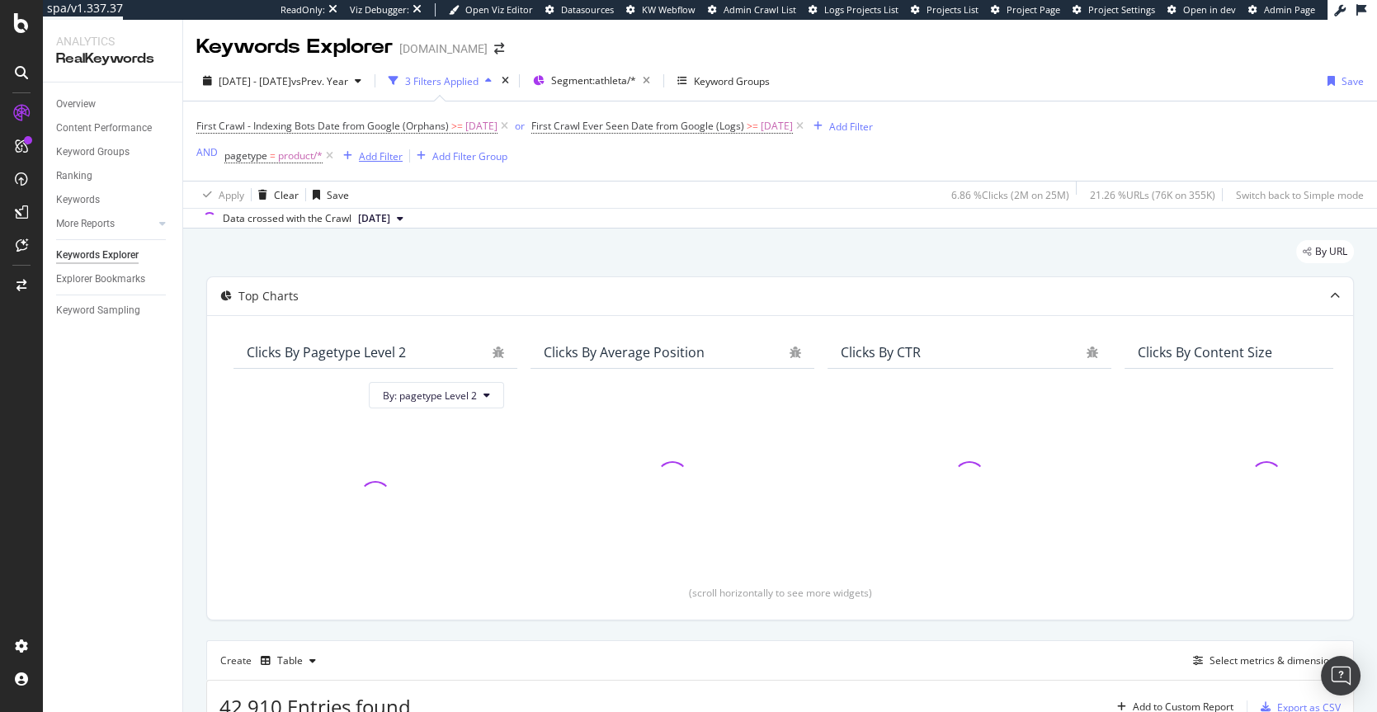
click at [385, 161] on div "Add Filter" at bounding box center [381, 156] width 44 height 14
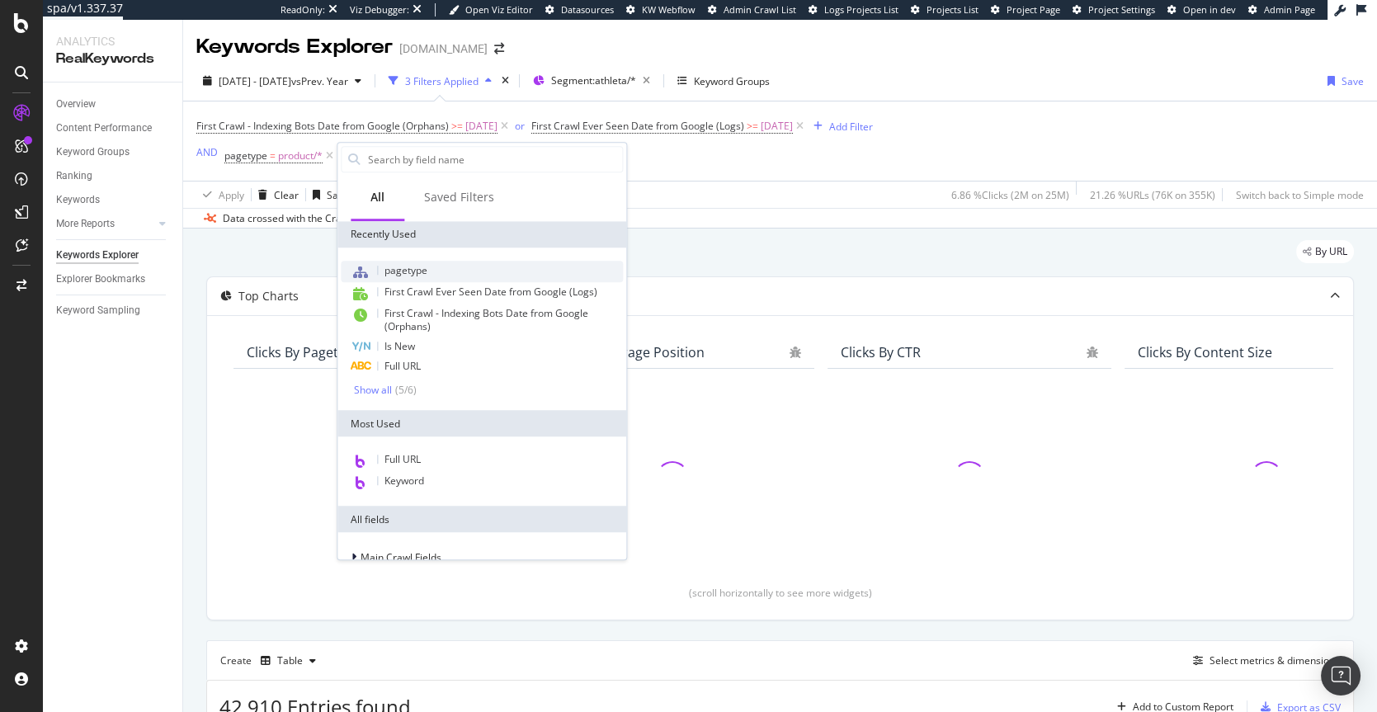
click at [402, 268] on span "pagetype" at bounding box center [406, 270] width 43 height 14
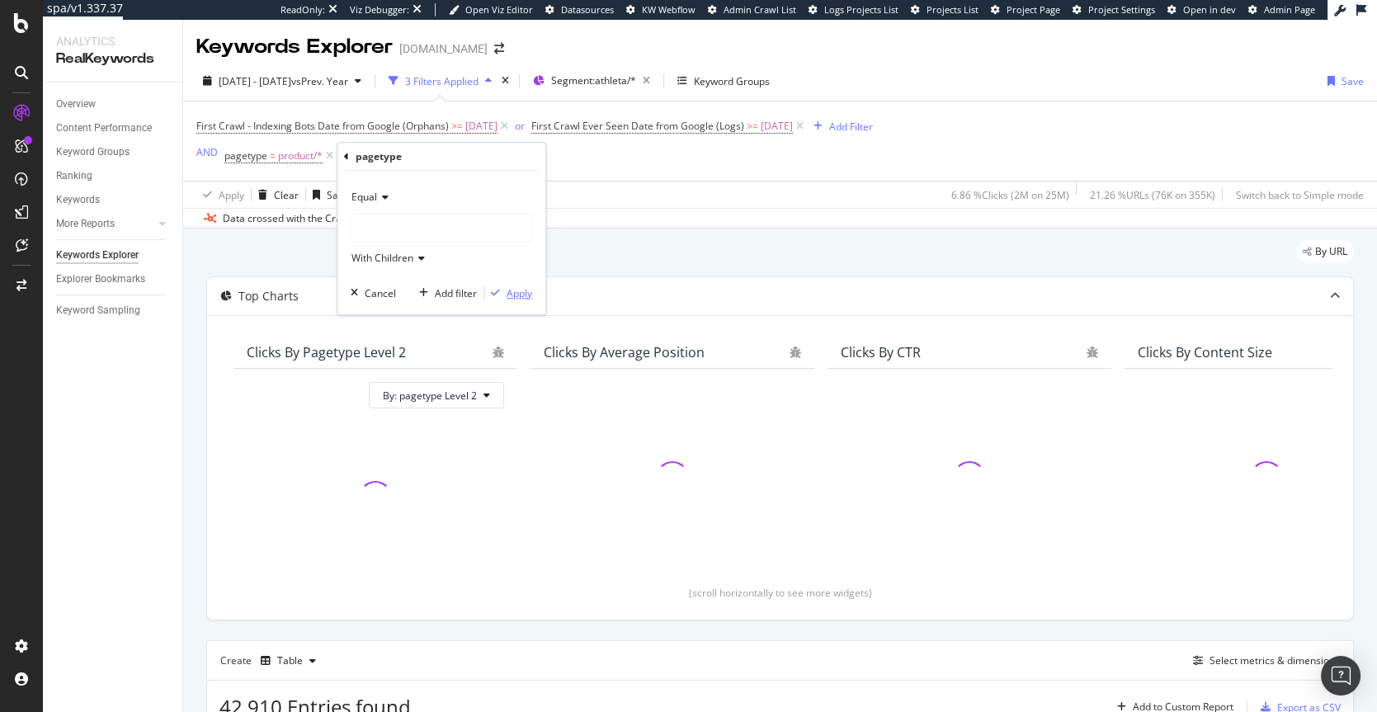
click at [518, 287] on div "Apply" at bounding box center [520, 293] width 26 height 14
click at [389, 161] on span "pagetype" at bounding box center [385, 156] width 43 height 14
click at [394, 214] on div at bounding box center [470, 224] width 180 height 26
click at [399, 271] on div "Equal With Children Cancel Add filter Apply" at bounding box center [470, 240] width 208 height 144
click at [408, 226] on div at bounding box center [470, 224] width 180 height 26
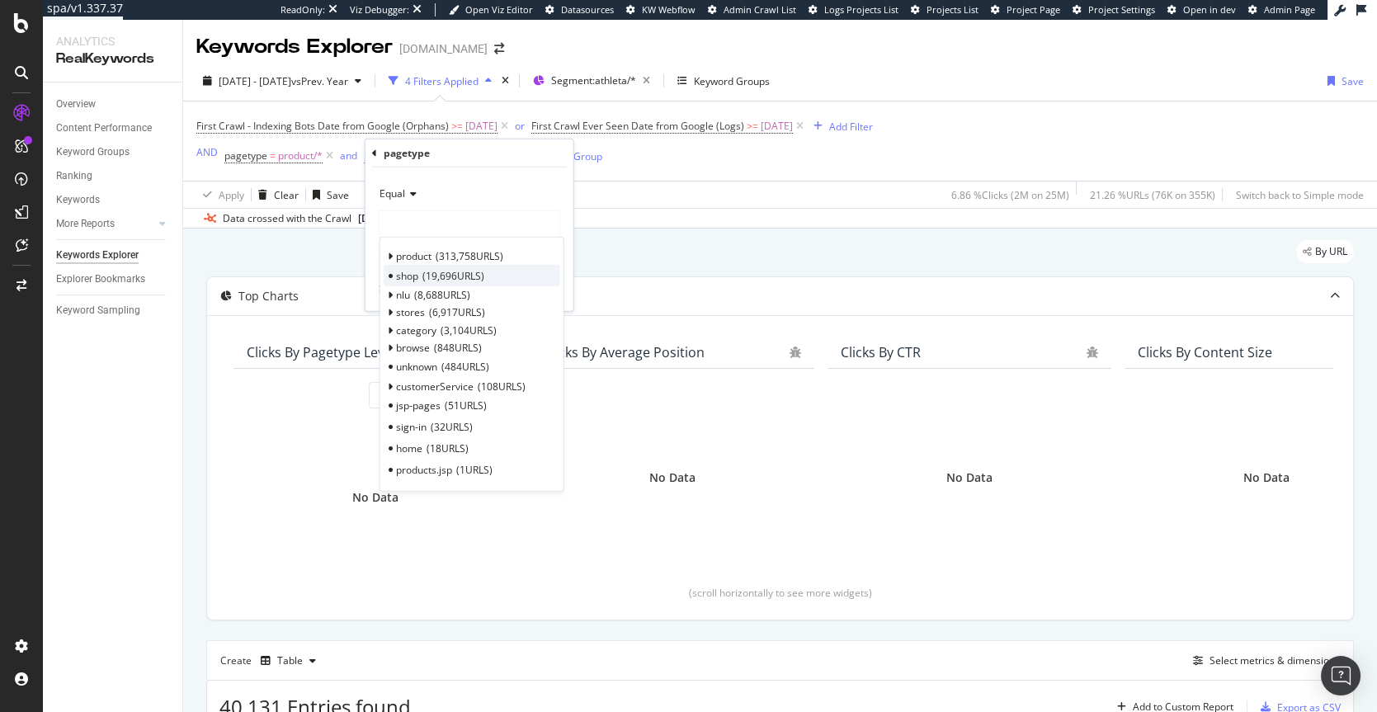
click at [523, 275] on div "shop 19,696 URLS" at bounding box center [472, 275] width 177 height 21
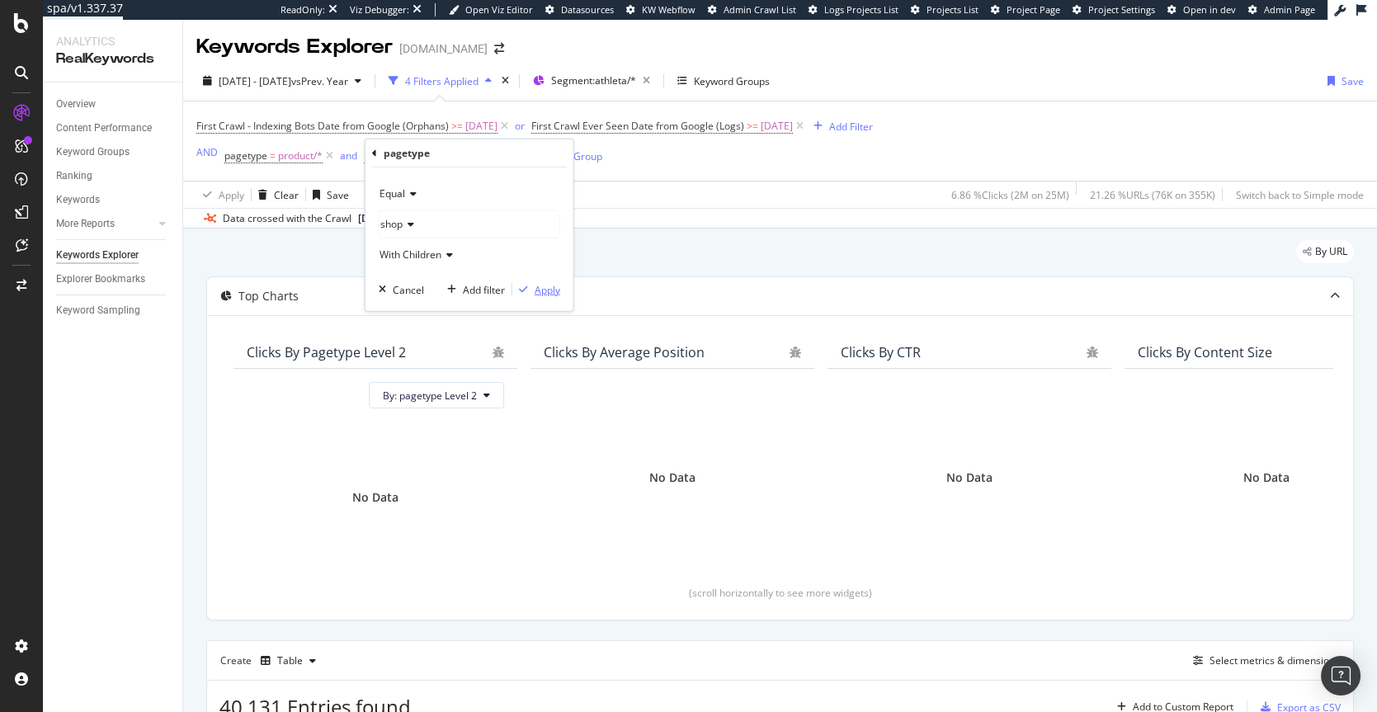
click at [547, 290] on div "Apply" at bounding box center [548, 289] width 26 height 14
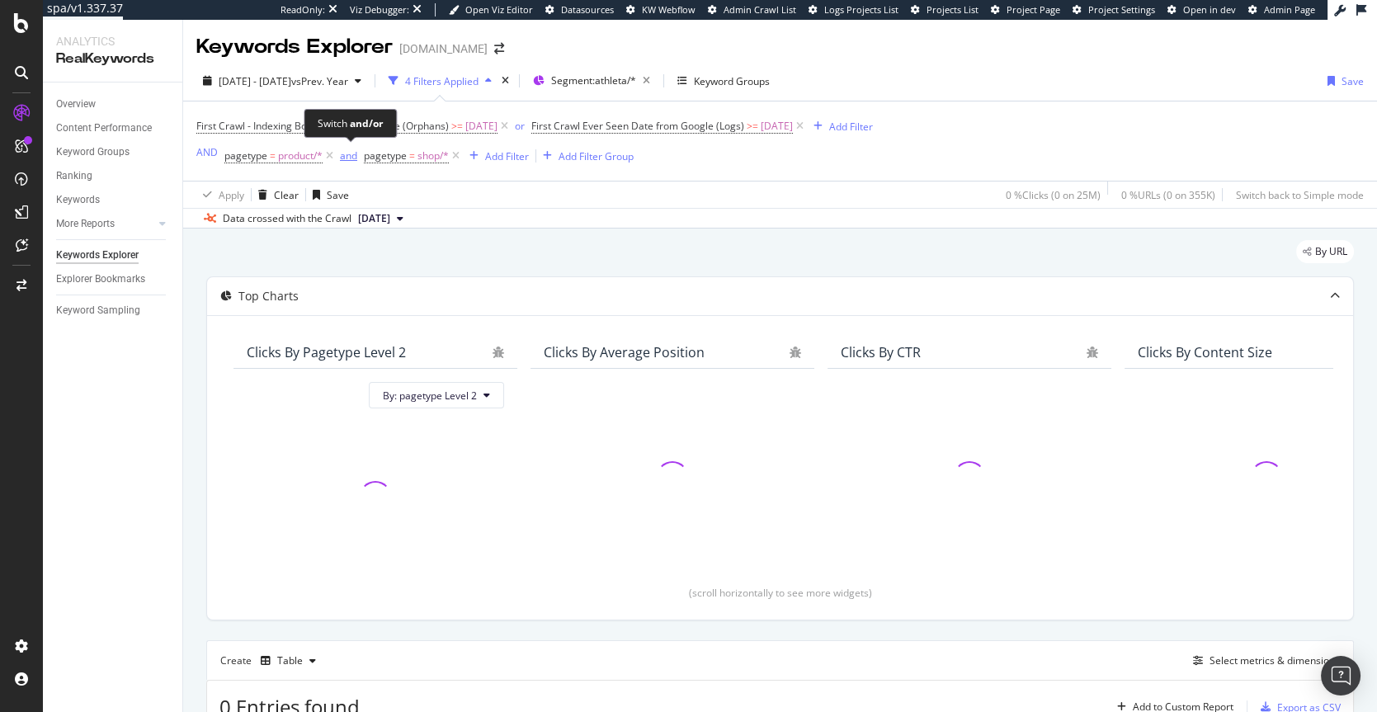
click at [353, 160] on div "and" at bounding box center [348, 156] width 17 height 14
click at [497, 146] on button "Add Filter" at bounding box center [488, 156] width 66 height 20
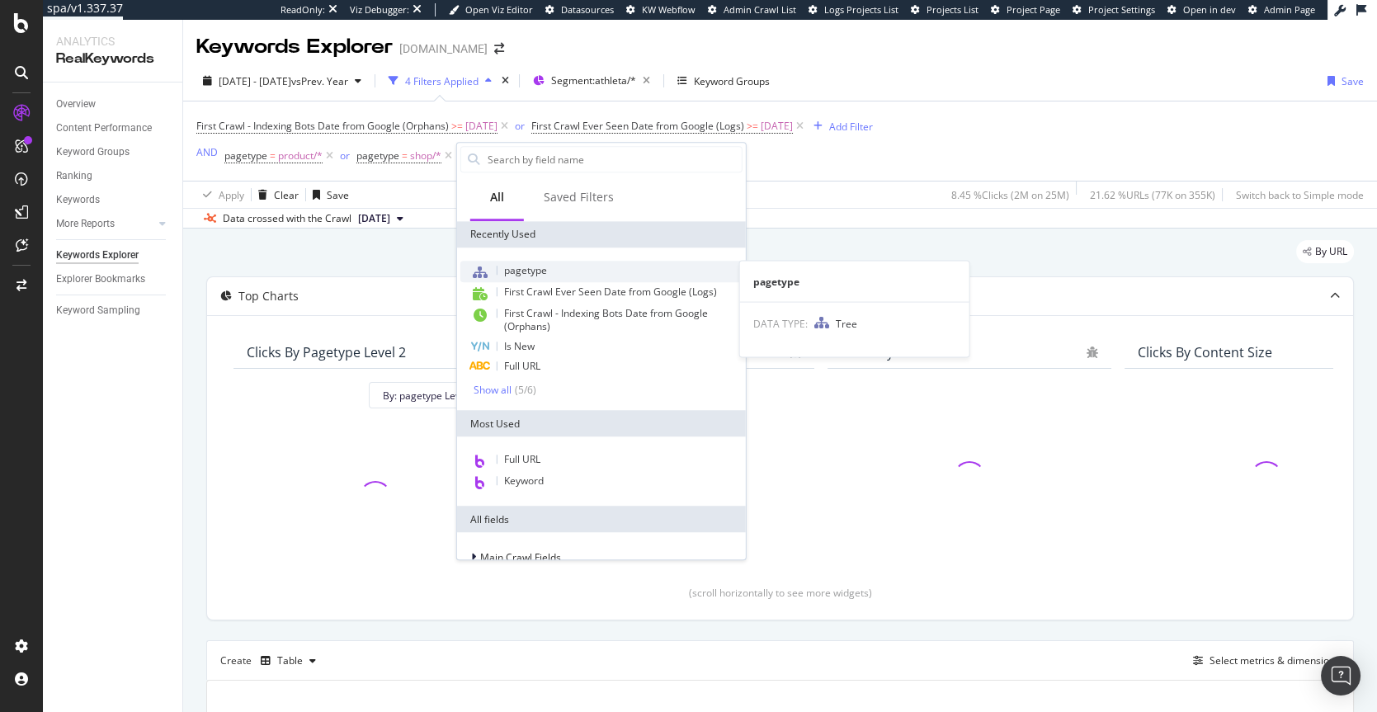
click at [545, 265] on span "pagetype" at bounding box center [525, 270] width 43 height 14
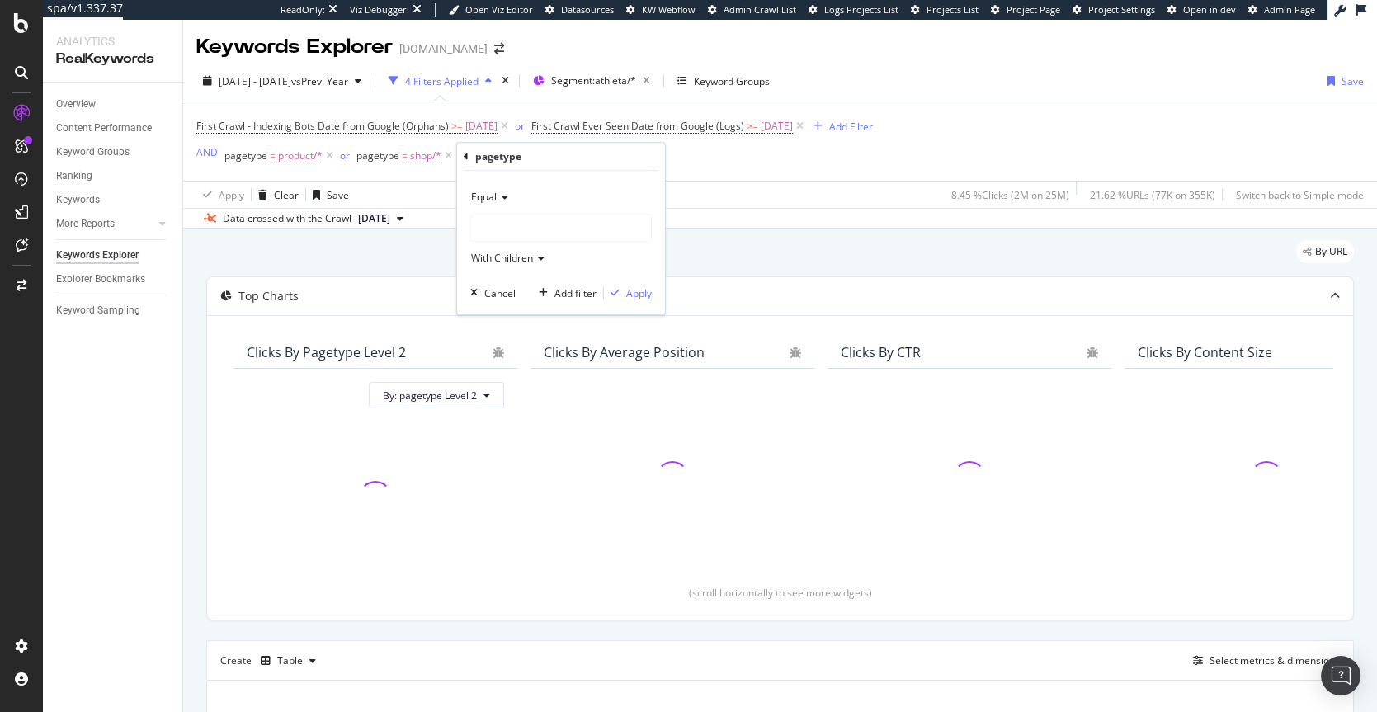
click at [500, 227] on div at bounding box center [561, 228] width 180 height 26
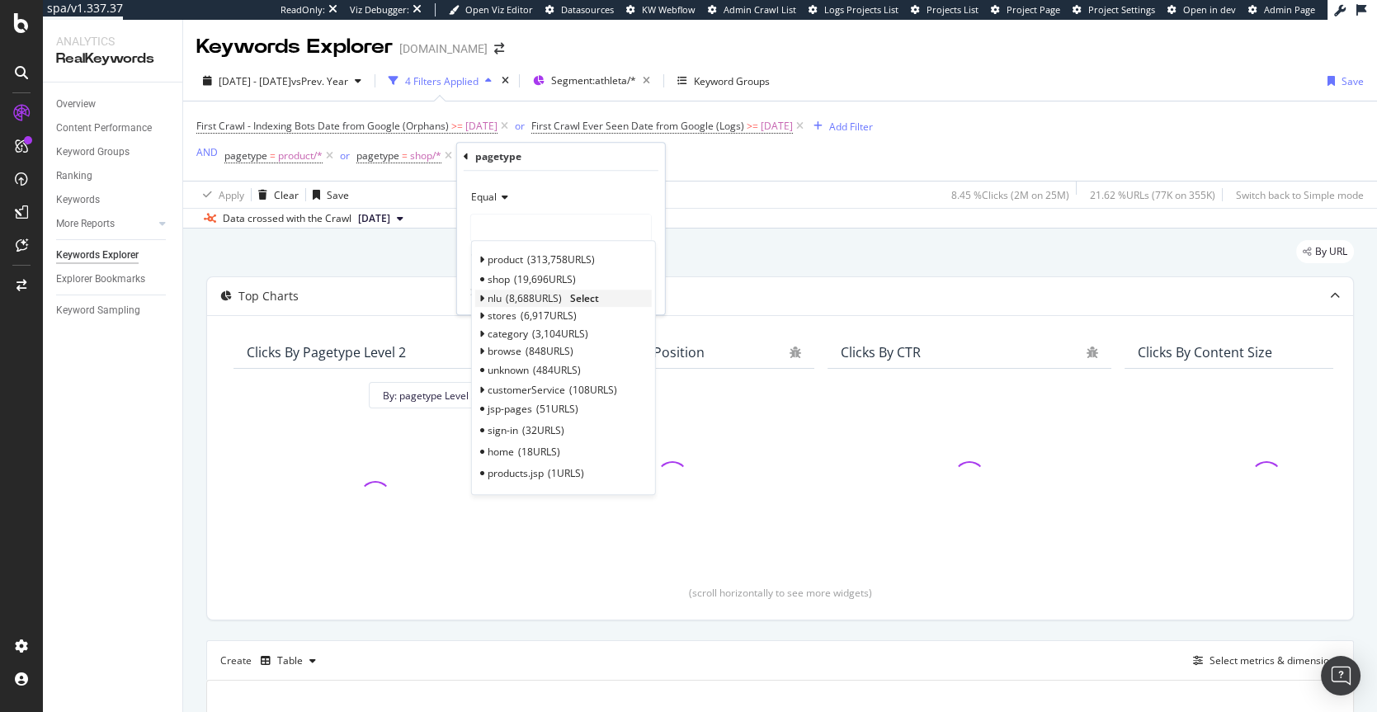
click at [589, 296] on span "Select" at bounding box center [584, 299] width 29 height 14
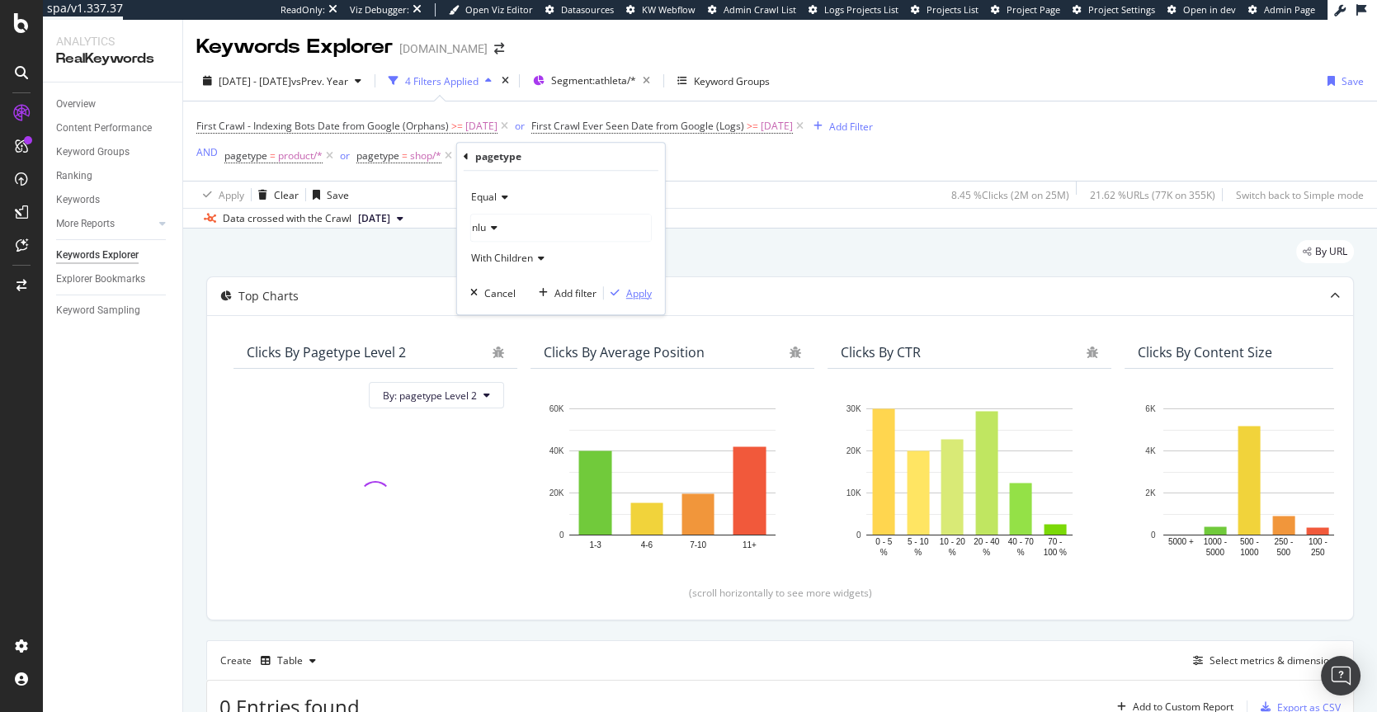
click at [638, 290] on div "Apply" at bounding box center [639, 293] width 26 height 14
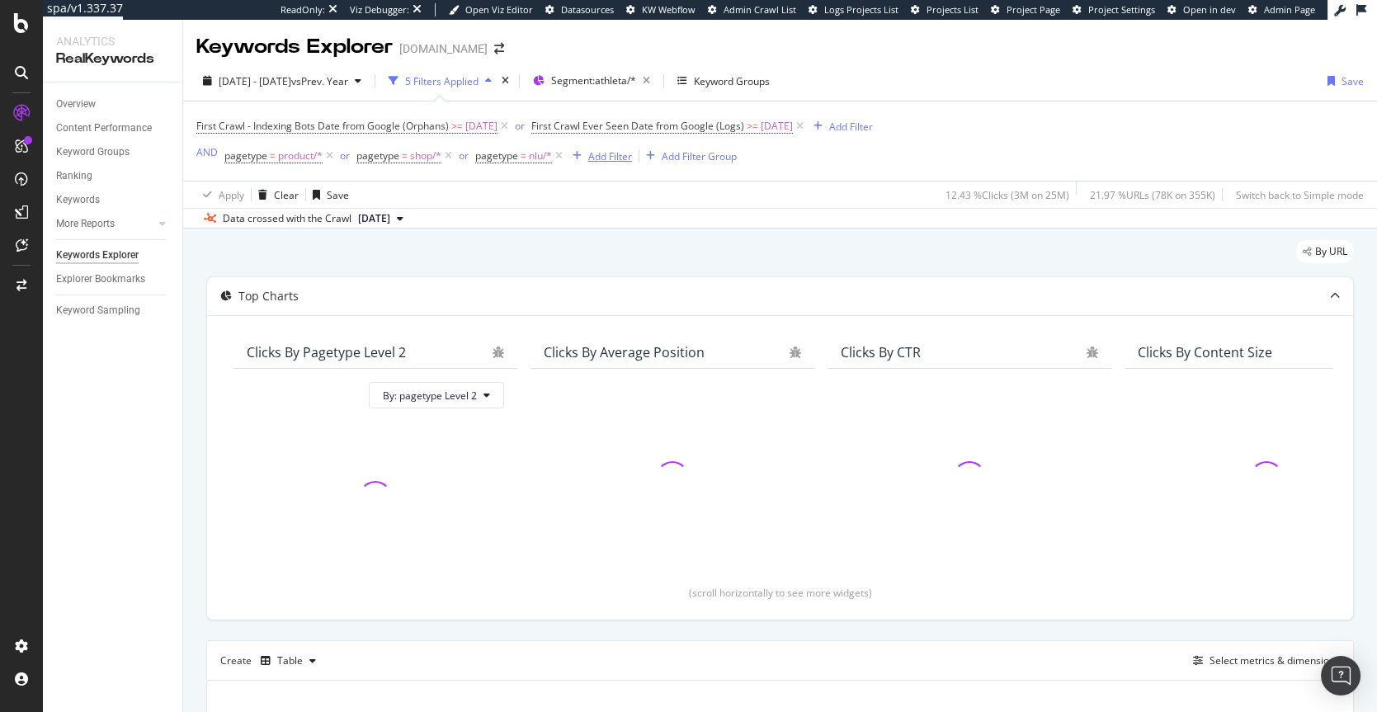
click at [612, 158] on div "Add Filter" at bounding box center [610, 156] width 44 height 14
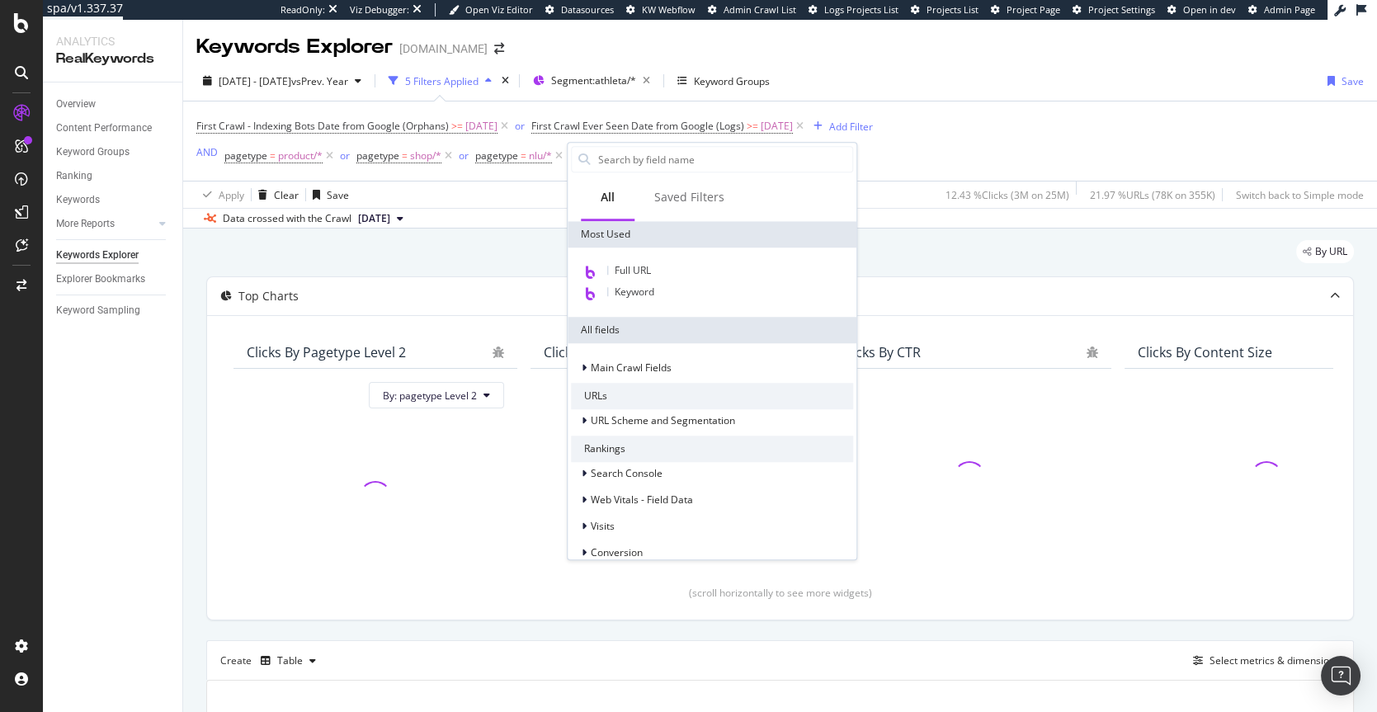
click at [612, 158] on input "text" at bounding box center [725, 159] width 256 height 25
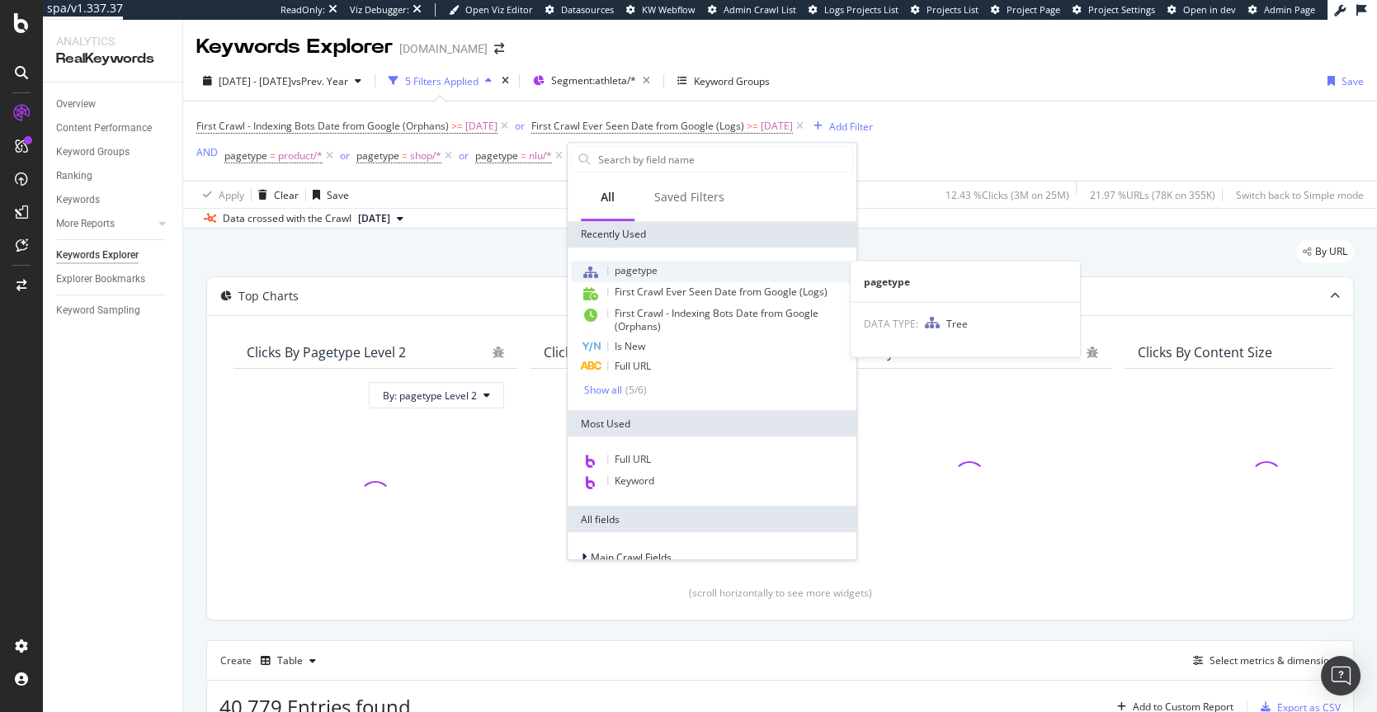
click at [644, 267] on span "pagetype" at bounding box center [636, 270] width 43 height 14
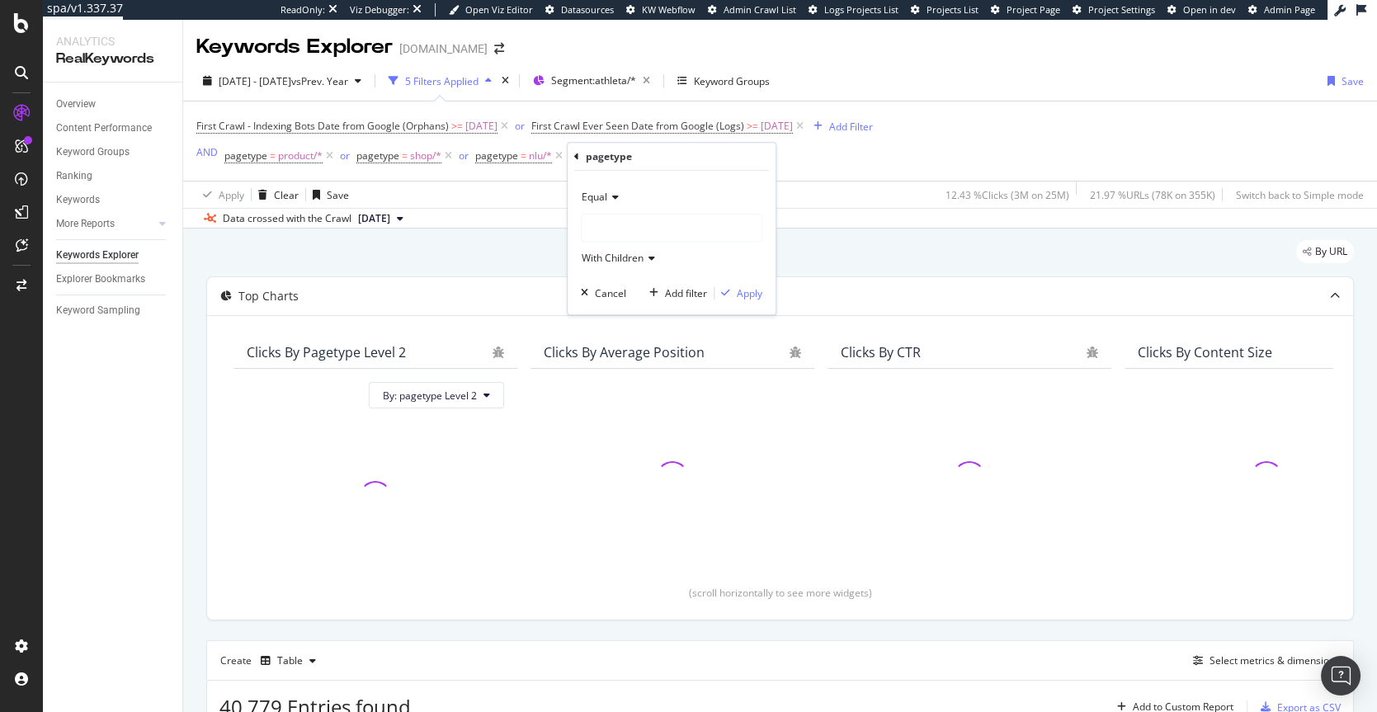
click at [617, 218] on div at bounding box center [672, 228] width 180 height 26
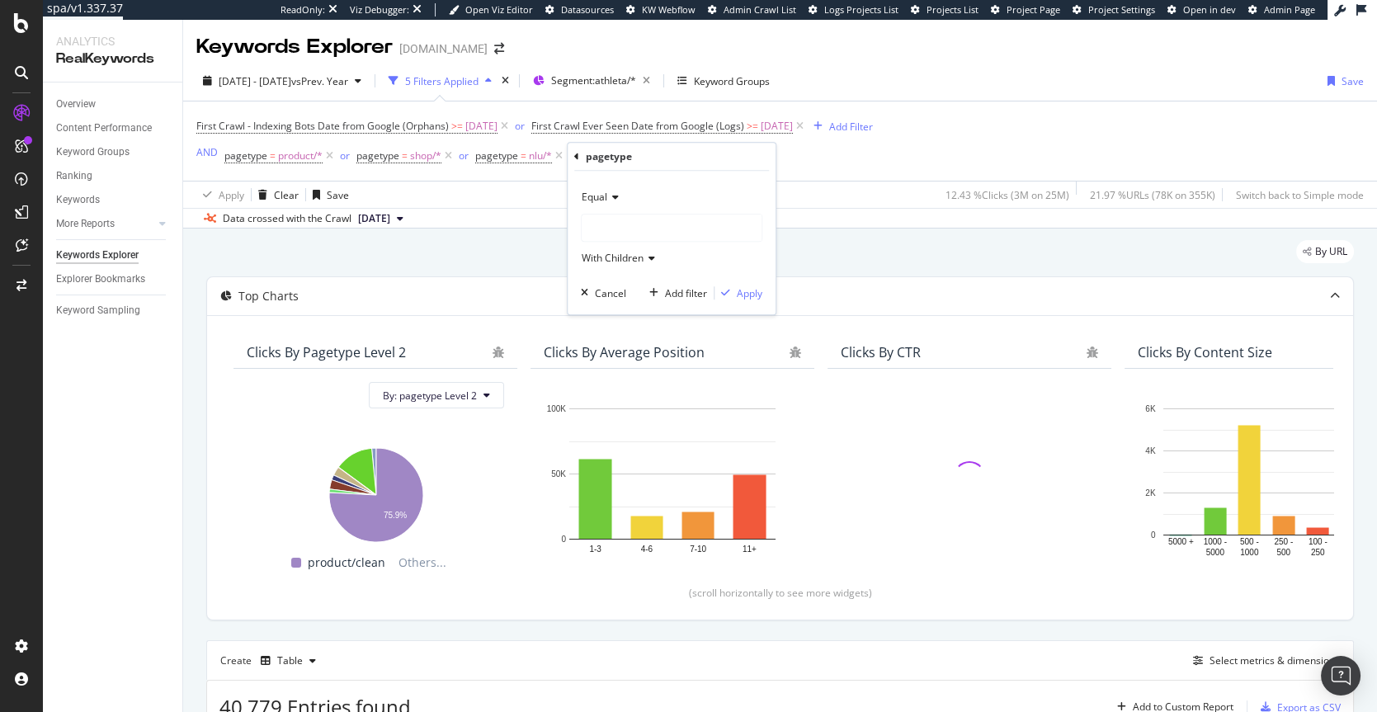
click at [621, 238] on div at bounding box center [672, 228] width 180 height 26
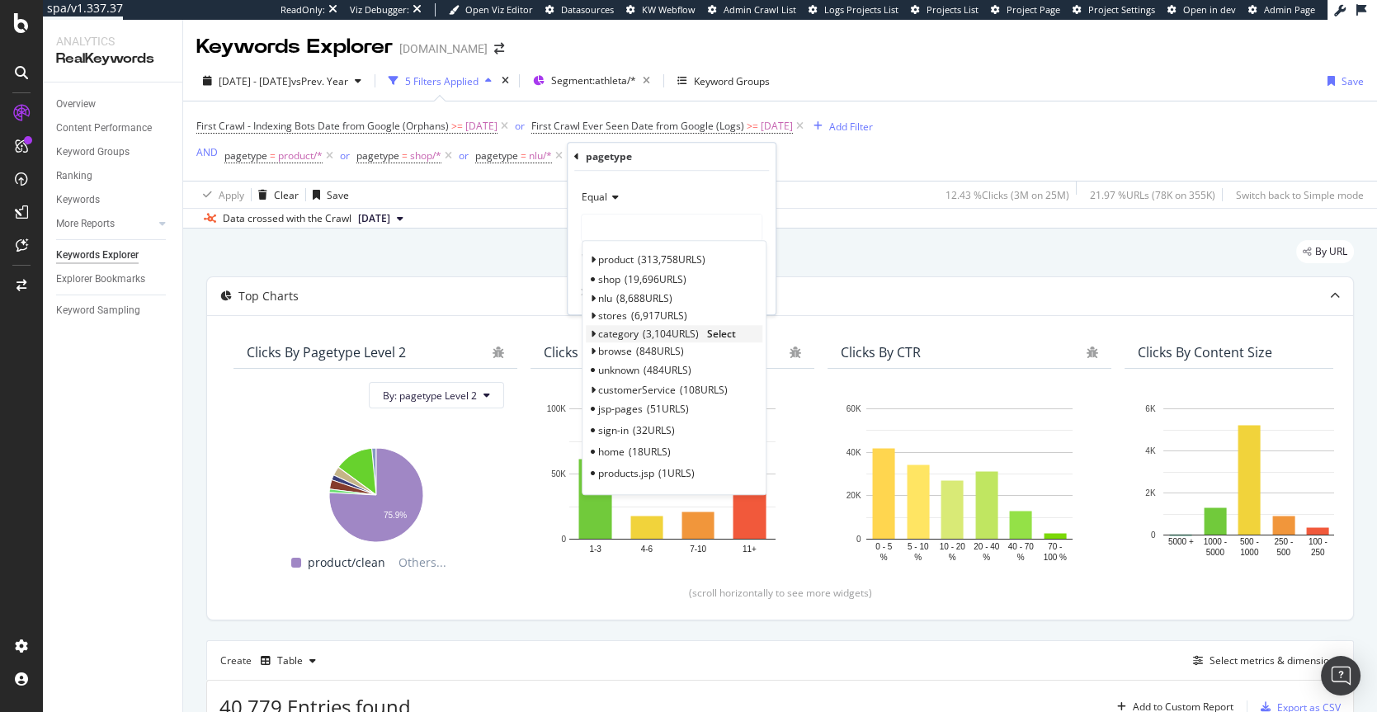
click at [618, 329] on span "category" at bounding box center [618, 334] width 40 height 14
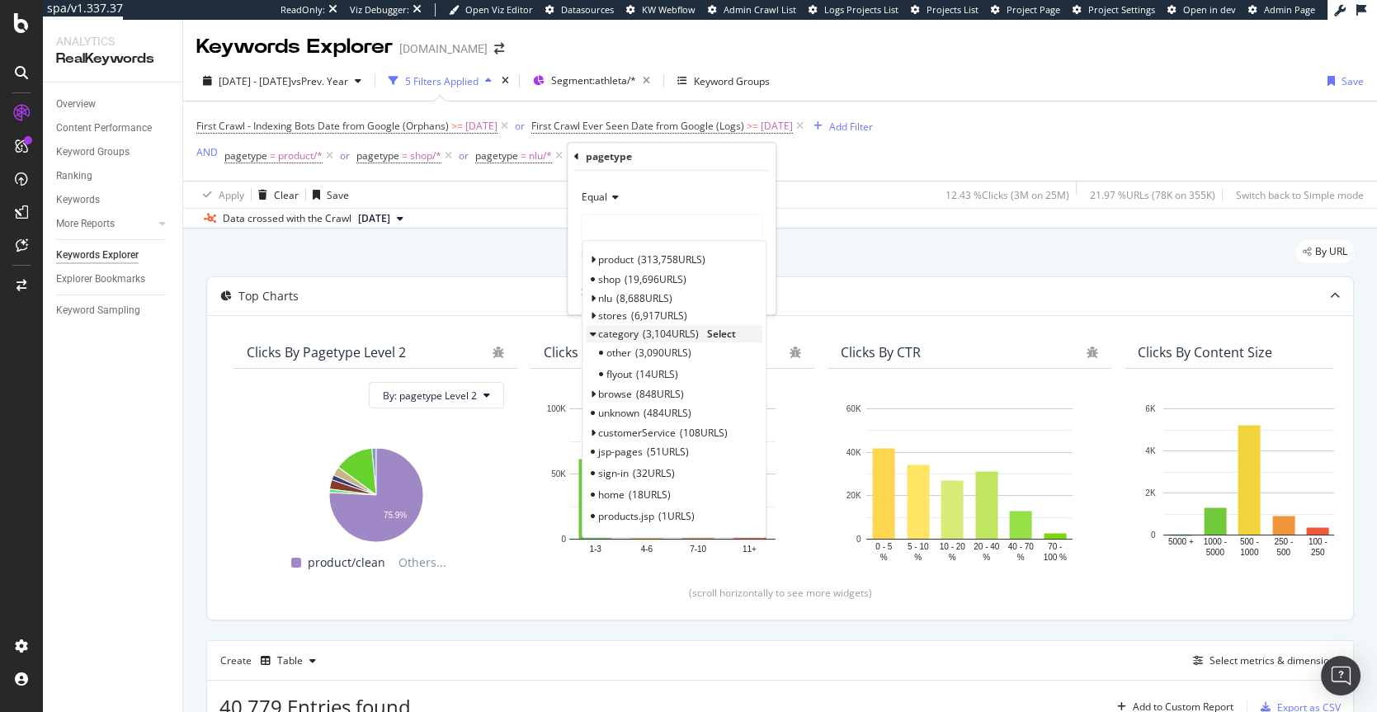
click at [725, 330] on span "Select" at bounding box center [721, 334] width 29 height 14
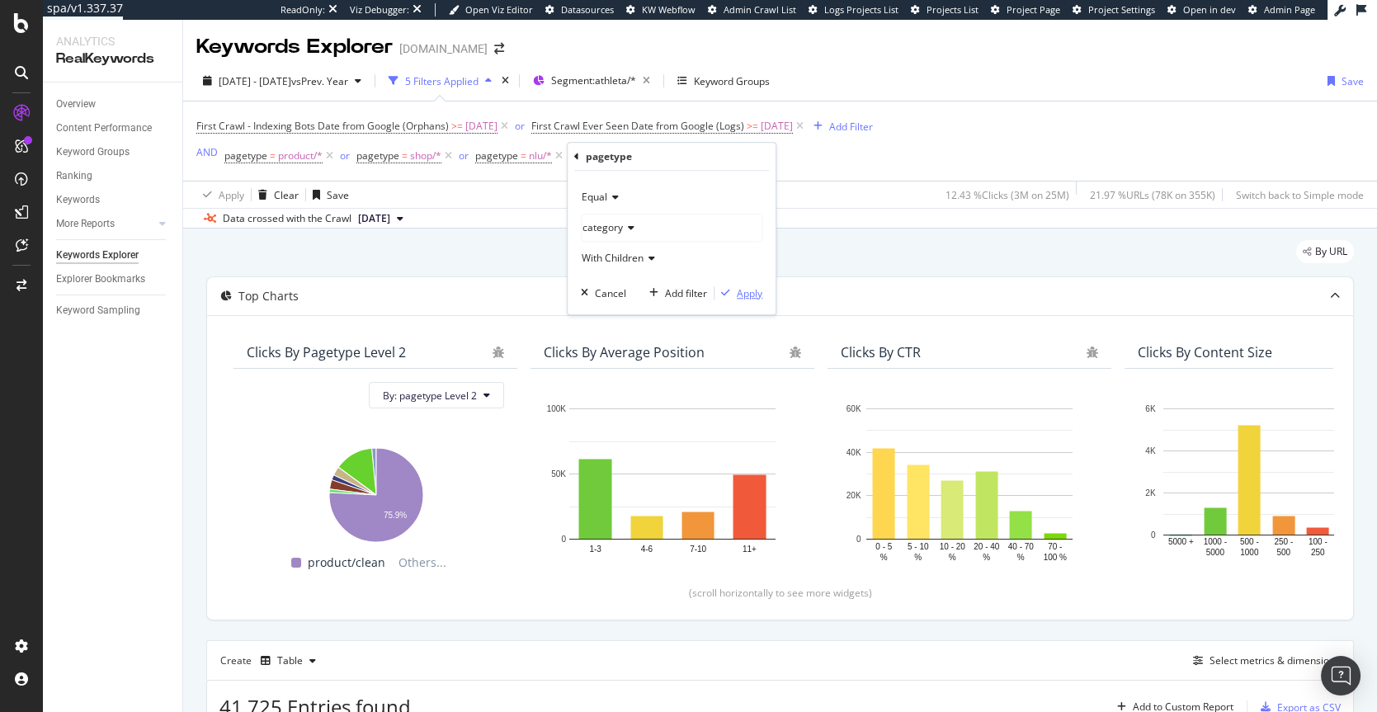
click at [762, 290] on div "Apply" at bounding box center [750, 293] width 26 height 14
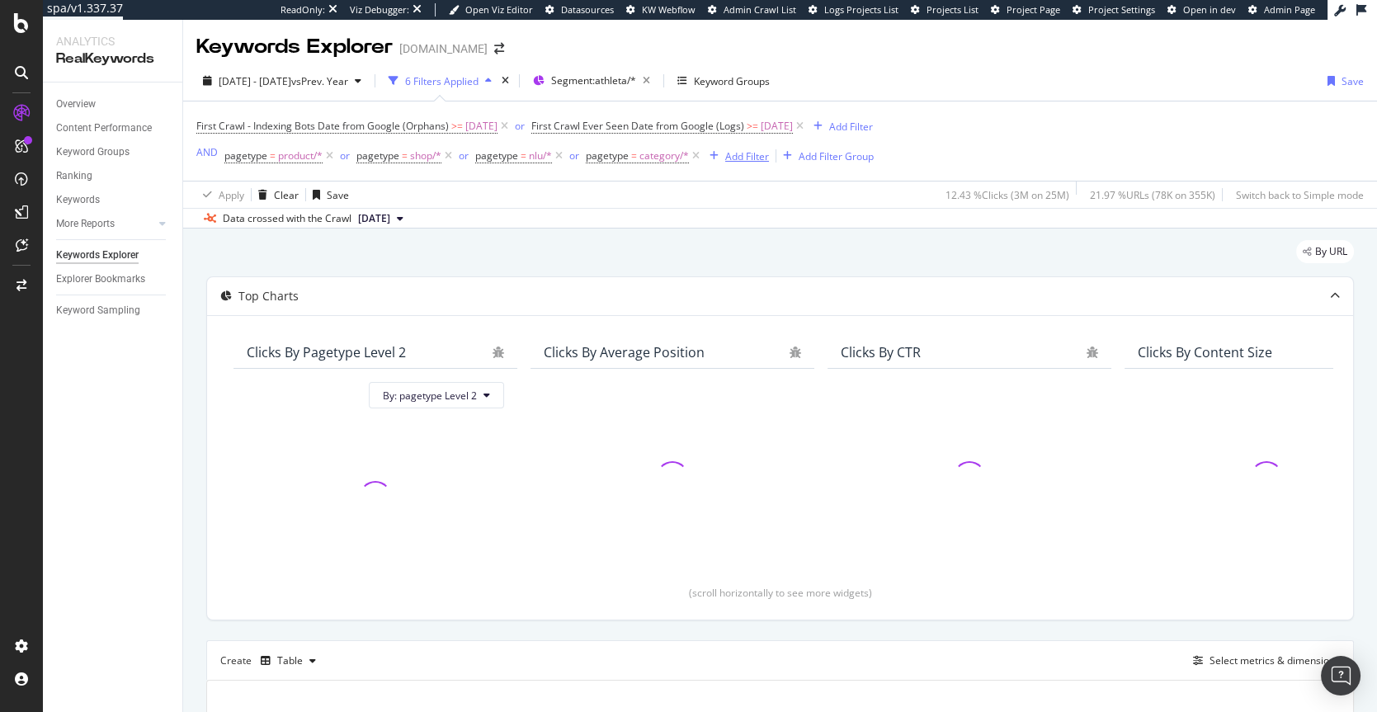
click at [749, 160] on div "Add Filter" at bounding box center [747, 156] width 44 height 14
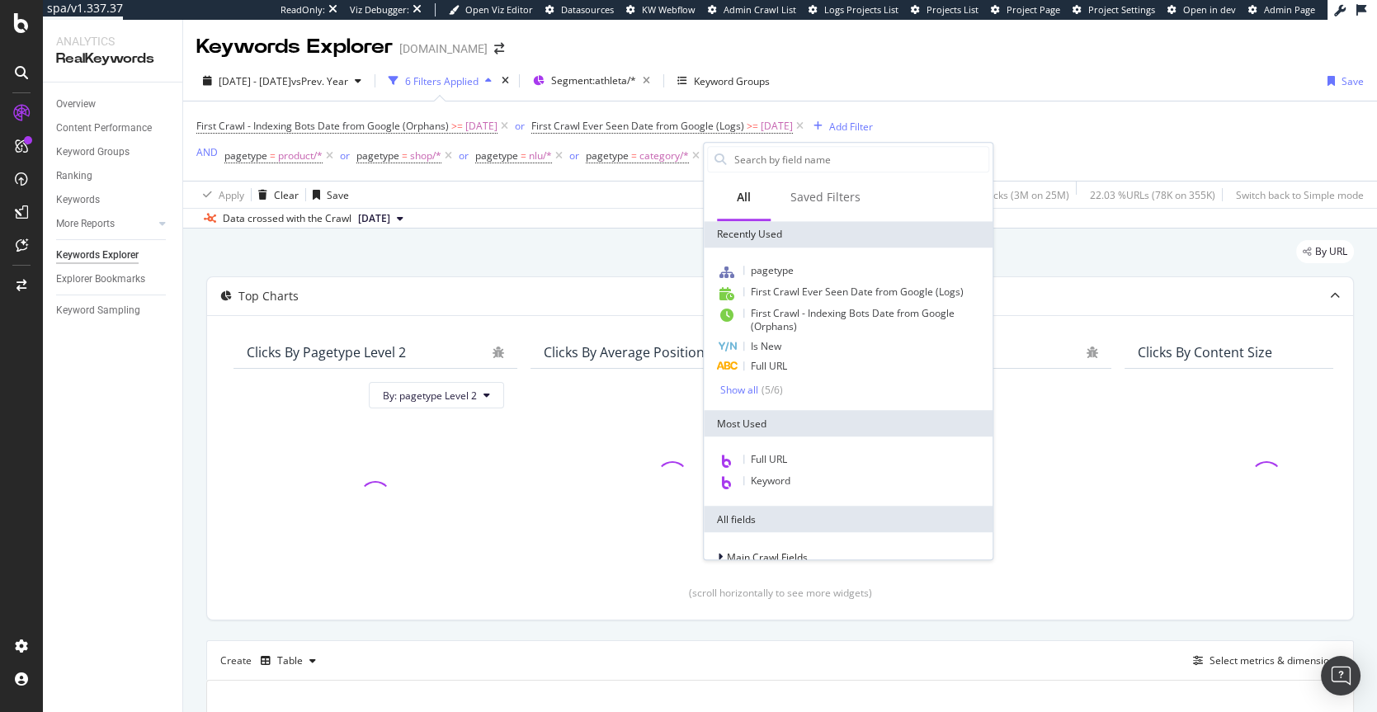
click at [774, 259] on div "pagetype First Crawl Ever Seen Date from Google (Logs) First Crawl - Indexing B…" at bounding box center [848, 329] width 289 height 163
click at [771, 266] on span "pagetype" at bounding box center [772, 270] width 43 height 14
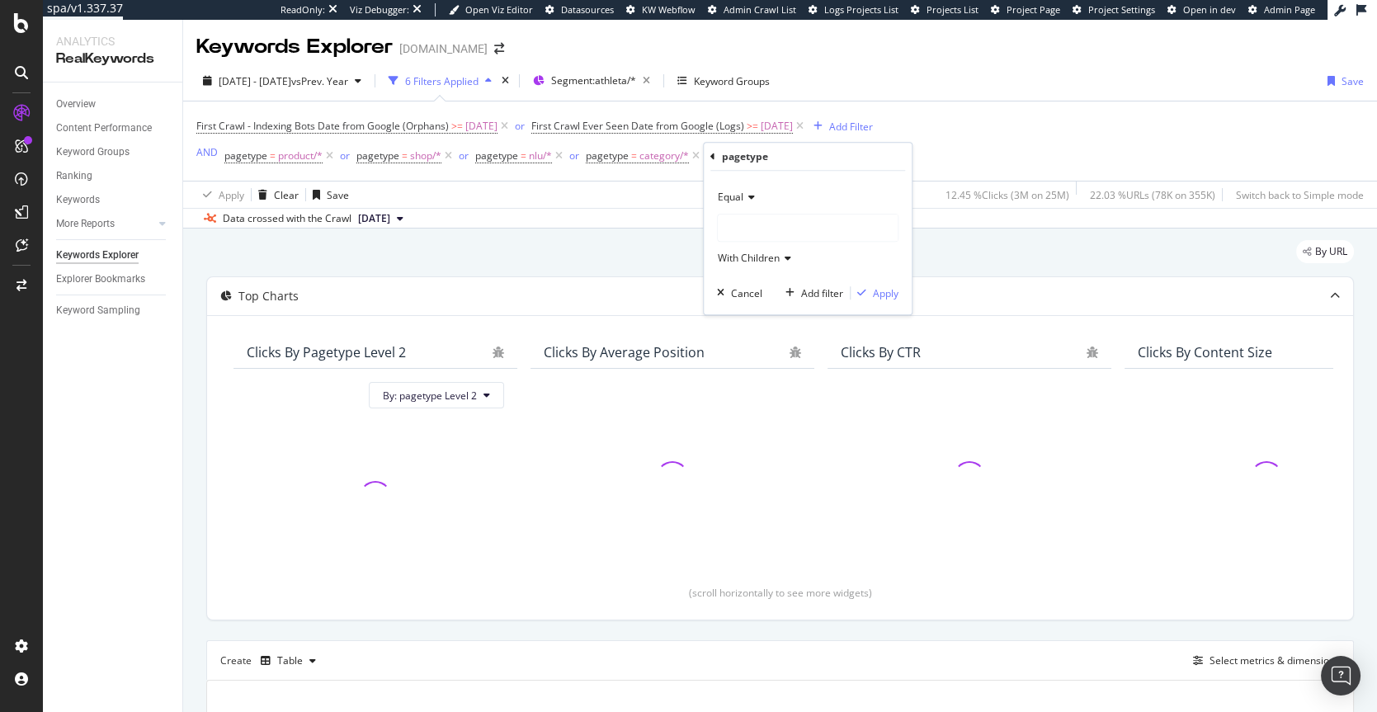
click at [743, 224] on div at bounding box center [808, 228] width 180 height 26
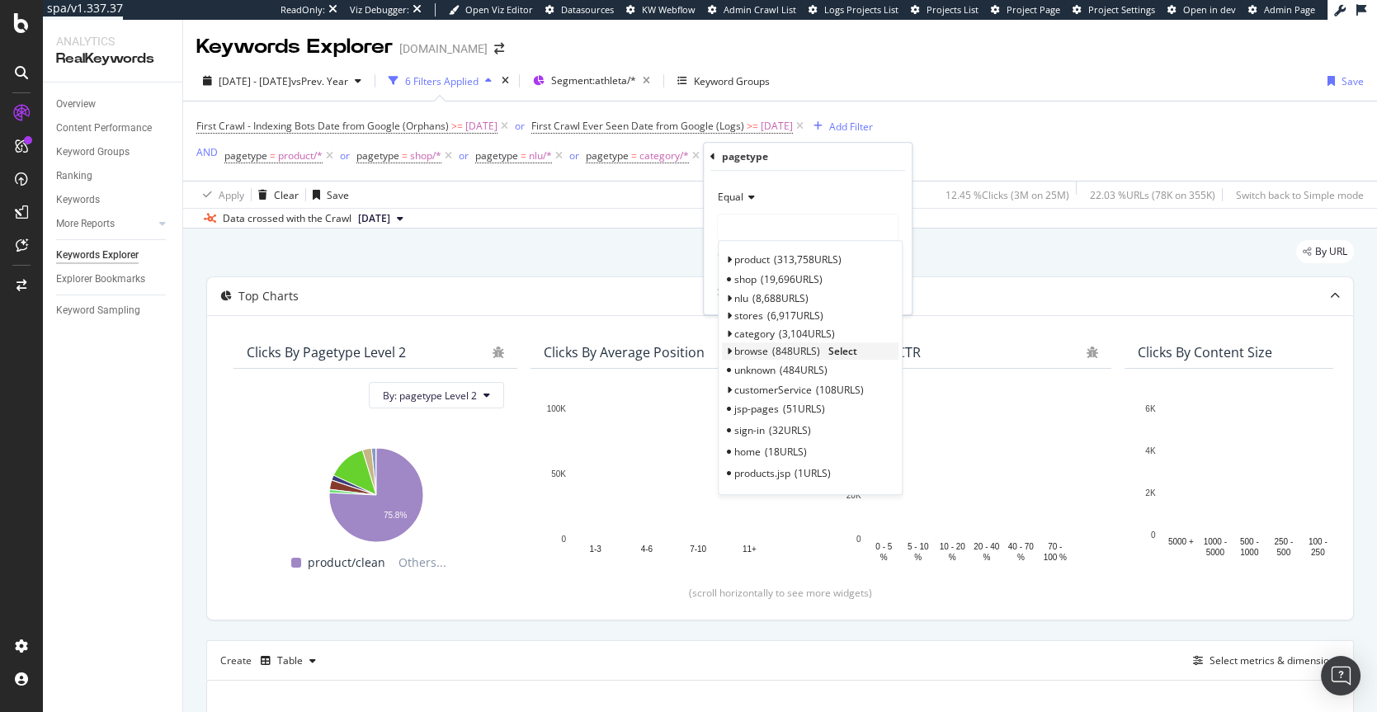
click at [757, 351] on span "browse" at bounding box center [751, 351] width 34 height 14
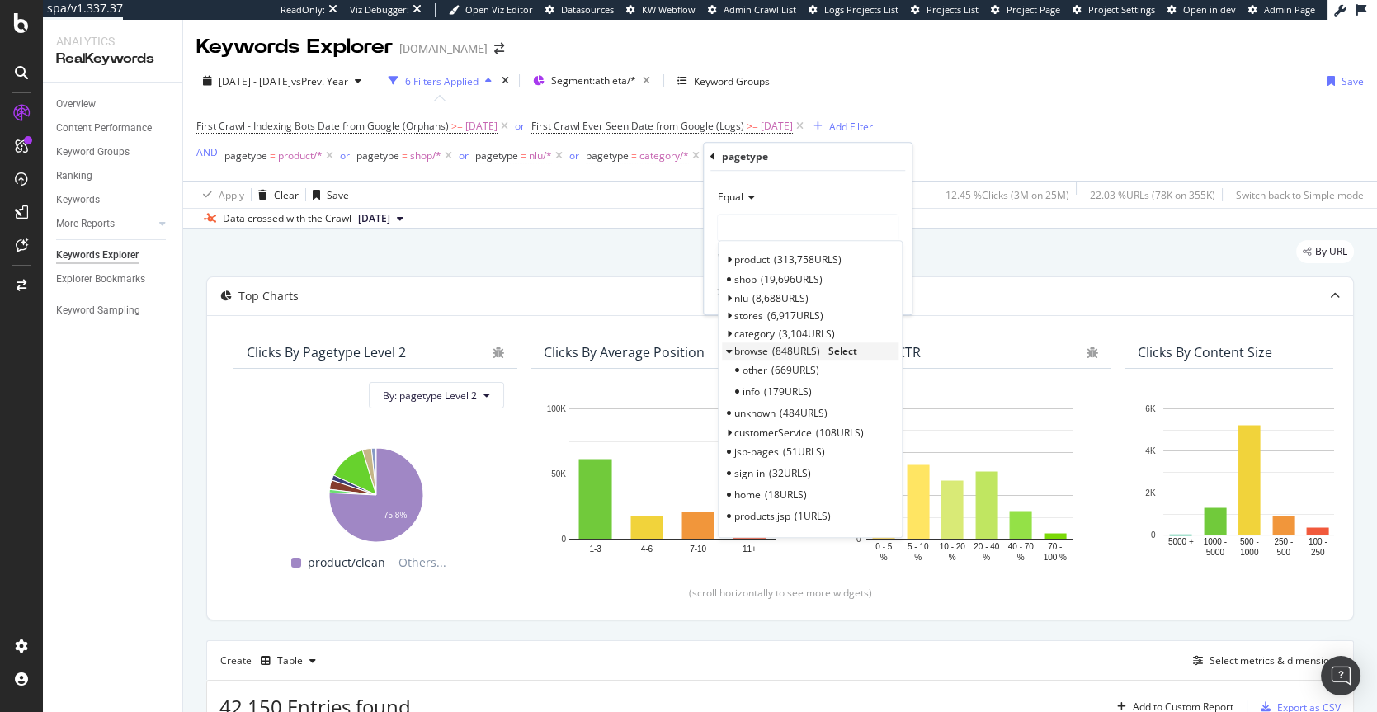
click at [838, 349] on span "Select" at bounding box center [842, 351] width 29 height 14
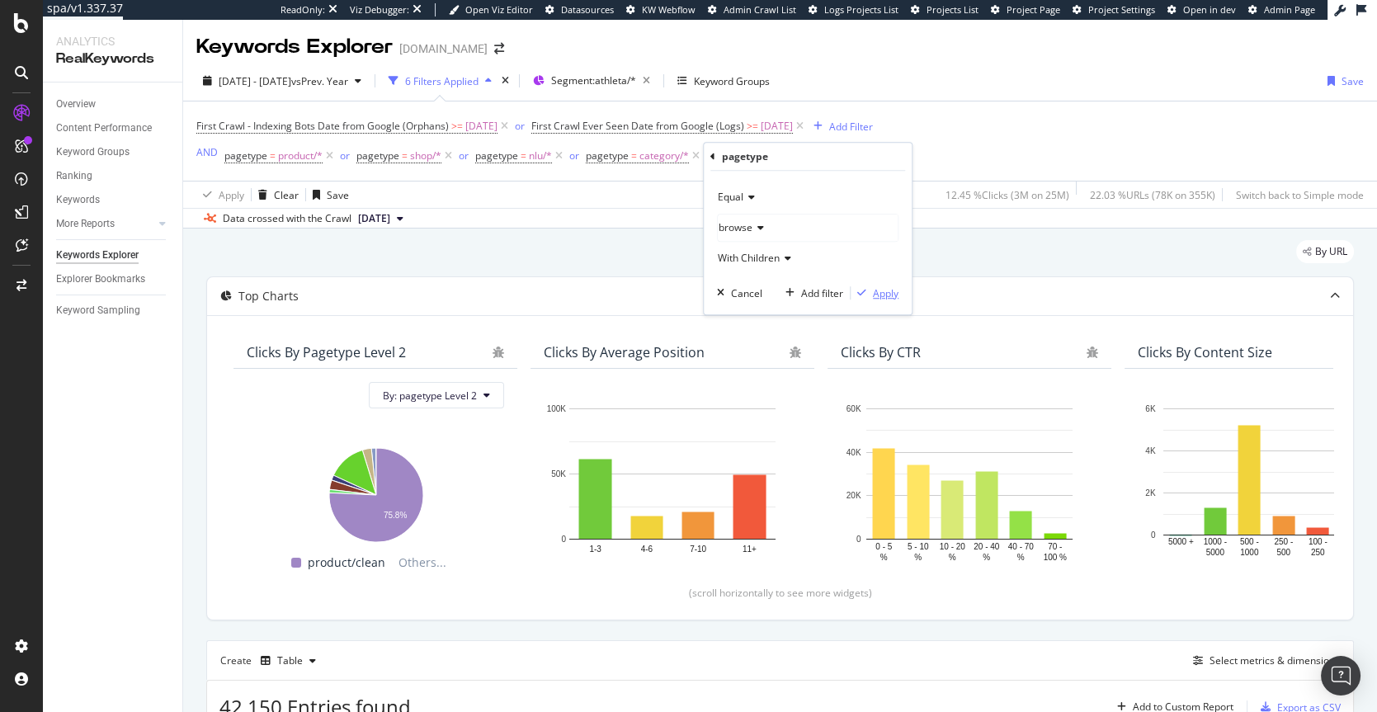
click at [885, 291] on div "Apply" at bounding box center [886, 293] width 26 height 14
click at [885, 291] on div "Top Charts" at bounding box center [747, 296] width 1081 height 17
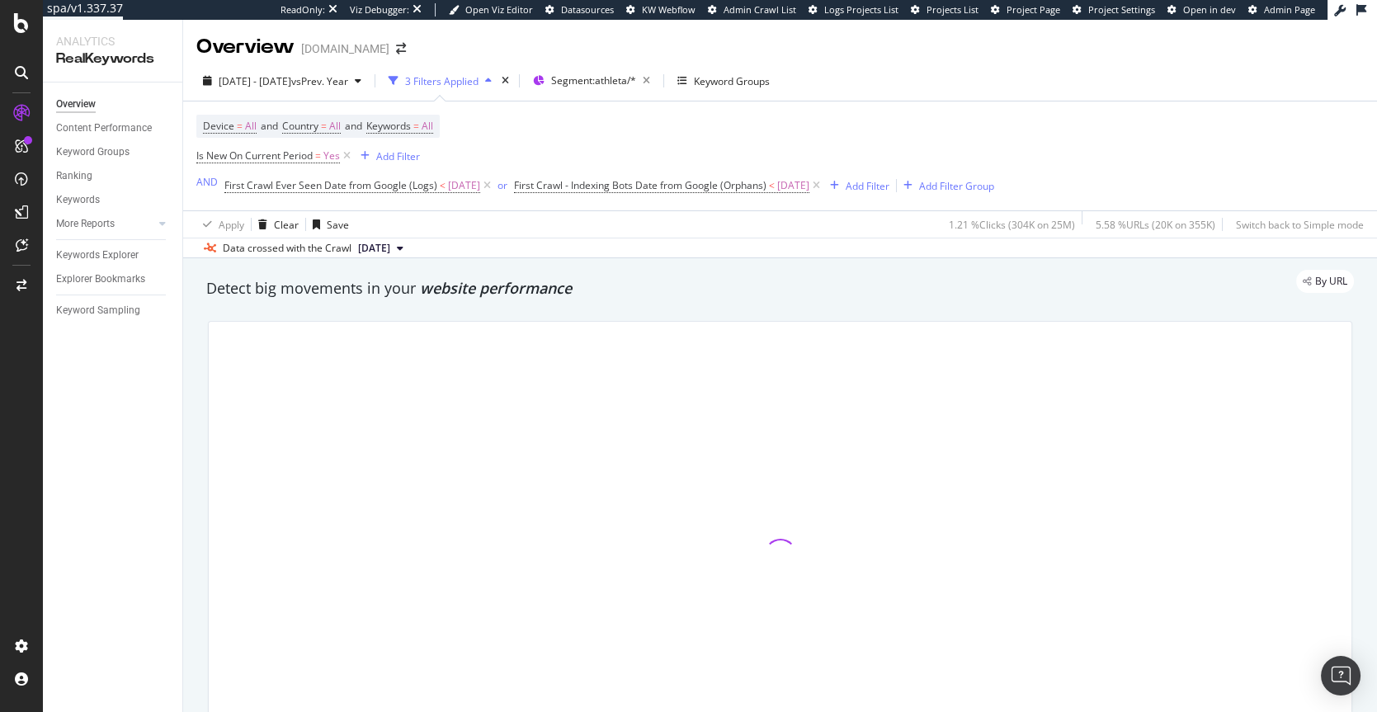
click at [1129, 153] on div "Device = All and Country = All and Keywords = All Is New On Current Period = Ye…" at bounding box center [780, 155] width 1168 height 109
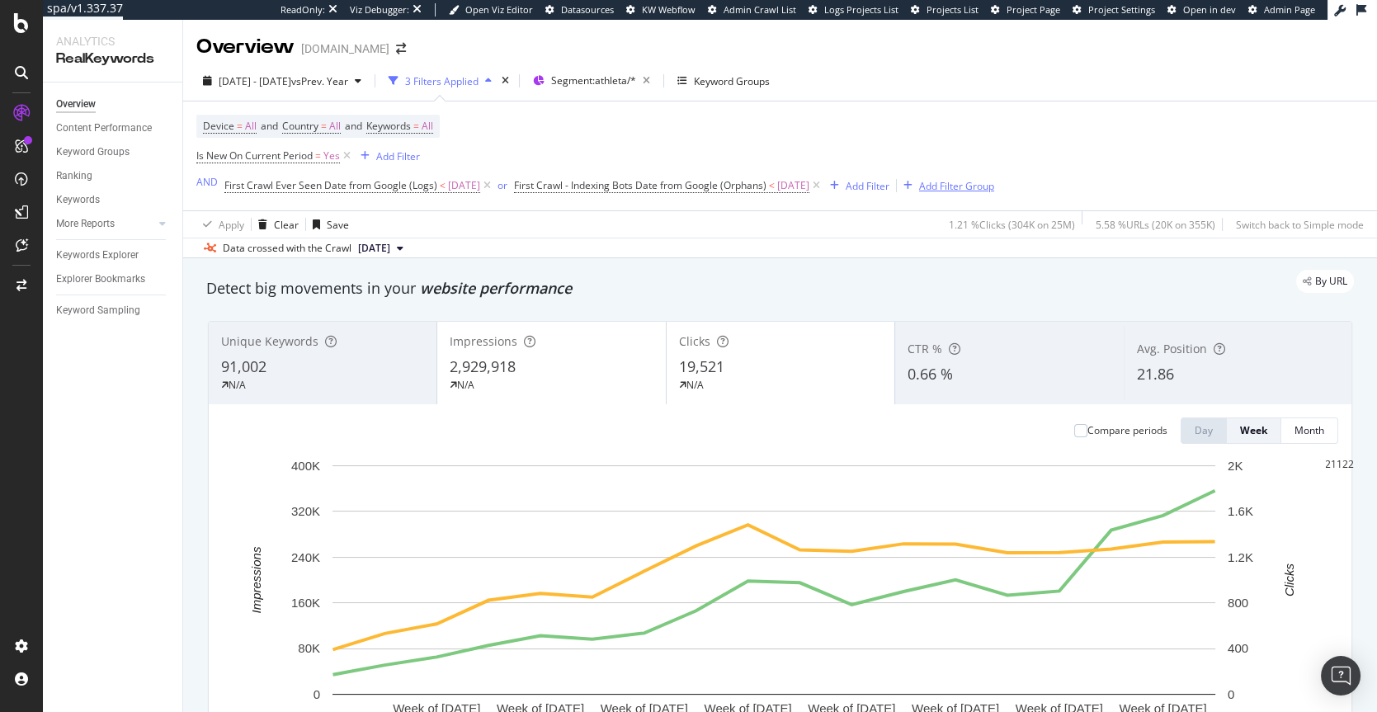
click at [994, 187] on div "Add Filter Group" at bounding box center [956, 186] width 75 height 14
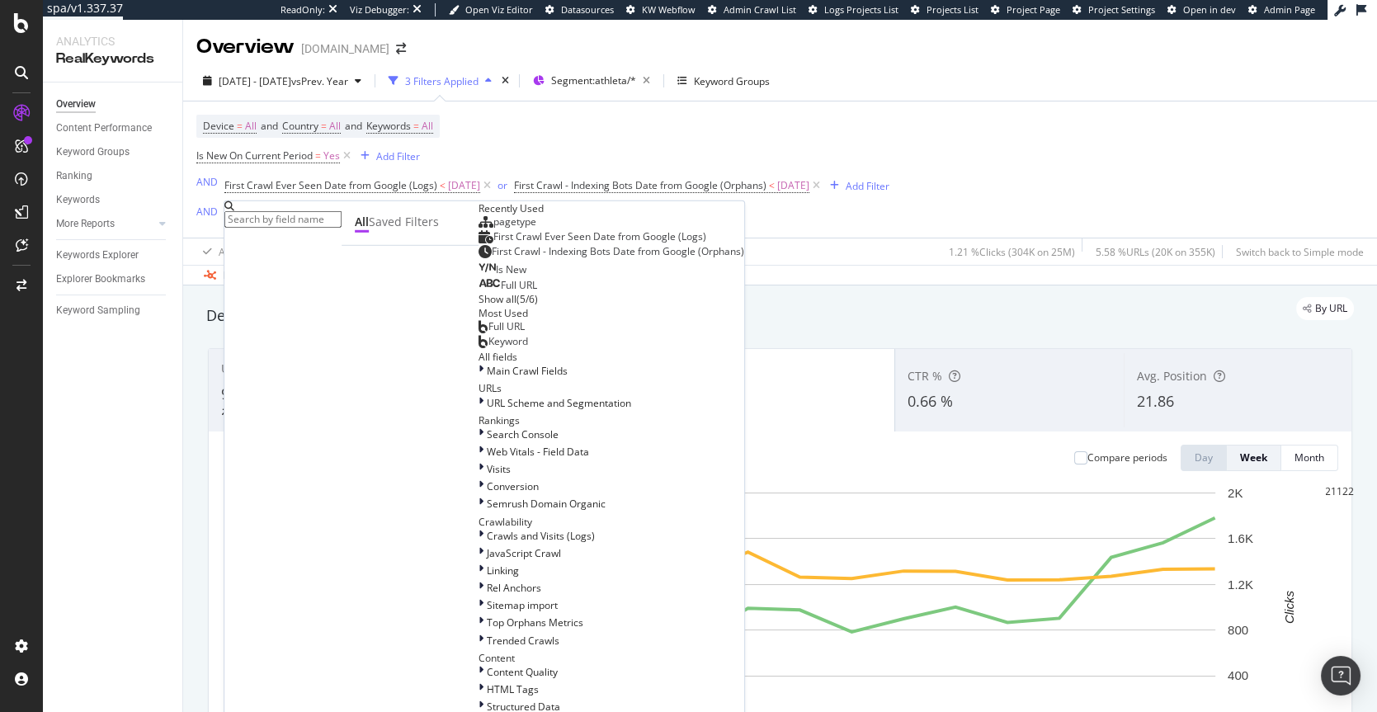
click at [493, 229] on span "pagetype" at bounding box center [514, 222] width 43 height 14
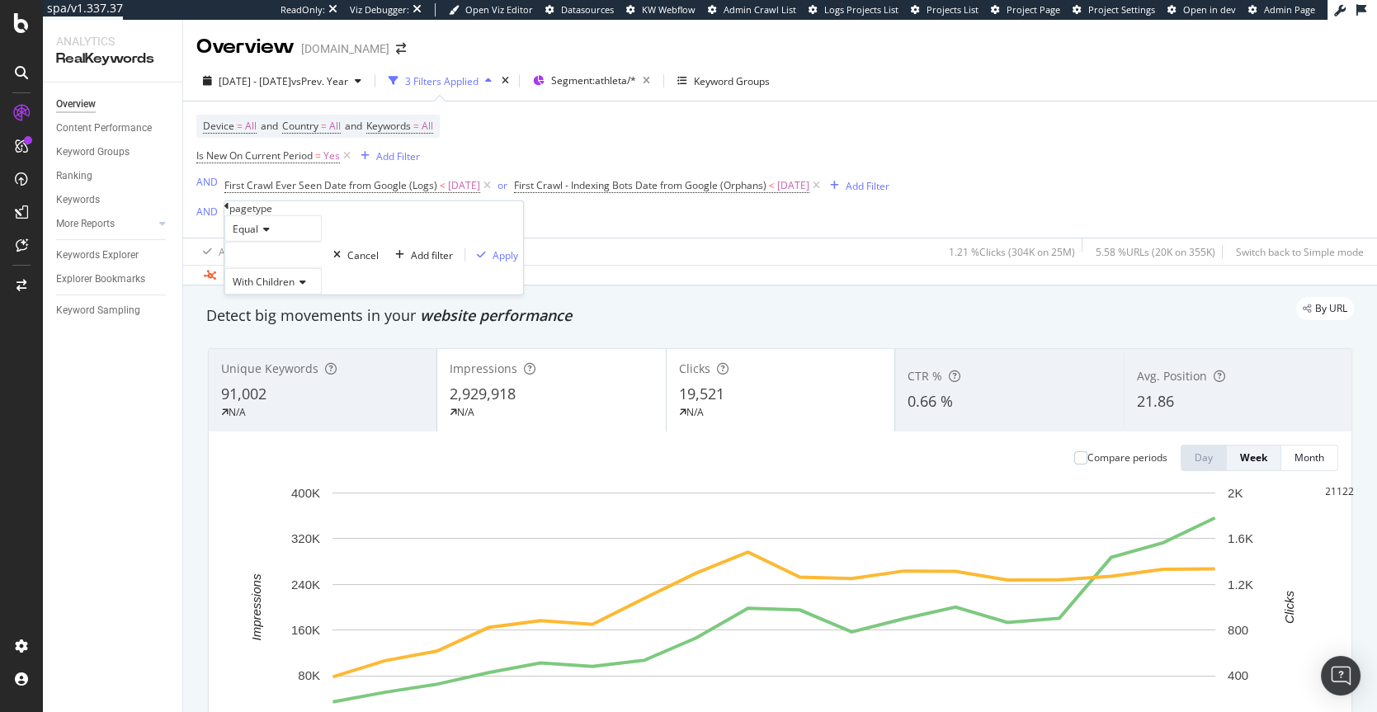
click at [270, 268] on div at bounding box center [272, 255] width 97 height 26
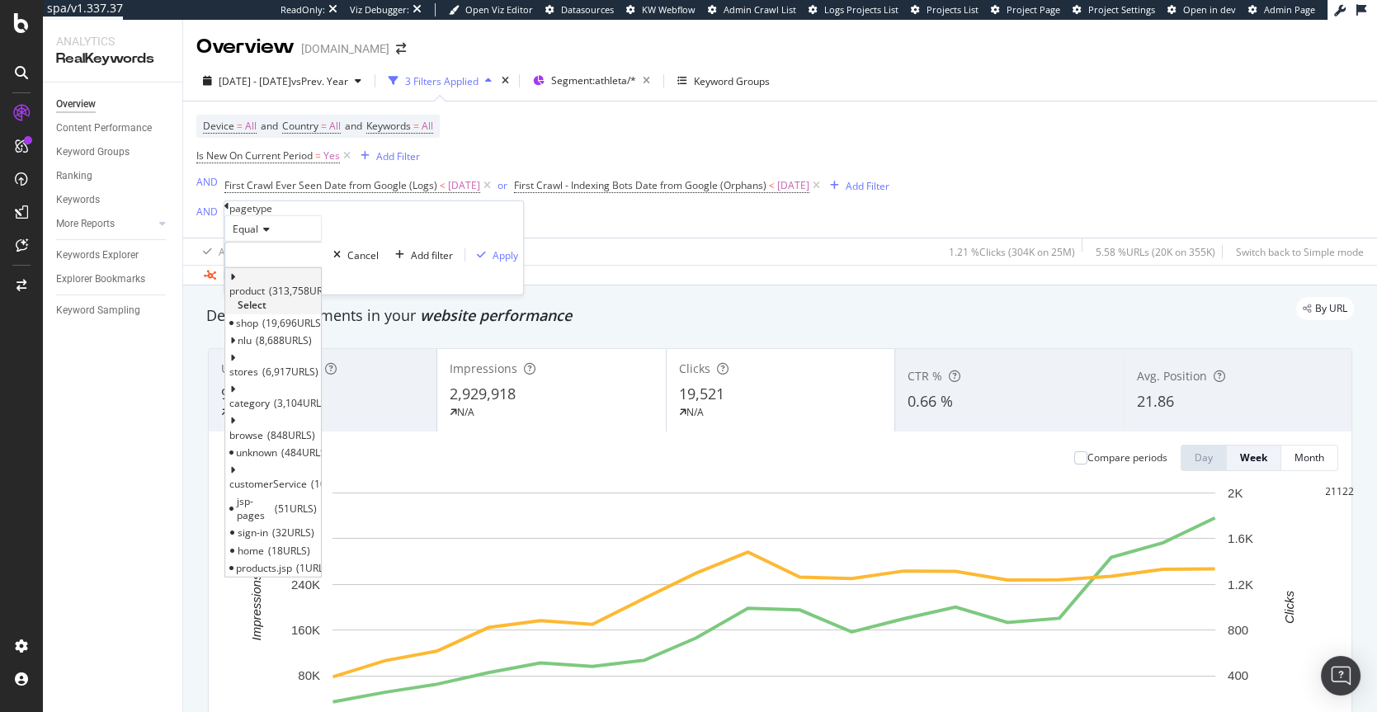
click at [265, 298] on span "product" at bounding box center [246, 291] width 35 height 14
click at [267, 312] on span "Select" at bounding box center [252, 305] width 29 height 14
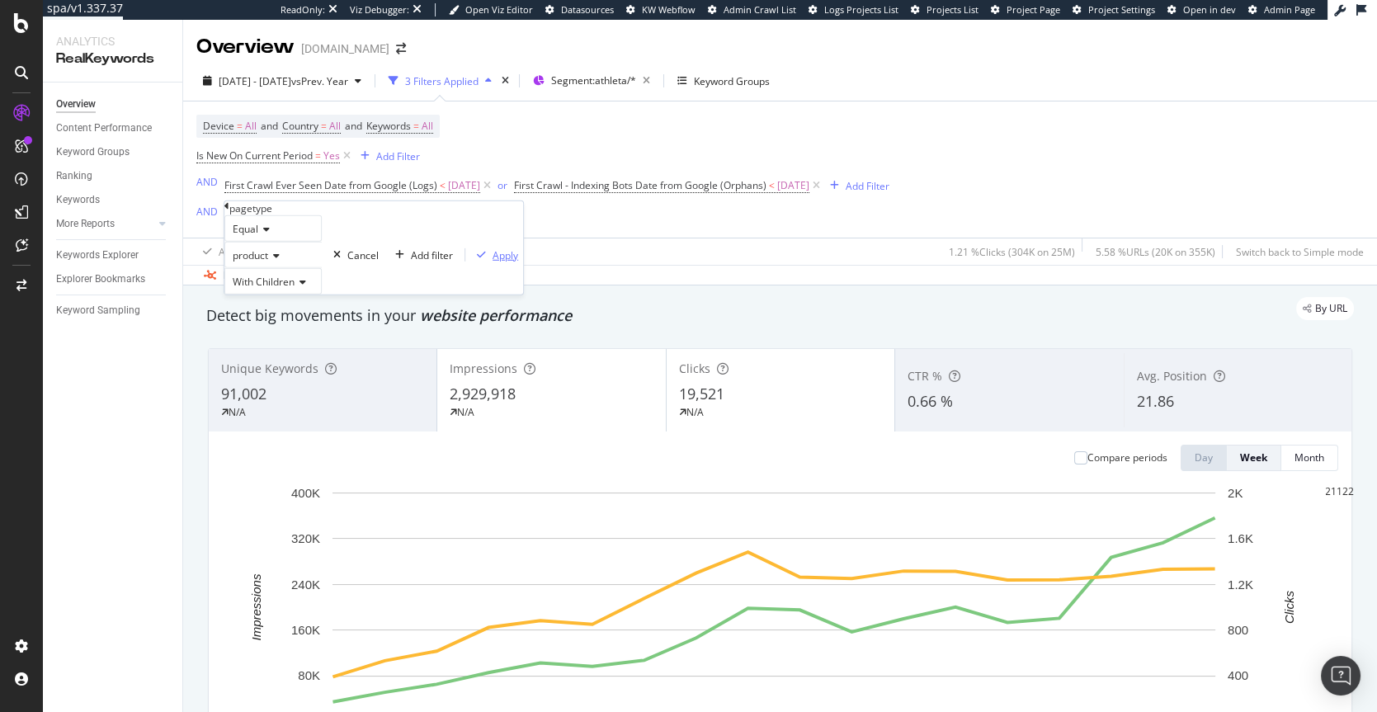
click at [465, 262] on button "Apply" at bounding box center [494, 255] width 58 height 16
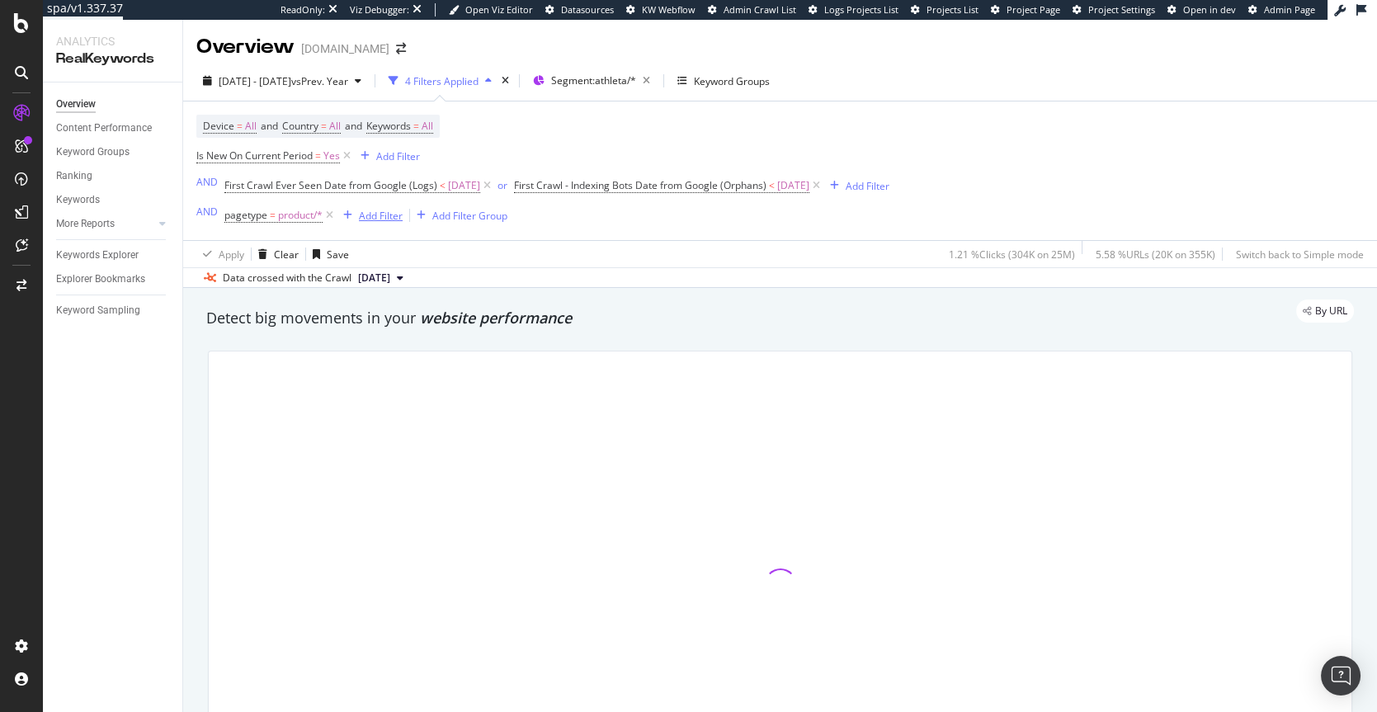
click at [380, 213] on div "Add Filter" at bounding box center [381, 216] width 44 height 14
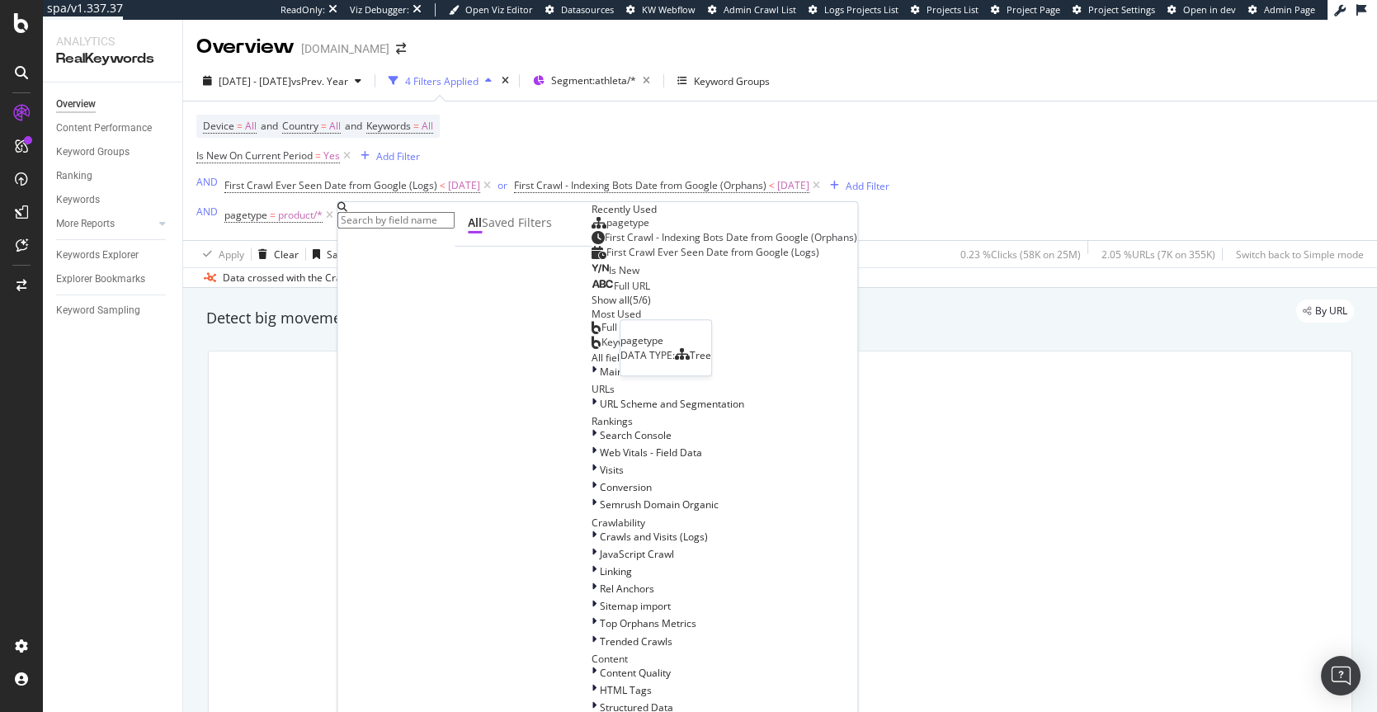
click at [606, 229] on span "pagetype" at bounding box center [627, 222] width 43 height 14
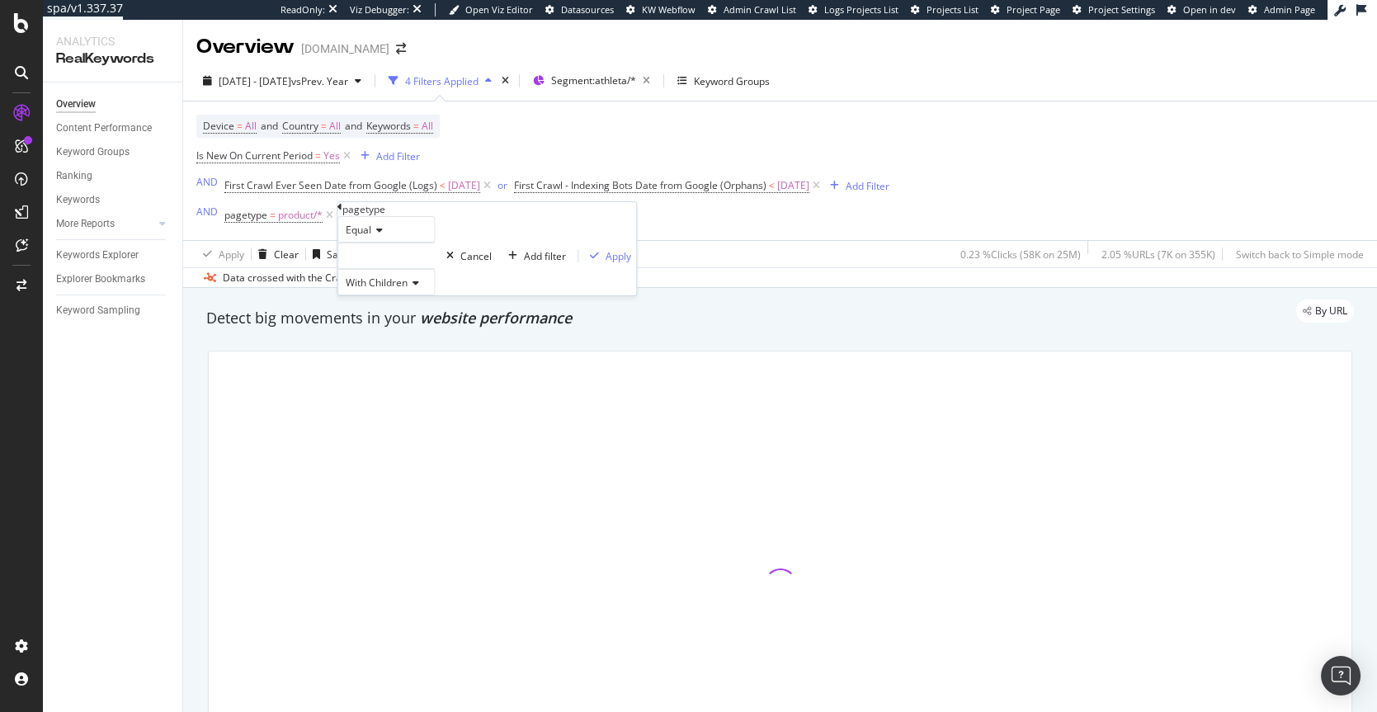
click at [396, 295] on div "With Children" at bounding box center [385, 282] width 97 height 26
click at [366, 269] on div at bounding box center [385, 256] width 97 height 26
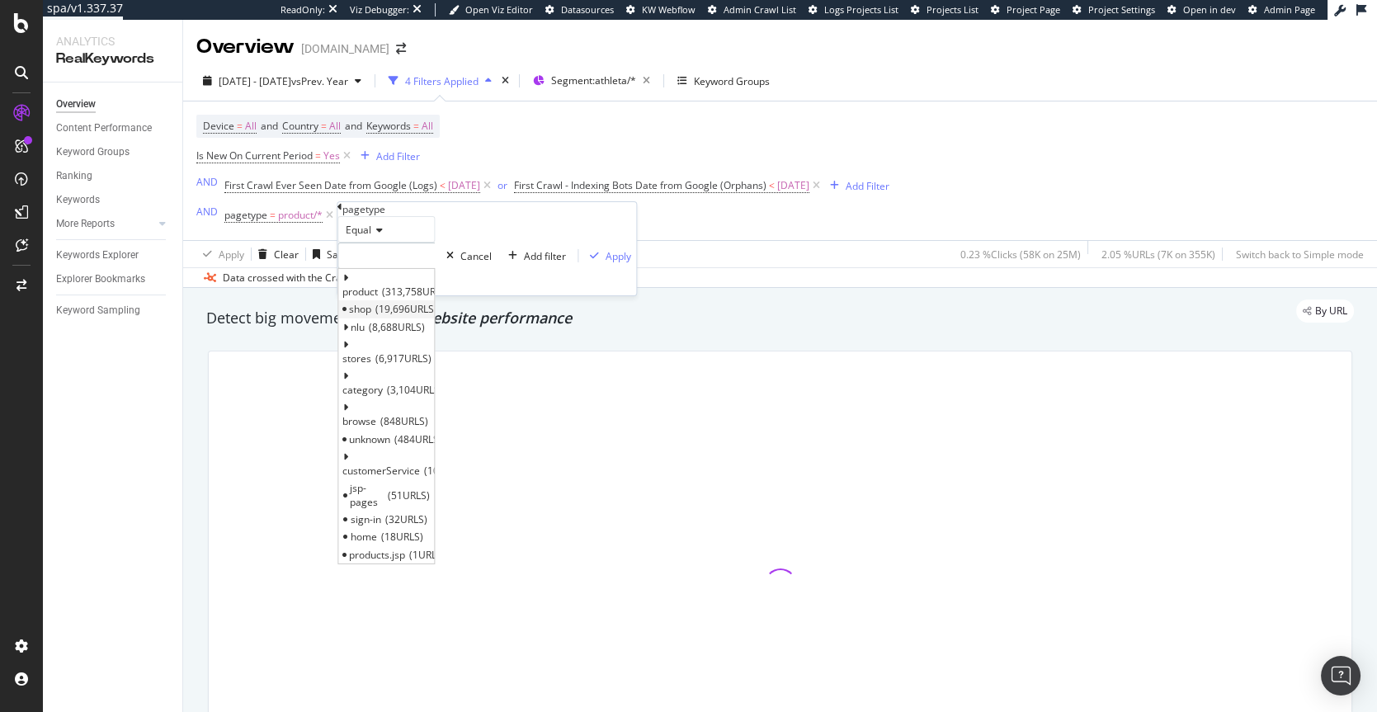
click at [371, 316] on span "shop" at bounding box center [360, 309] width 22 height 14
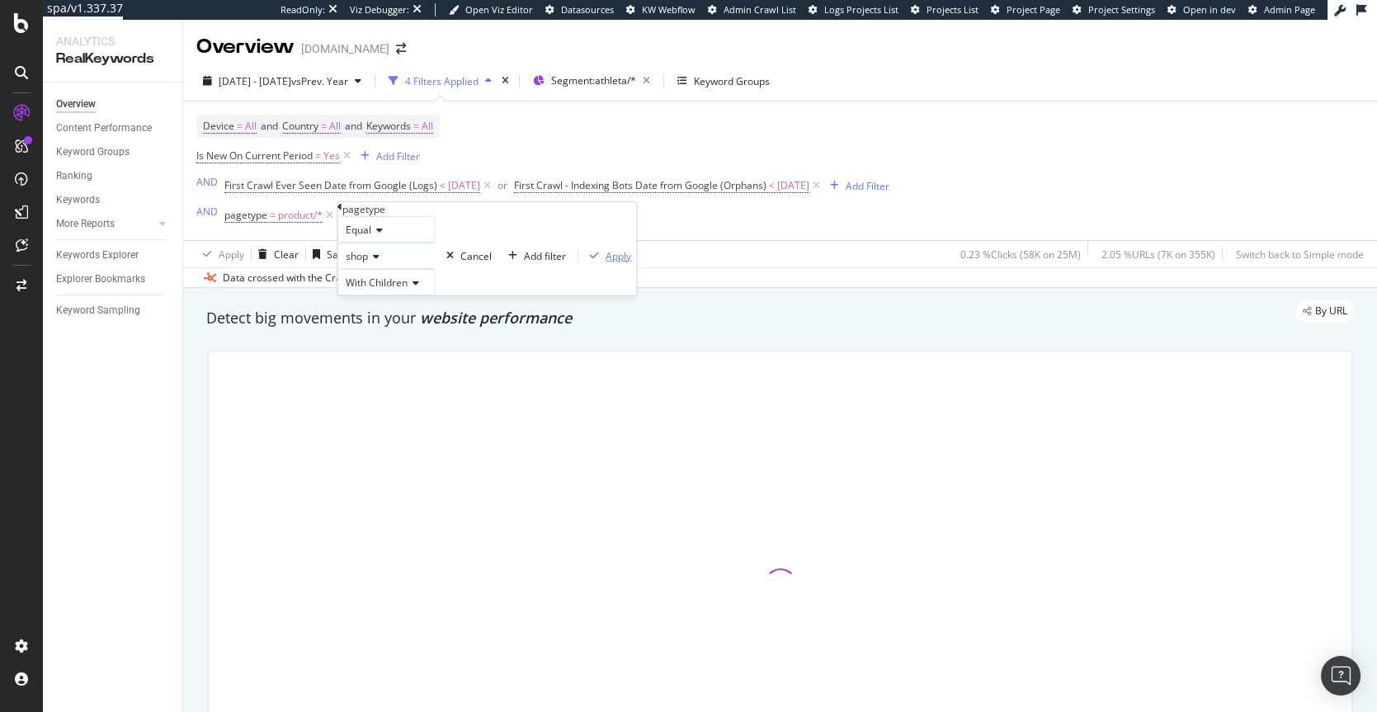
click at [606, 262] on div "Apply" at bounding box center [619, 255] width 26 height 14
click at [347, 213] on div "and" at bounding box center [348, 215] width 17 height 14
click at [493, 214] on div "Add Filter" at bounding box center [500, 216] width 44 height 14
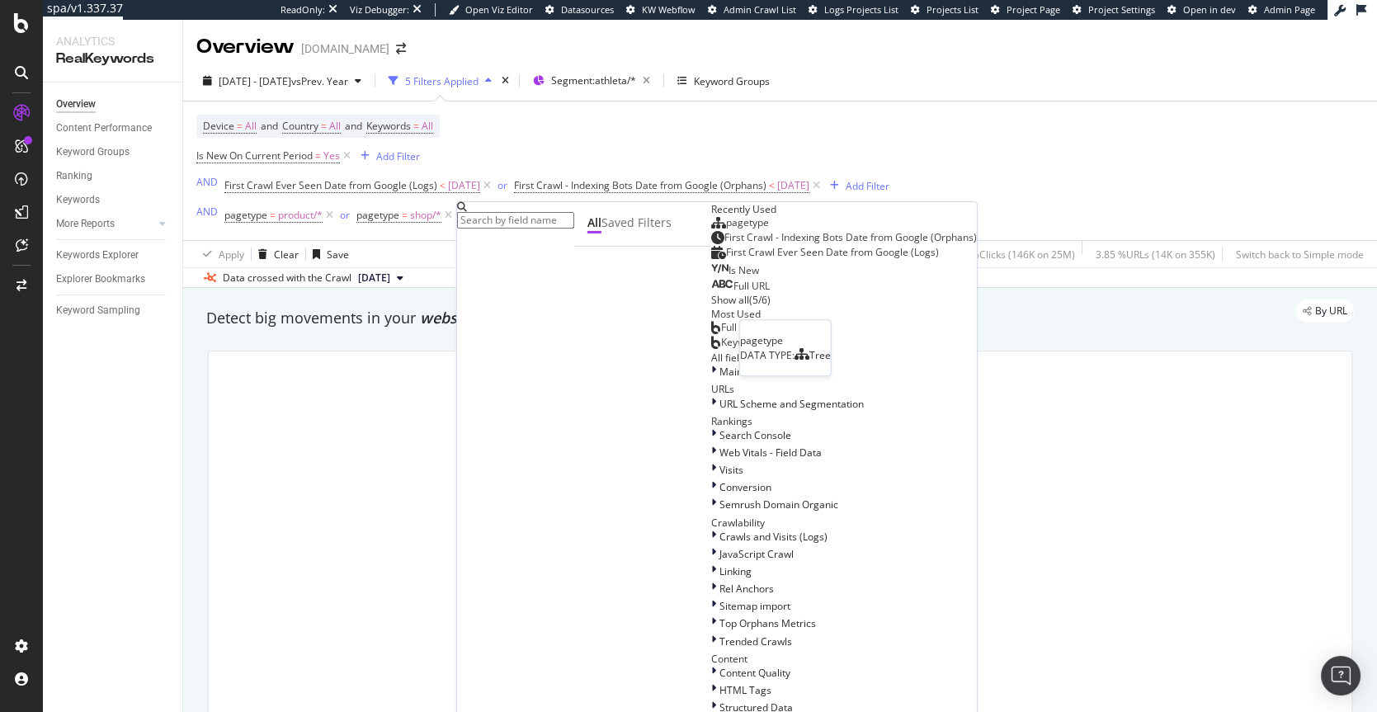
click at [726, 229] on span "pagetype" at bounding box center [747, 222] width 43 height 14
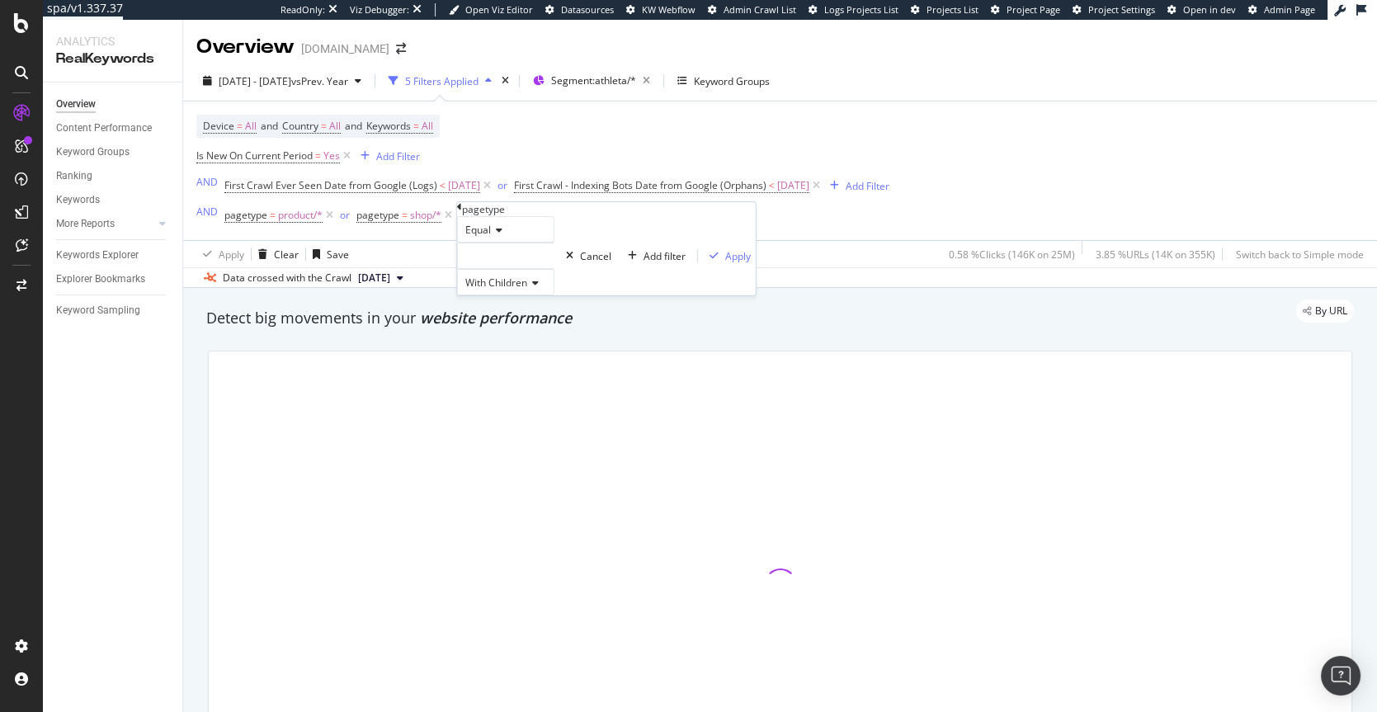
click at [505, 269] on div at bounding box center [505, 256] width 97 height 26
click at [507, 269] on div at bounding box center [505, 256] width 97 height 26
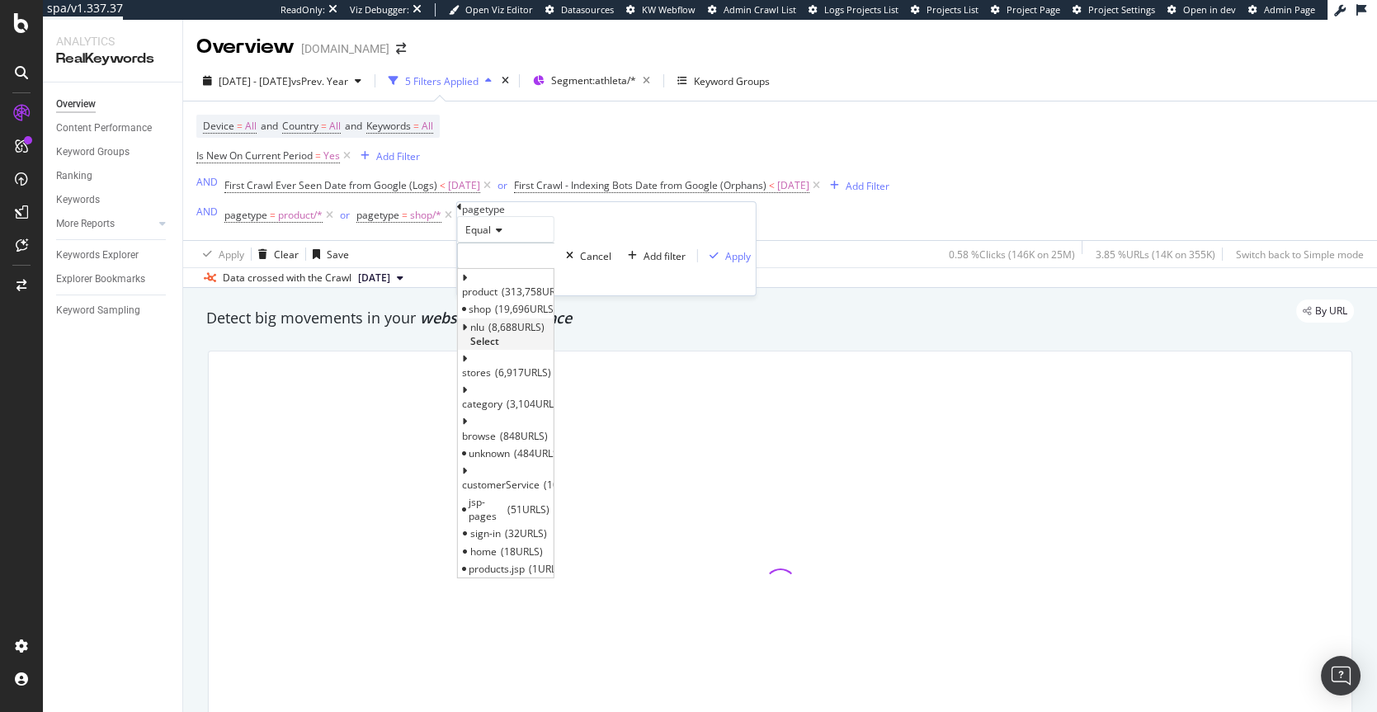
click at [484, 333] on span "nlu" at bounding box center [477, 326] width 14 height 14
click at [554, 349] on div "nlu 8,688 URLS Select" at bounding box center [506, 333] width 96 height 31
click at [499, 348] on span "Select" at bounding box center [484, 341] width 29 height 14
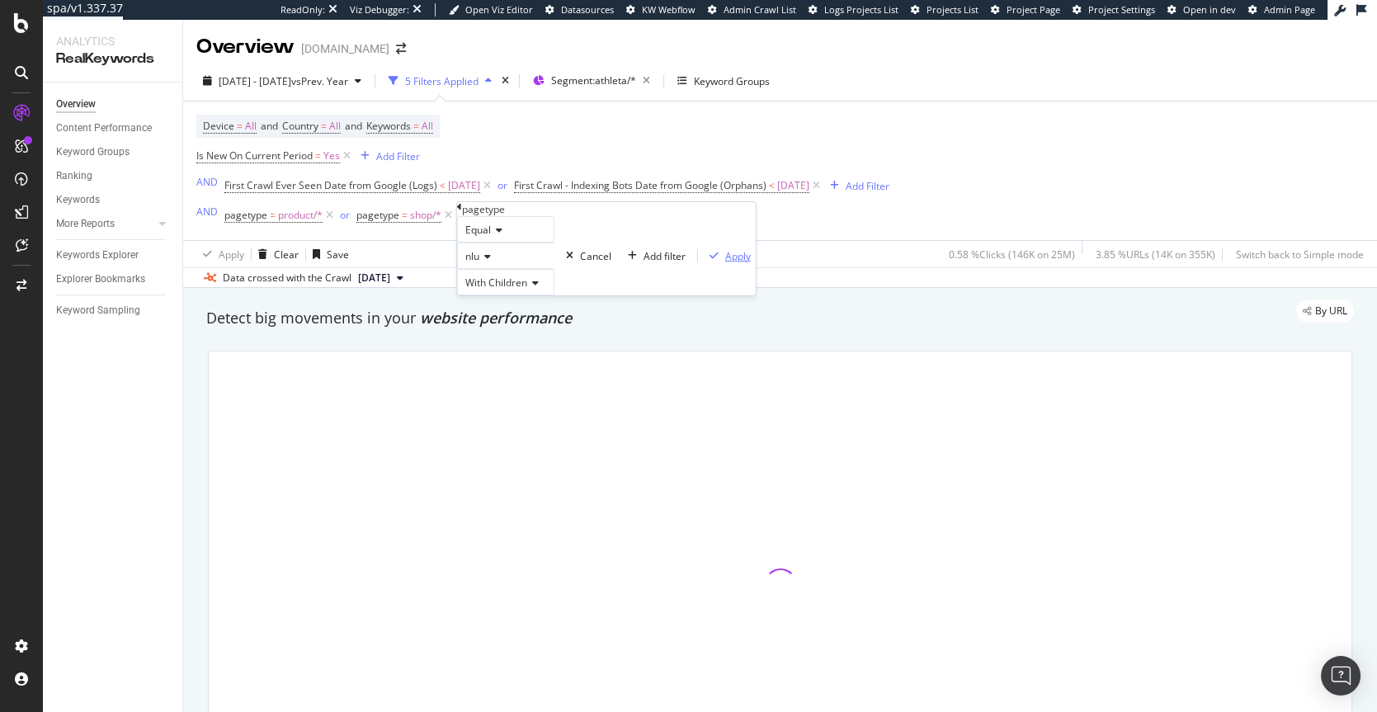
click at [725, 262] on div "Apply" at bounding box center [738, 255] width 26 height 14
click at [619, 215] on div "Add Filter" at bounding box center [610, 216] width 44 height 14
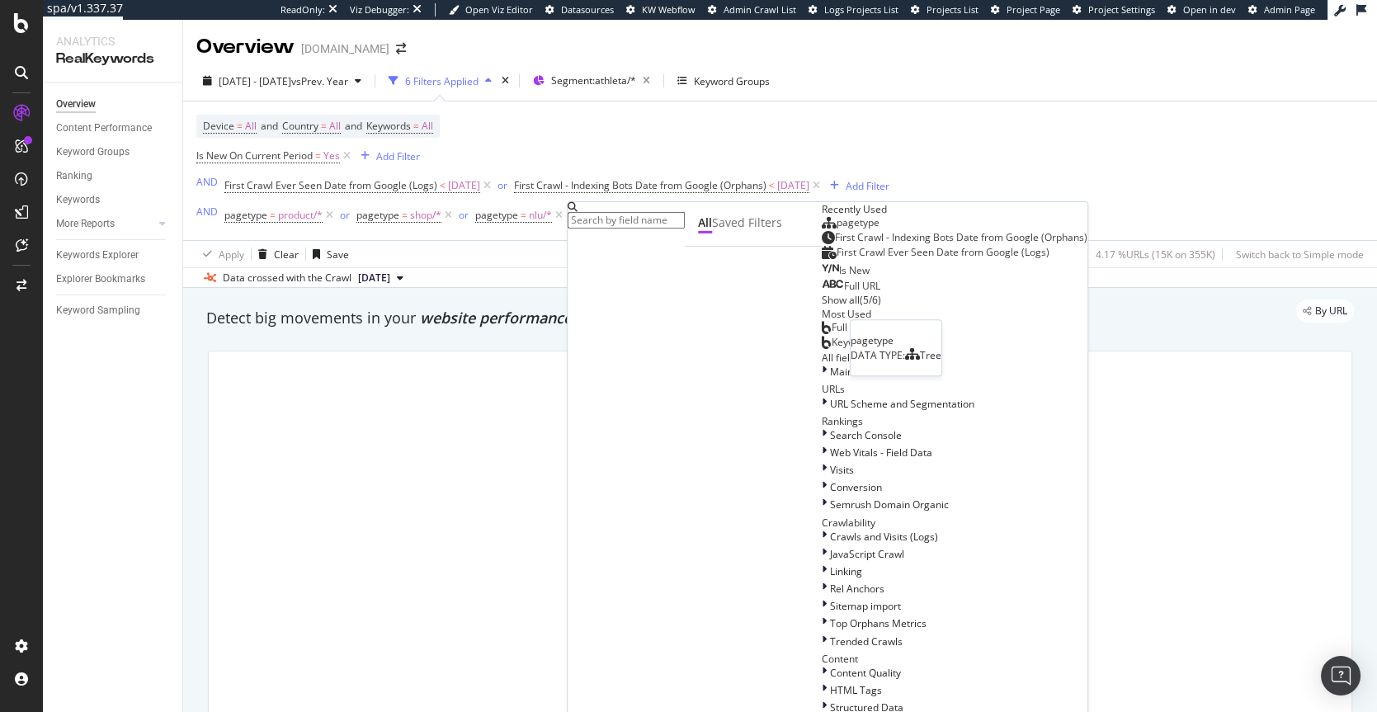
click at [837, 229] on span "pagetype" at bounding box center [858, 222] width 43 height 14
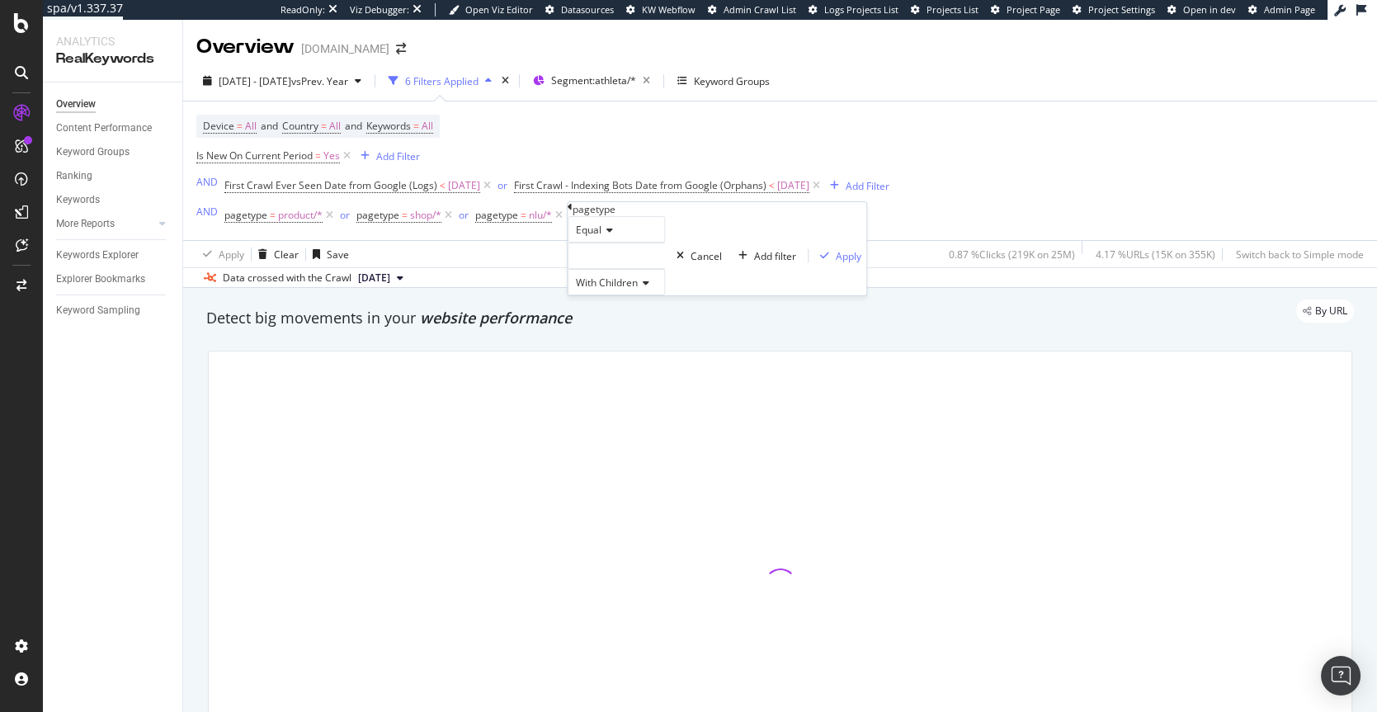
click at [622, 269] on div at bounding box center [616, 256] width 97 height 26
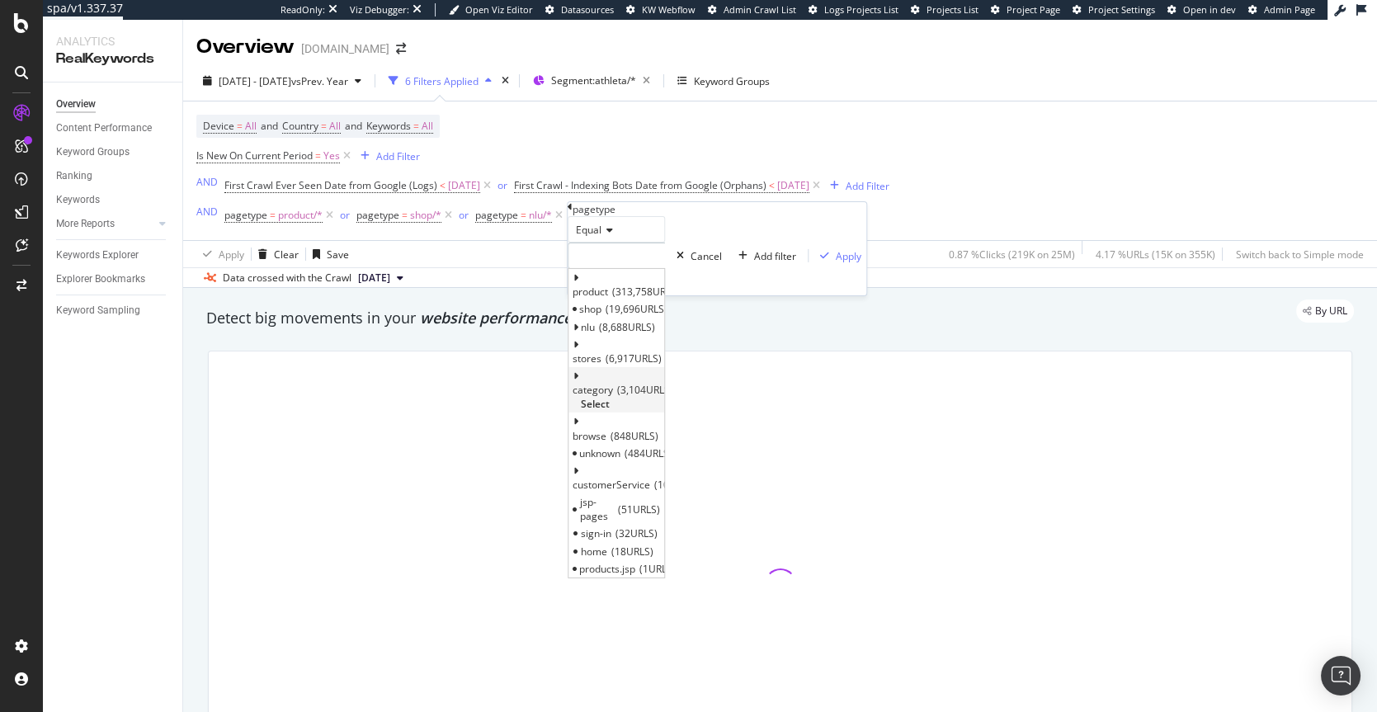
click at [613, 396] on span "category" at bounding box center [593, 390] width 40 height 14
click at [610, 397] on span "Select" at bounding box center [595, 404] width 29 height 14
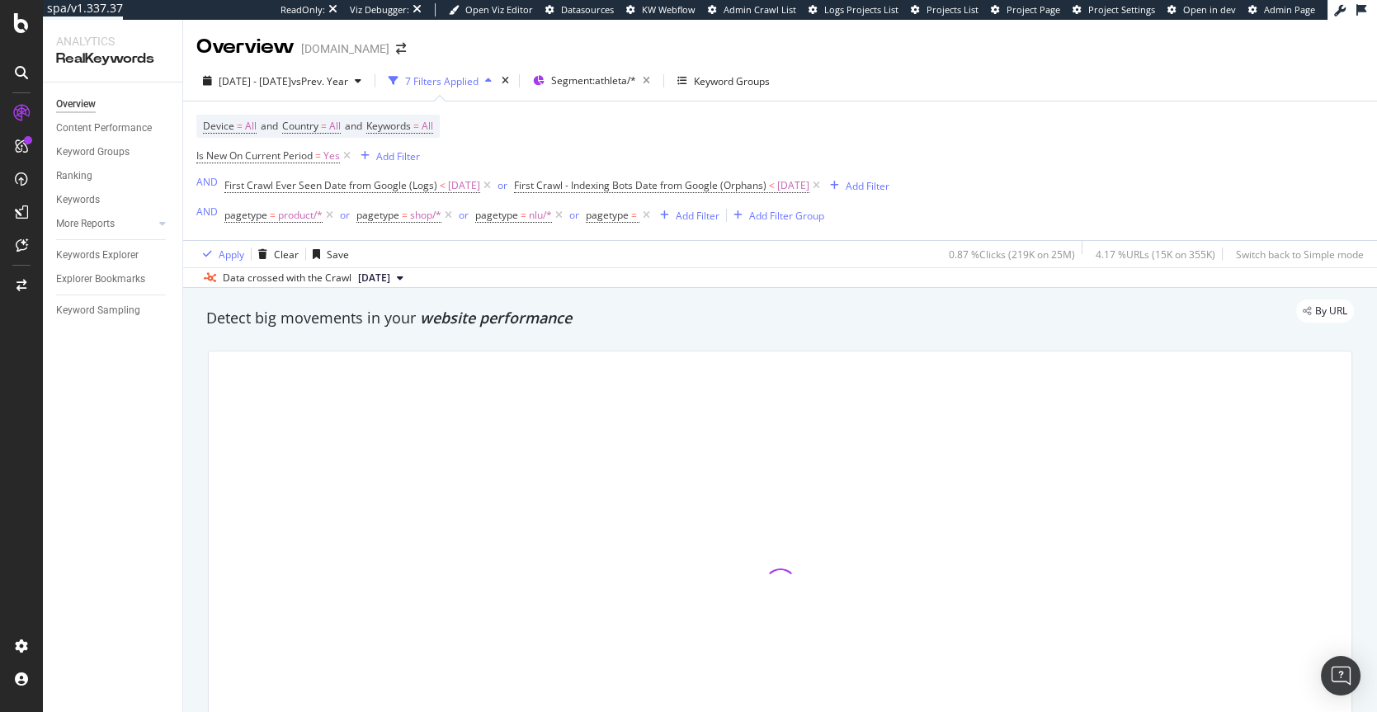
click at [709, 392] on div at bounding box center [780, 585] width 1143 height 467
click at [602, 207] on span "pagetype =" at bounding box center [620, 215] width 68 height 23
click at [606, 212] on span "pagetype" at bounding box center [607, 215] width 43 height 14
click at [629, 266] on div at bounding box center [636, 252] width 97 height 26
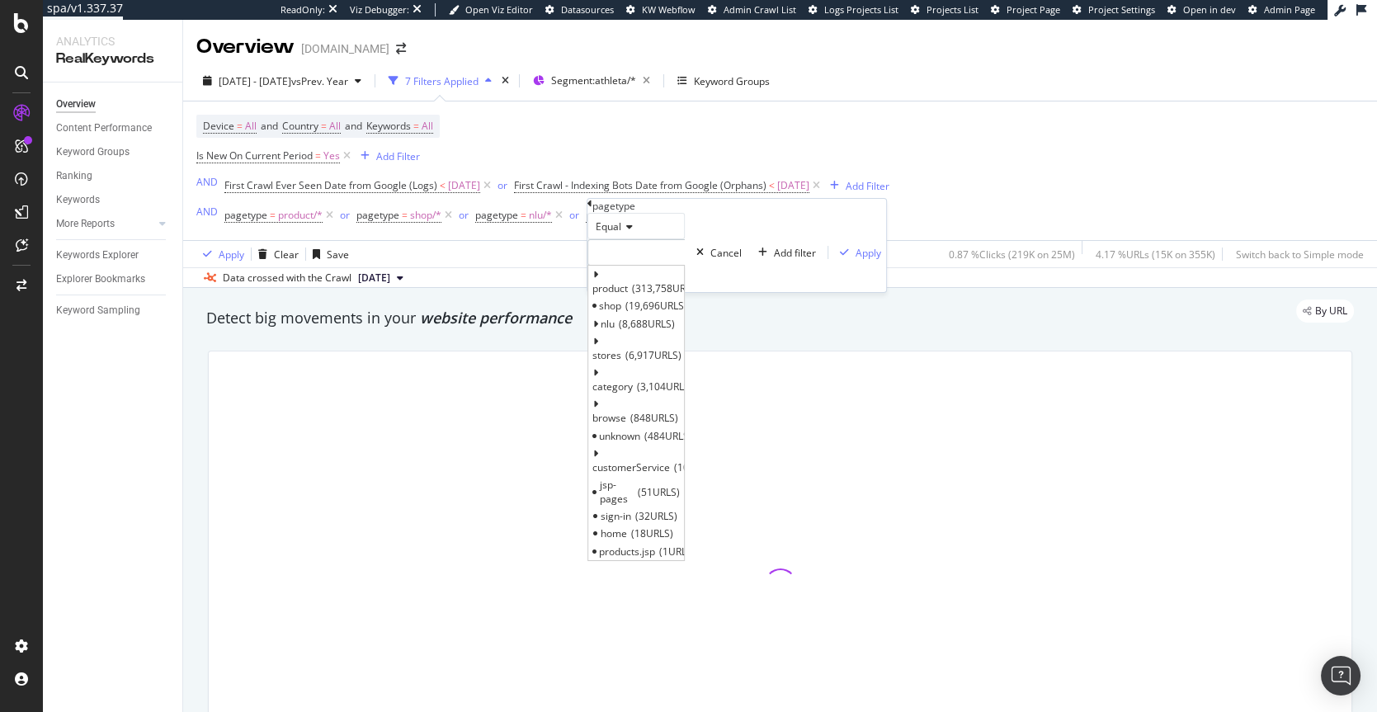
click at [629, 266] on div at bounding box center [636, 252] width 97 height 26
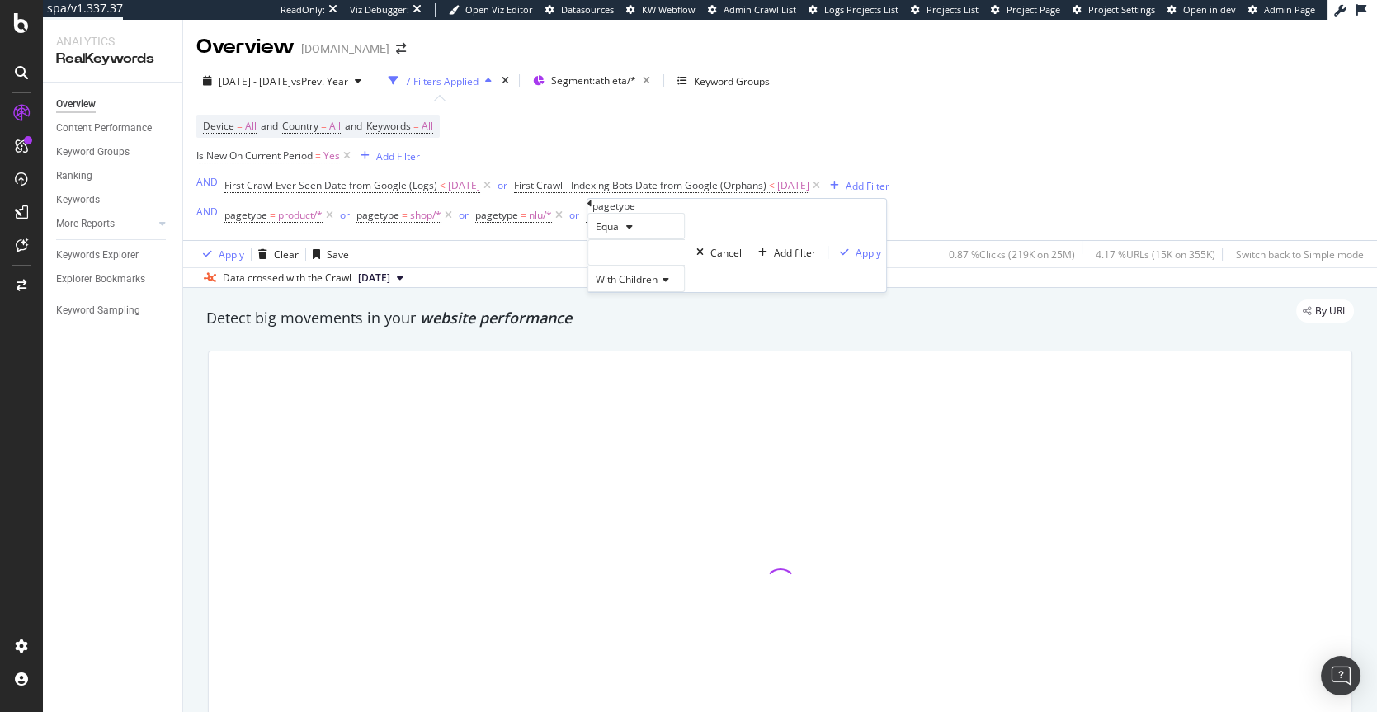
click at [655, 266] on div at bounding box center [636, 252] width 97 height 26
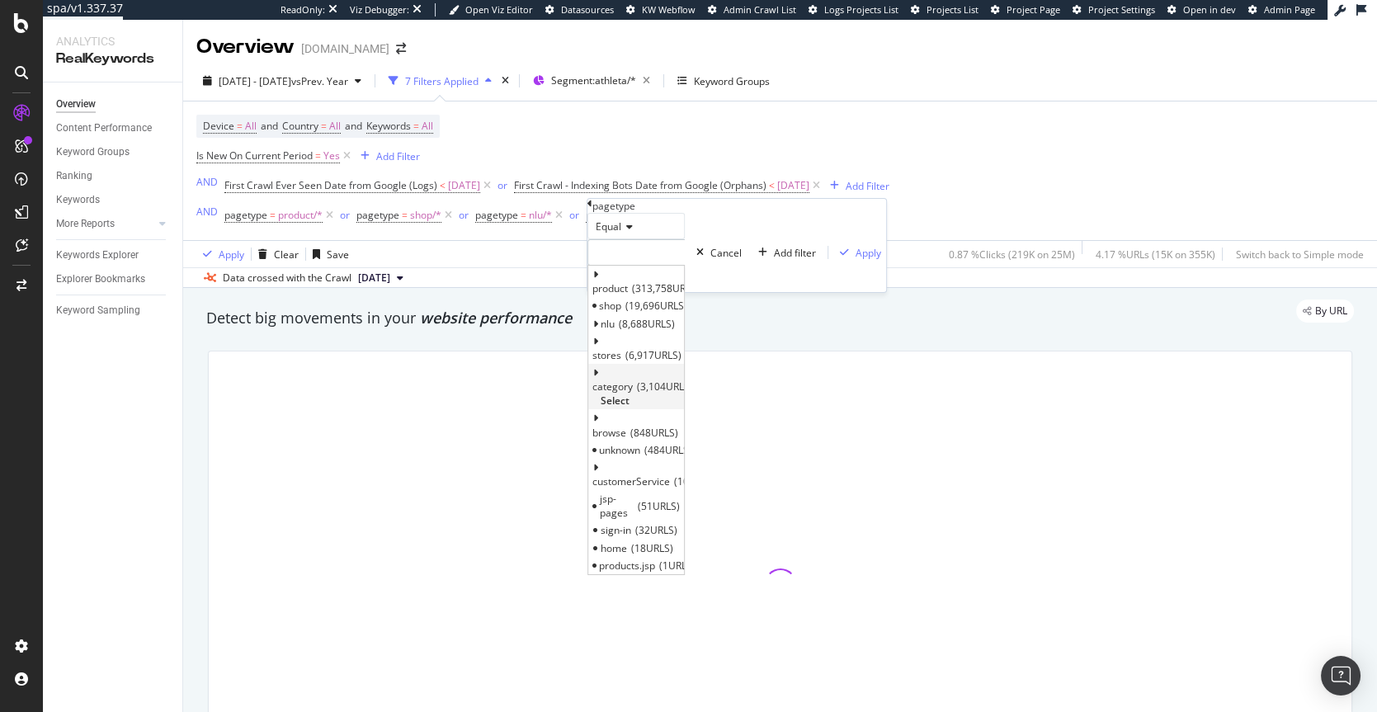
click at [630, 394] on span "Select" at bounding box center [615, 401] width 29 height 14
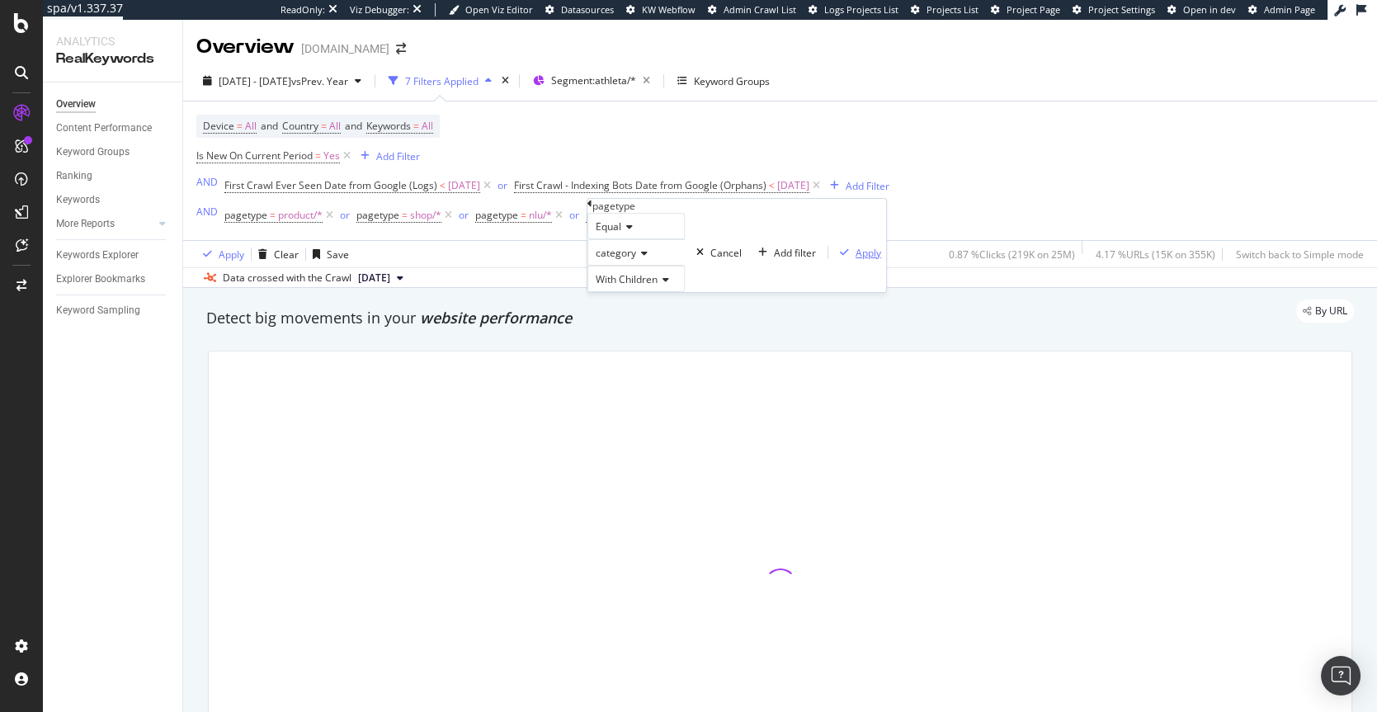
click at [856, 260] on div "Apply" at bounding box center [869, 253] width 26 height 14
click at [766, 347] on div at bounding box center [780, 584] width 1164 height 495
click at [757, 217] on div "Add Filter" at bounding box center [747, 216] width 44 height 14
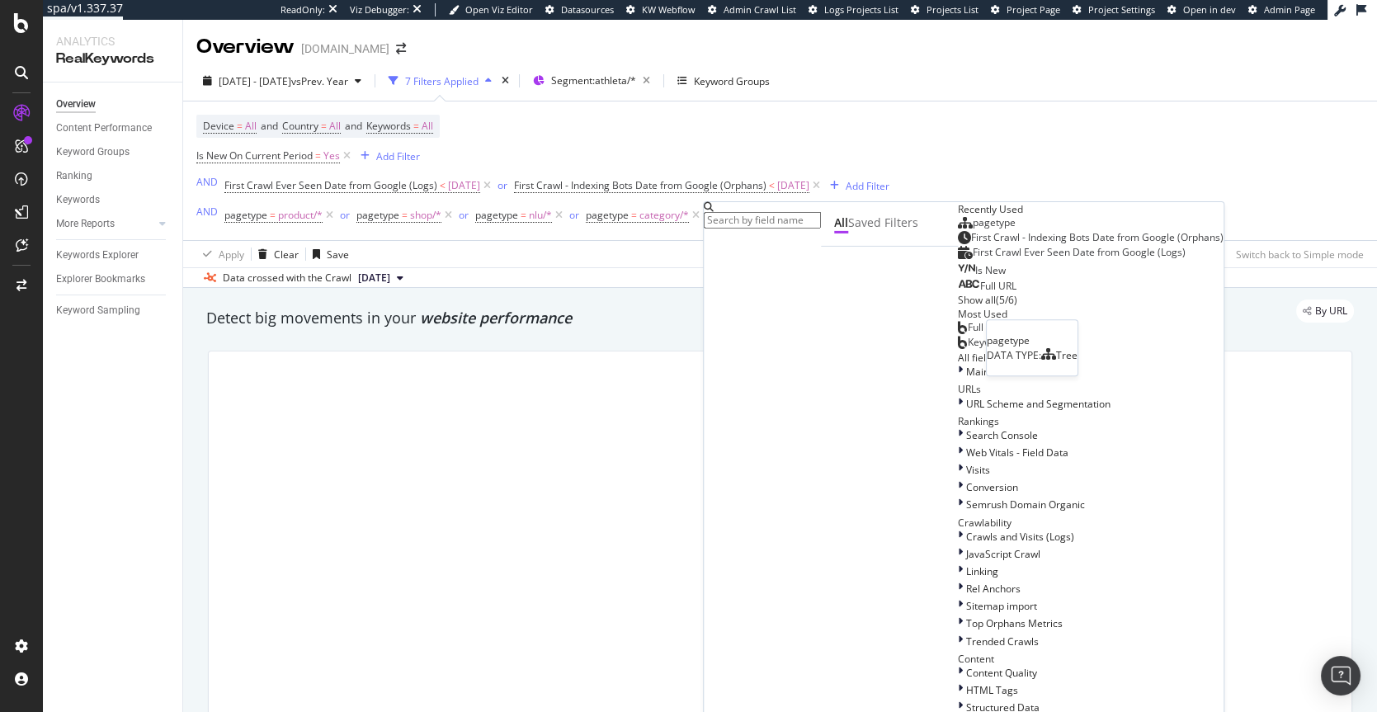
click at [973, 229] on span "pagetype" at bounding box center [994, 222] width 43 height 14
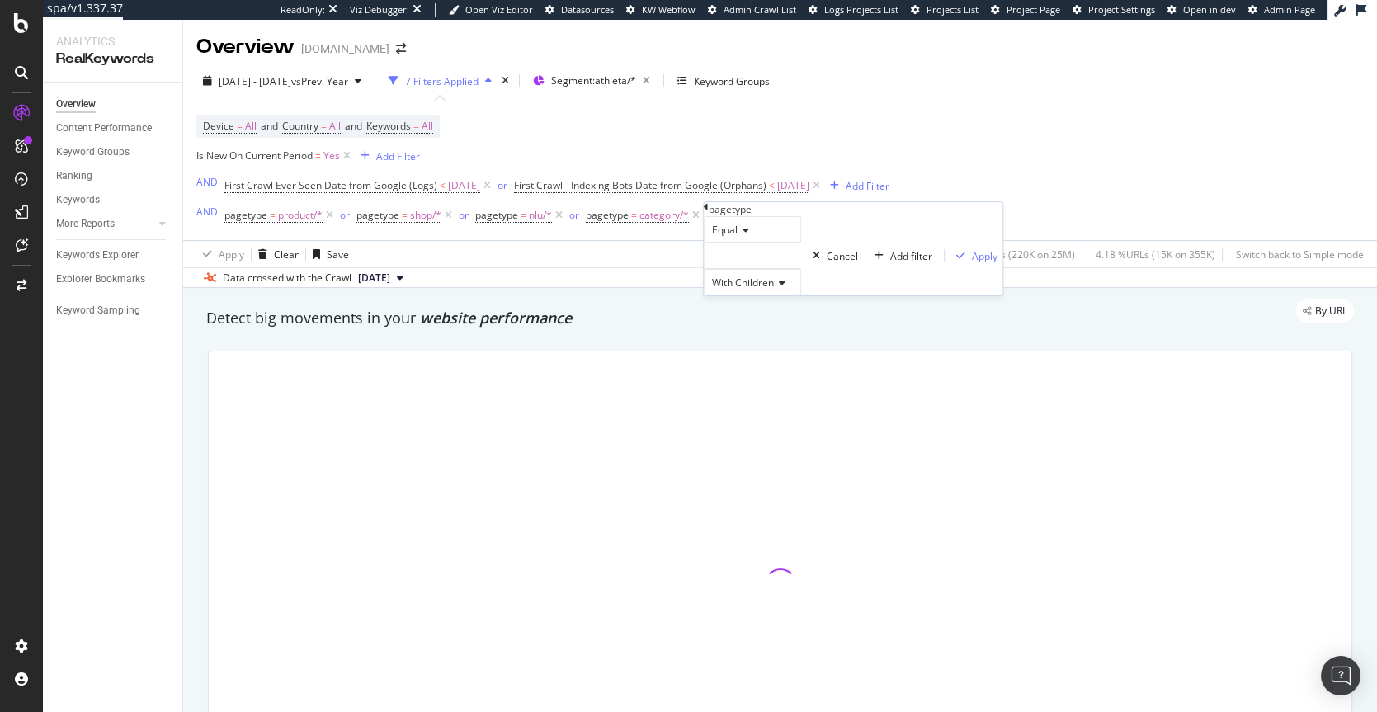
click at [752, 269] on div at bounding box center [752, 256] width 97 height 26
click at [844, 406] on div at bounding box center [780, 585] width 1143 height 467
click at [768, 218] on span "=" at bounding box center [771, 215] width 6 height 14
click at [812, 266] on div at bounding box center [772, 252] width 97 height 26
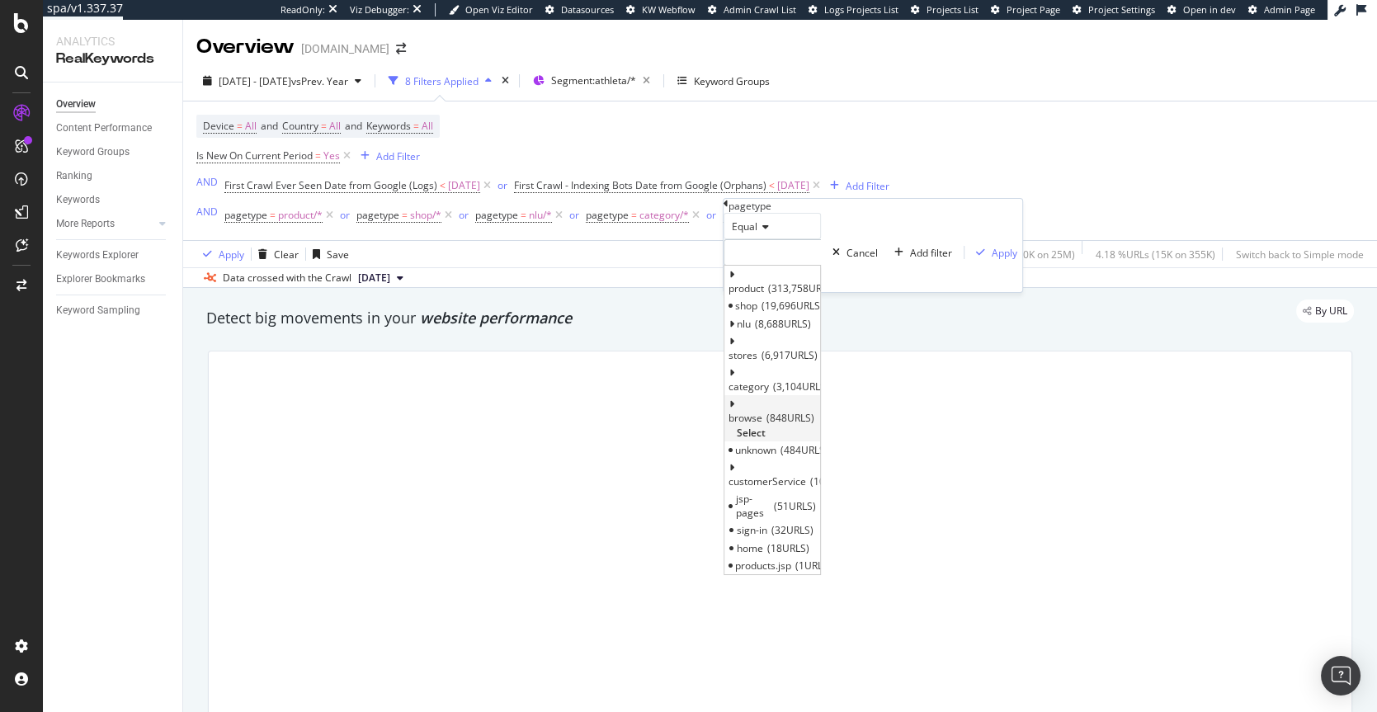
click at [766, 426] on span "Select" at bounding box center [751, 433] width 29 height 14
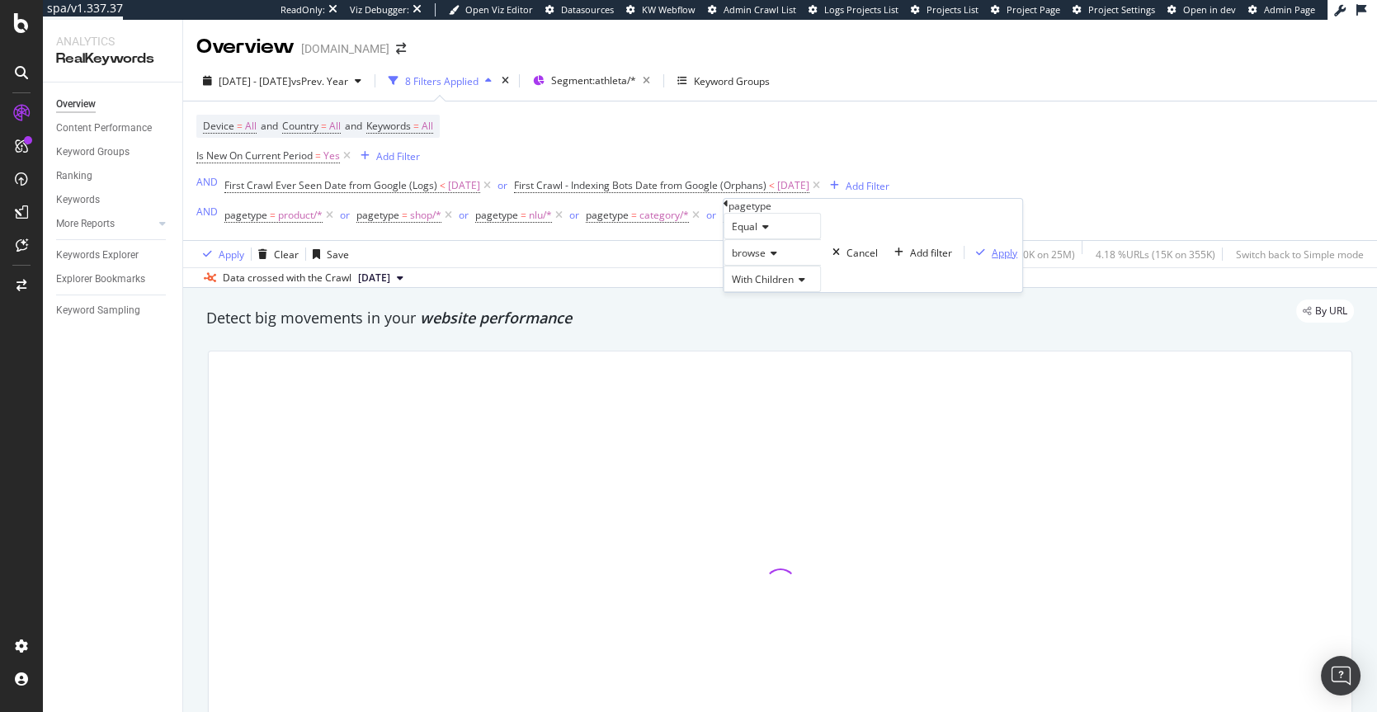
click at [992, 260] on div "Apply" at bounding box center [1005, 253] width 26 height 14
